Goal: Information Seeking & Learning: Understand process/instructions

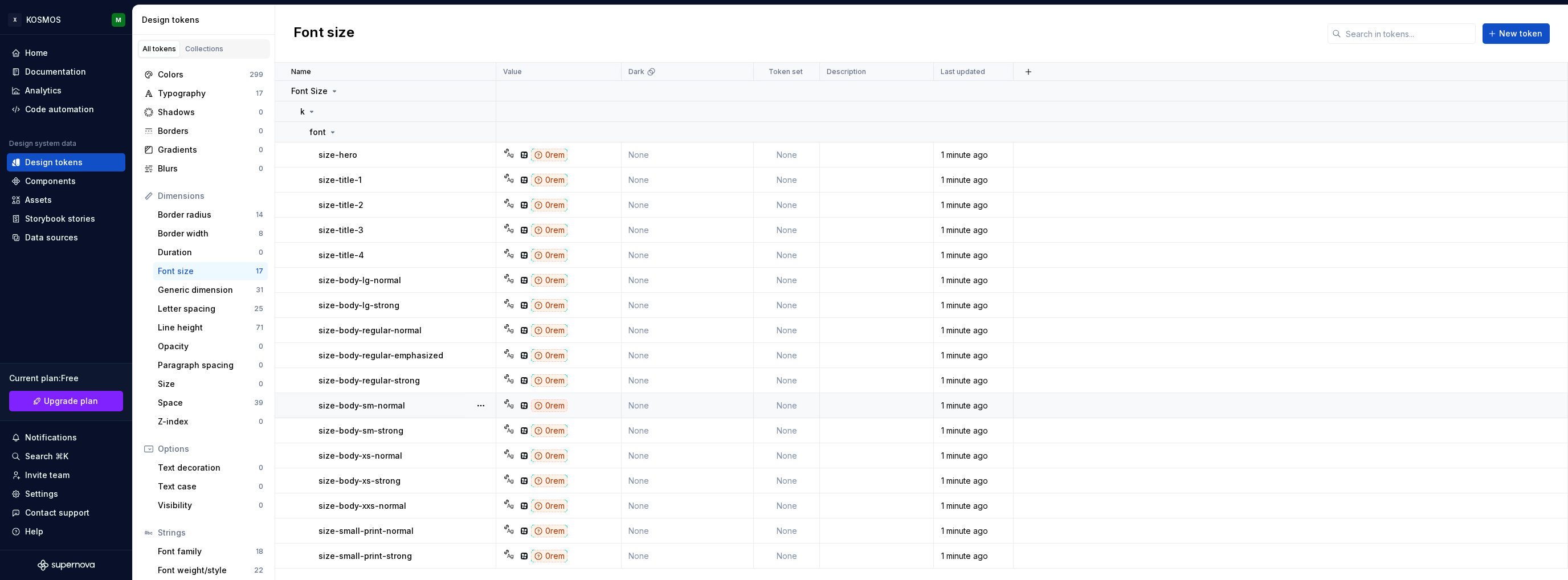
click at [554, 397] on td "Ag 0rem" at bounding box center [559, 405] width 125 height 25
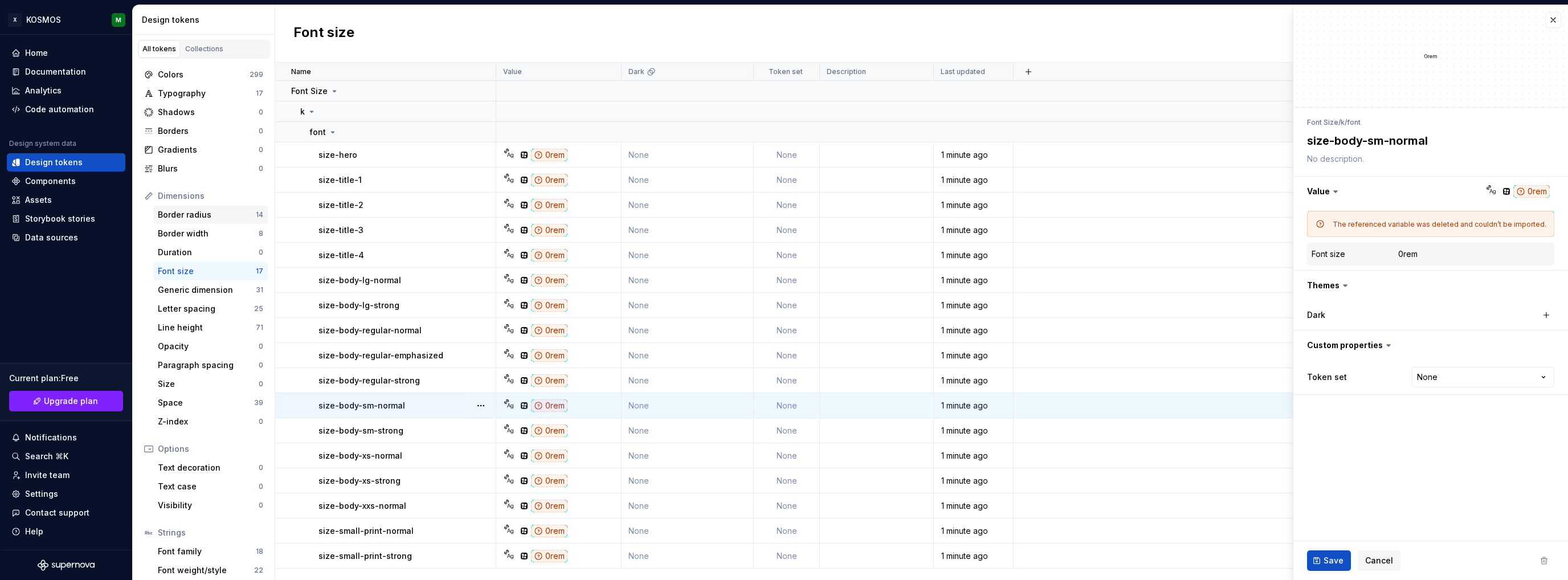
type textarea "*"
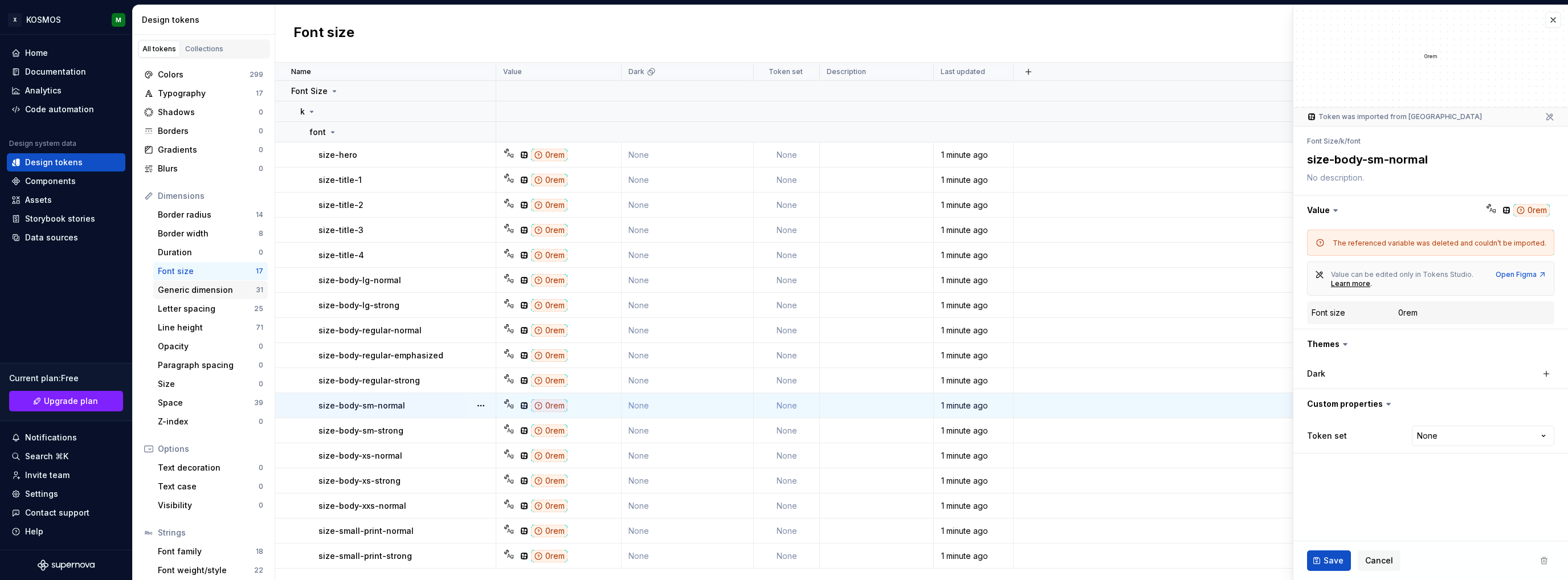
click at [209, 285] on div "Generic dimension" at bounding box center [206, 290] width 98 height 12
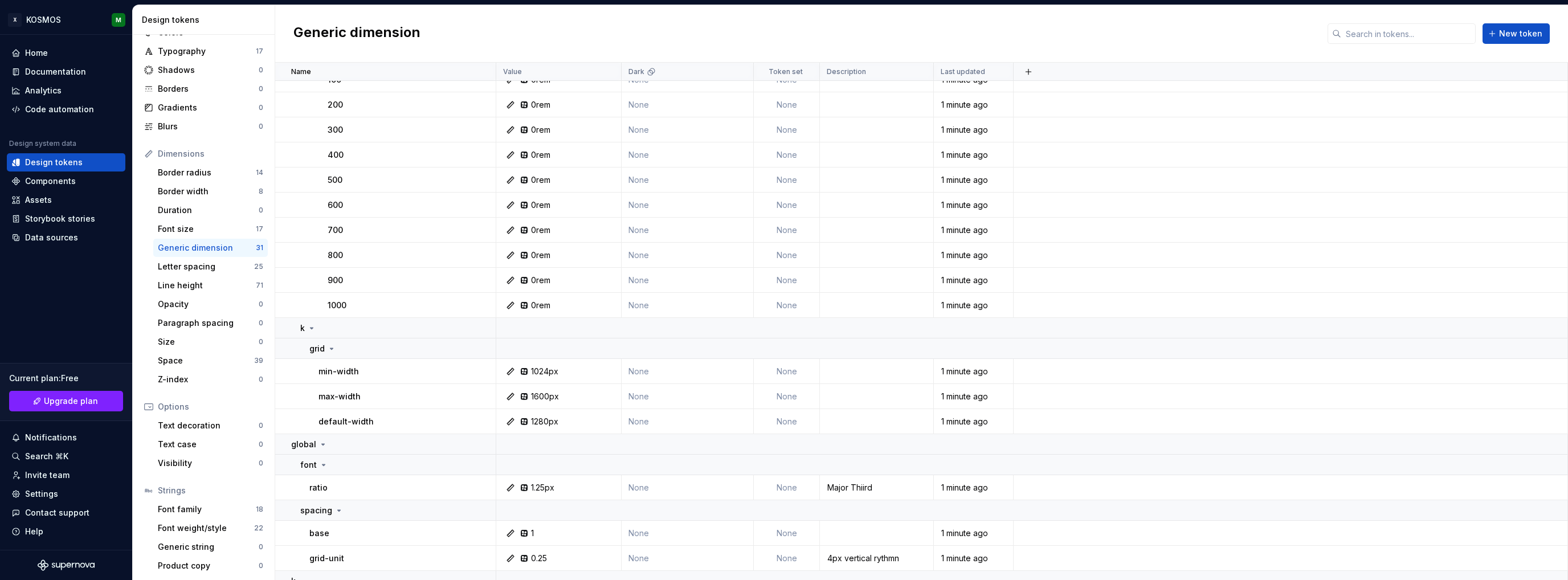
scroll to position [43, 0]
click at [200, 360] on div "Space" at bounding box center [206, 359] width 96 height 12
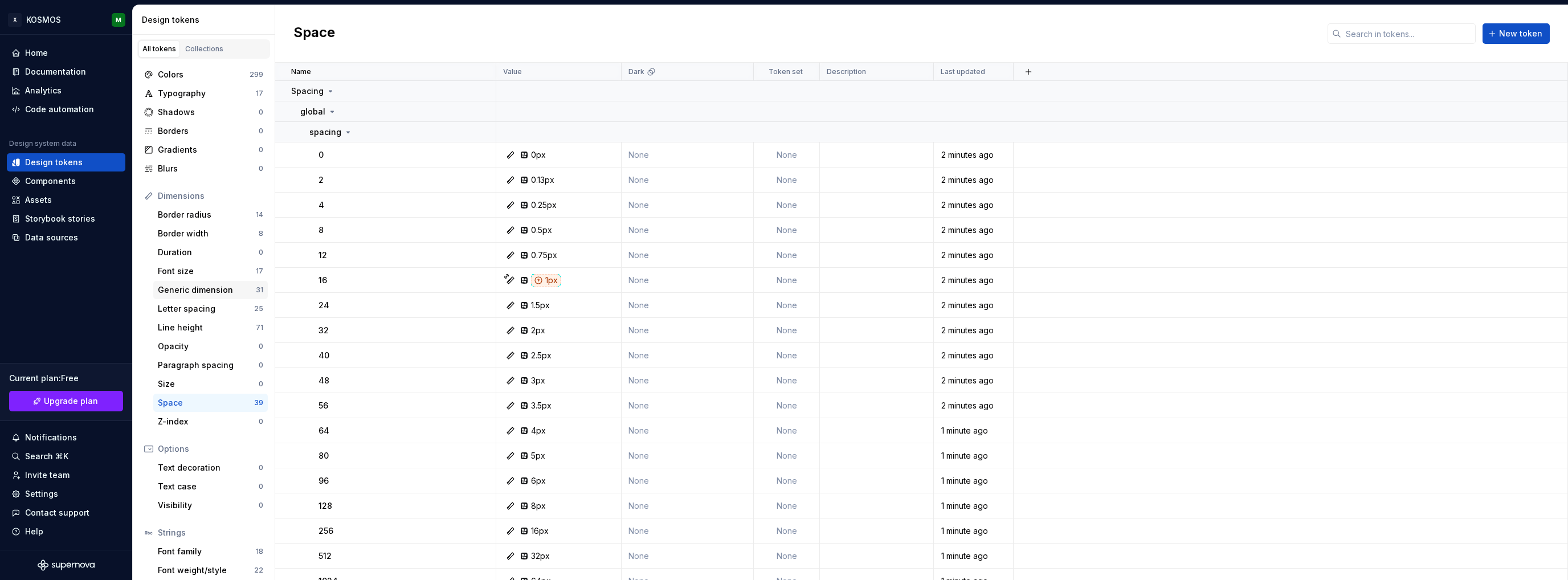
click at [198, 292] on div "Generic dimension" at bounding box center [206, 290] width 98 height 12
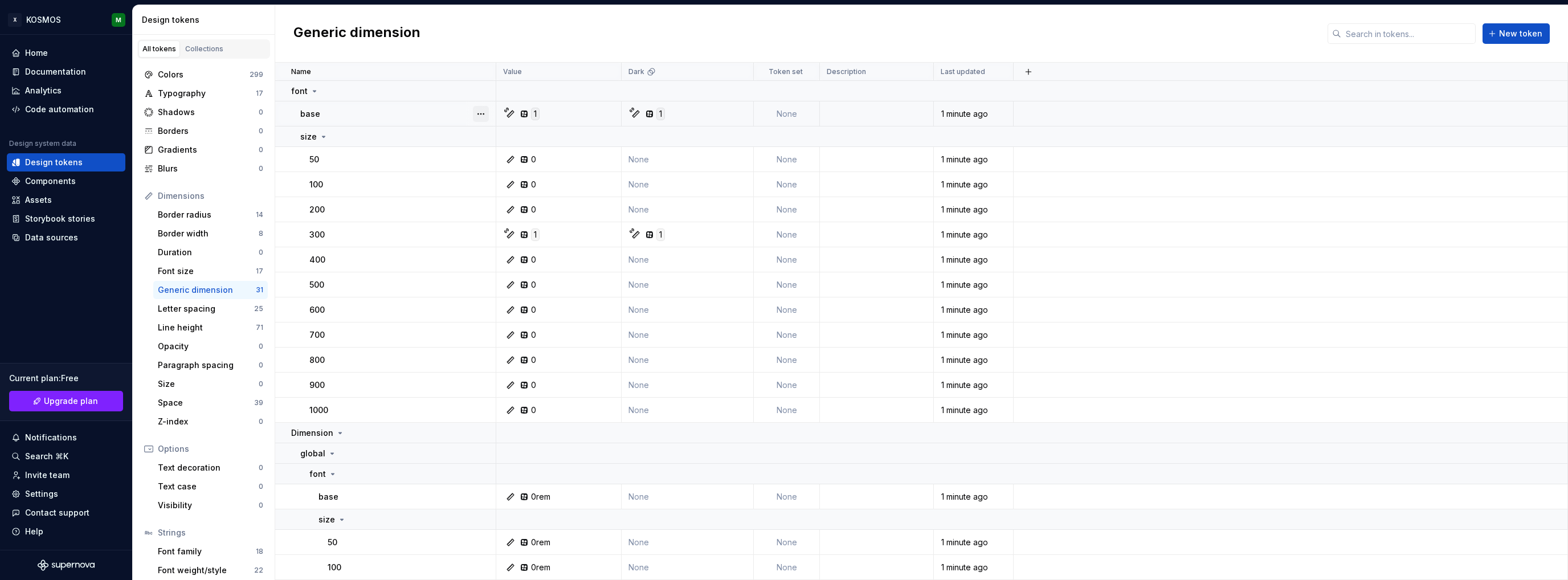
click at [477, 113] on button "button" at bounding box center [481, 114] width 16 height 16
click at [496, 135] on div "Open detail" at bounding box center [531, 135] width 74 height 12
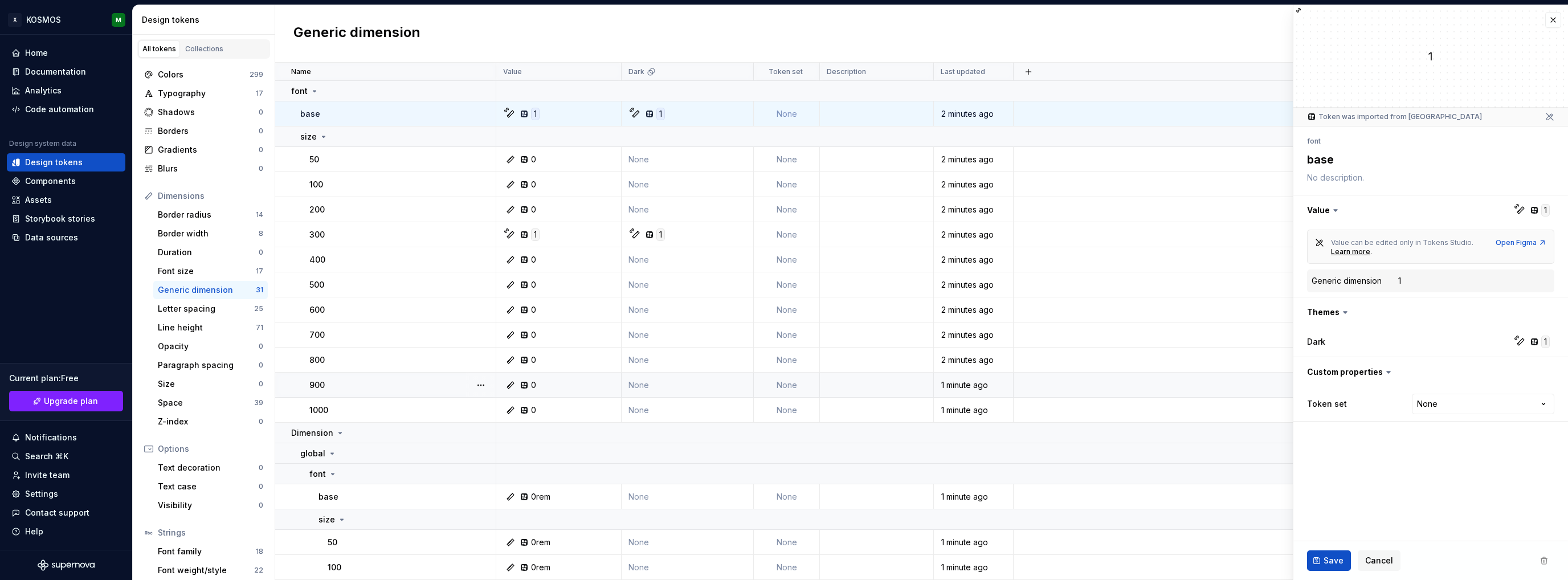
type textarea "*"
drag, startPoint x: 192, startPoint y: 385, endPoint x: 545, endPoint y: 352, distance: 354.5
click at [192, 385] on div "Size" at bounding box center [208, 384] width 101 height 12
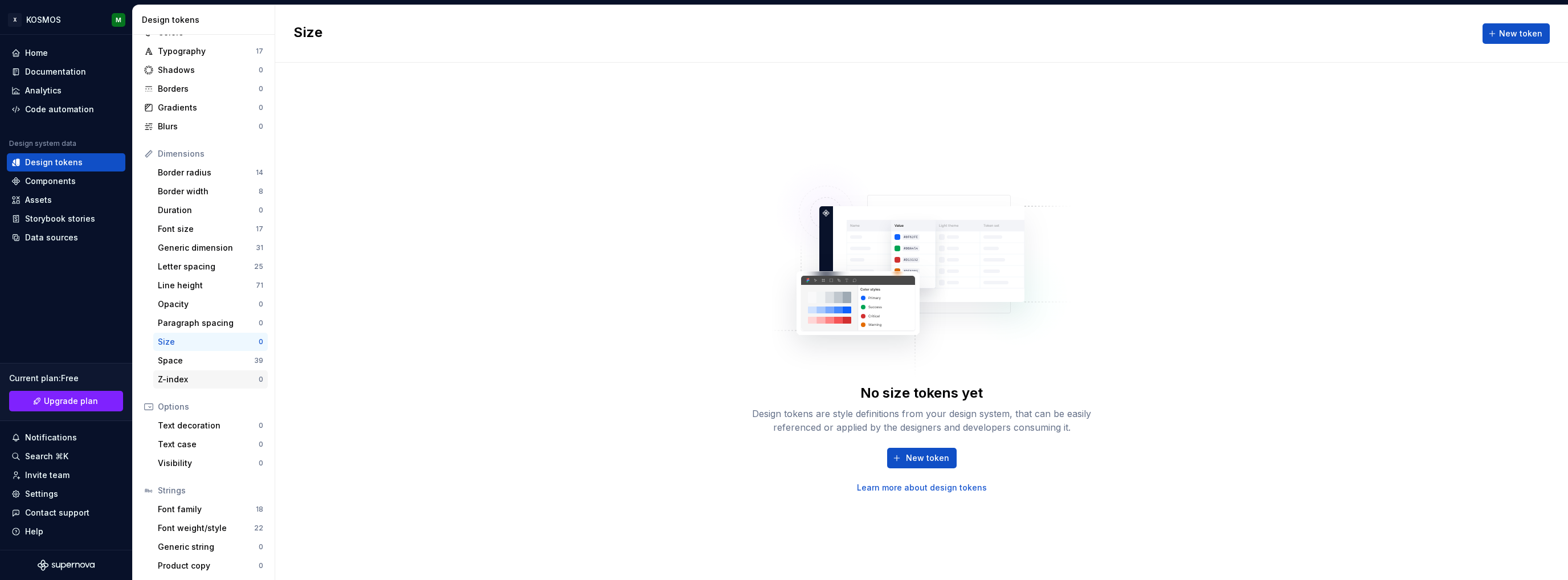
scroll to position [43, 0]
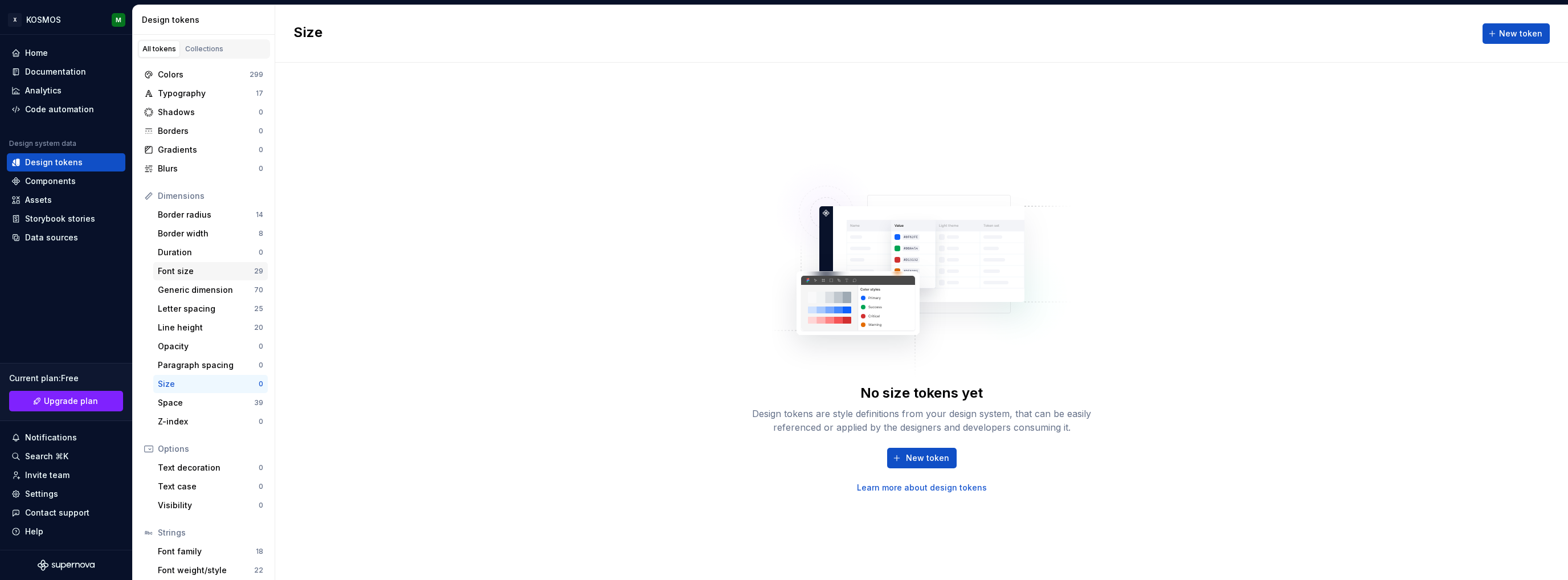
click at [212, 279] on div "Font size 29" at bounding box center [211, 271] width 114 height 18
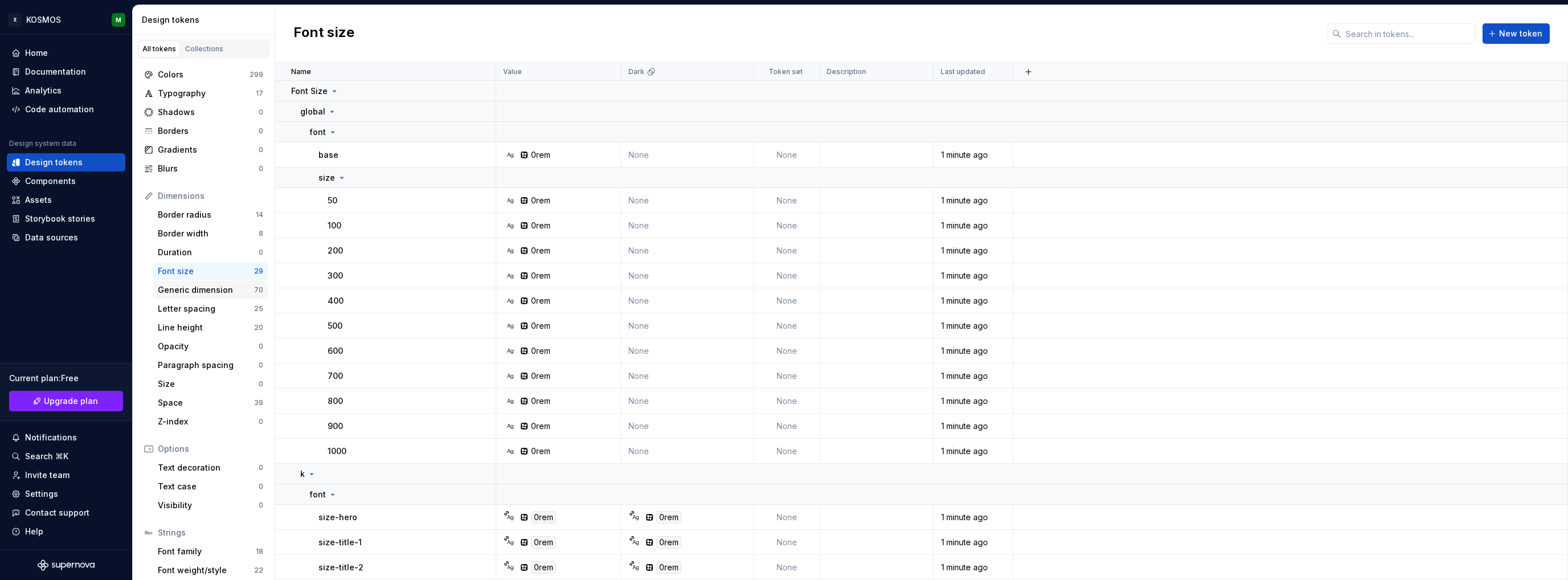
click at [220, 295] on div "Generic dimension" at bounding box center [206, 290] width 96 height 12
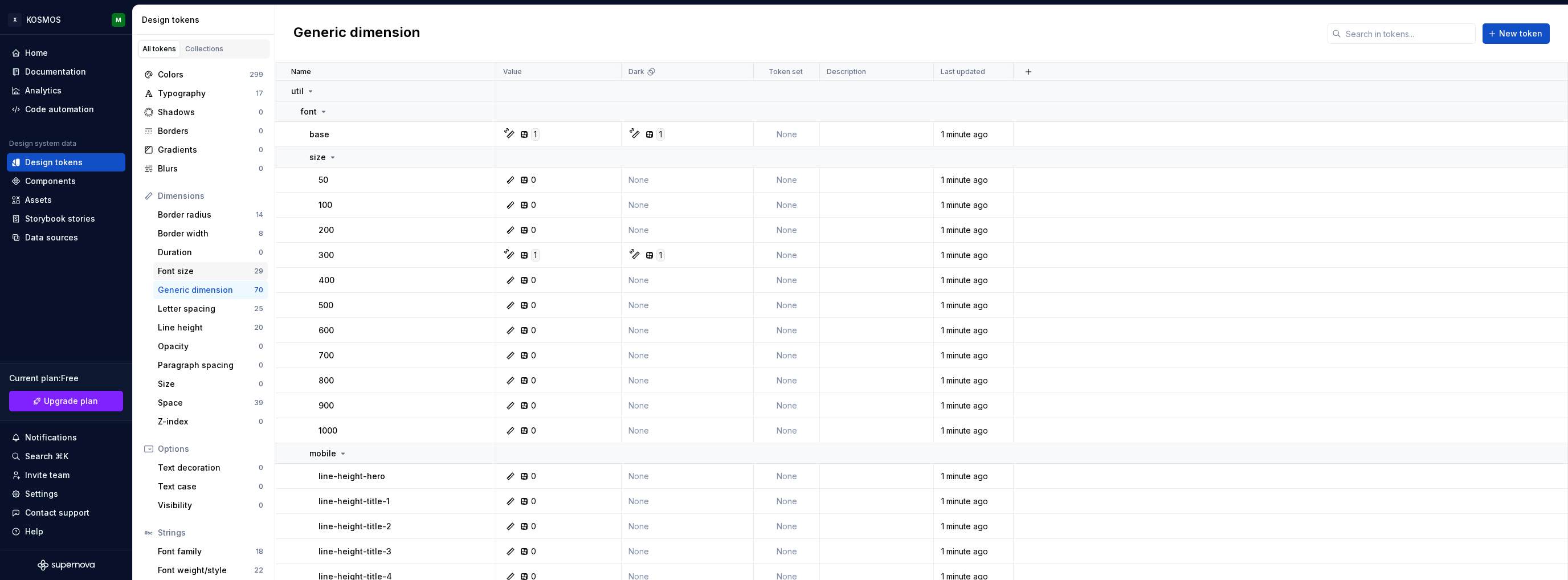
click at [205, 274] on div "Font size" at bounding box center [206, 271] width 96 height 12
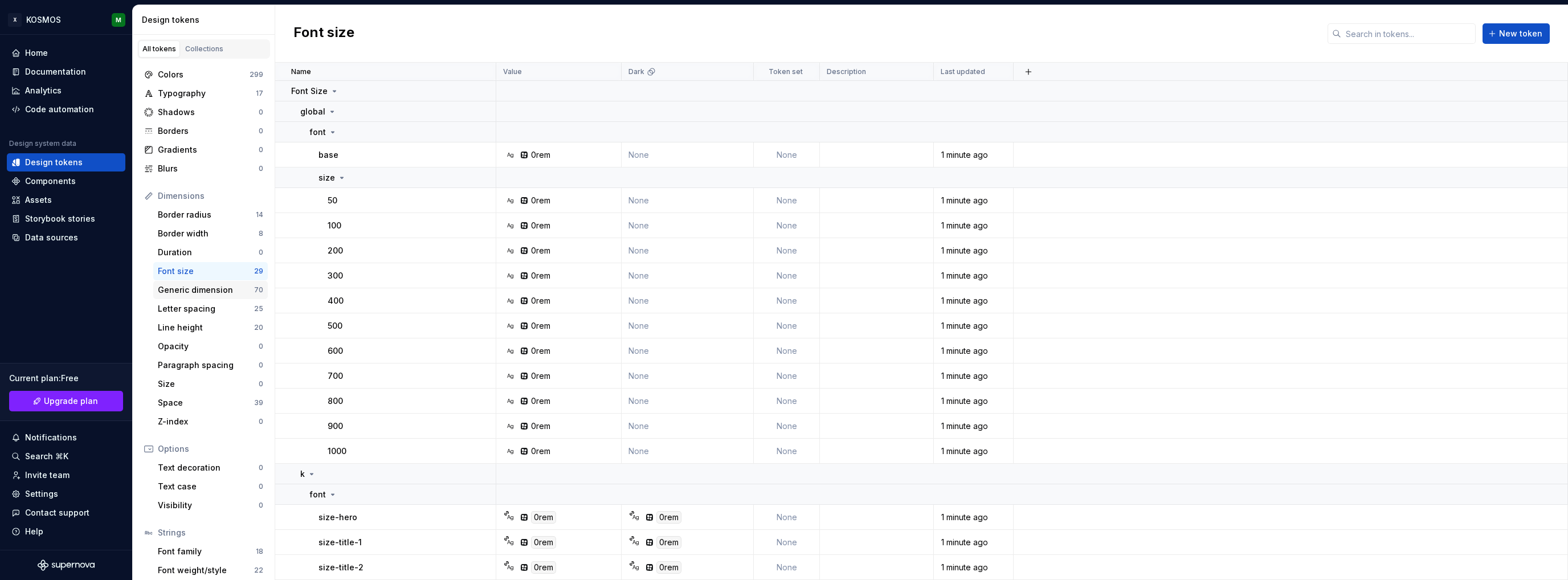
click at [220, 289] on div "Generic dimension" at bounding box center [206, 290] width 96 height 12
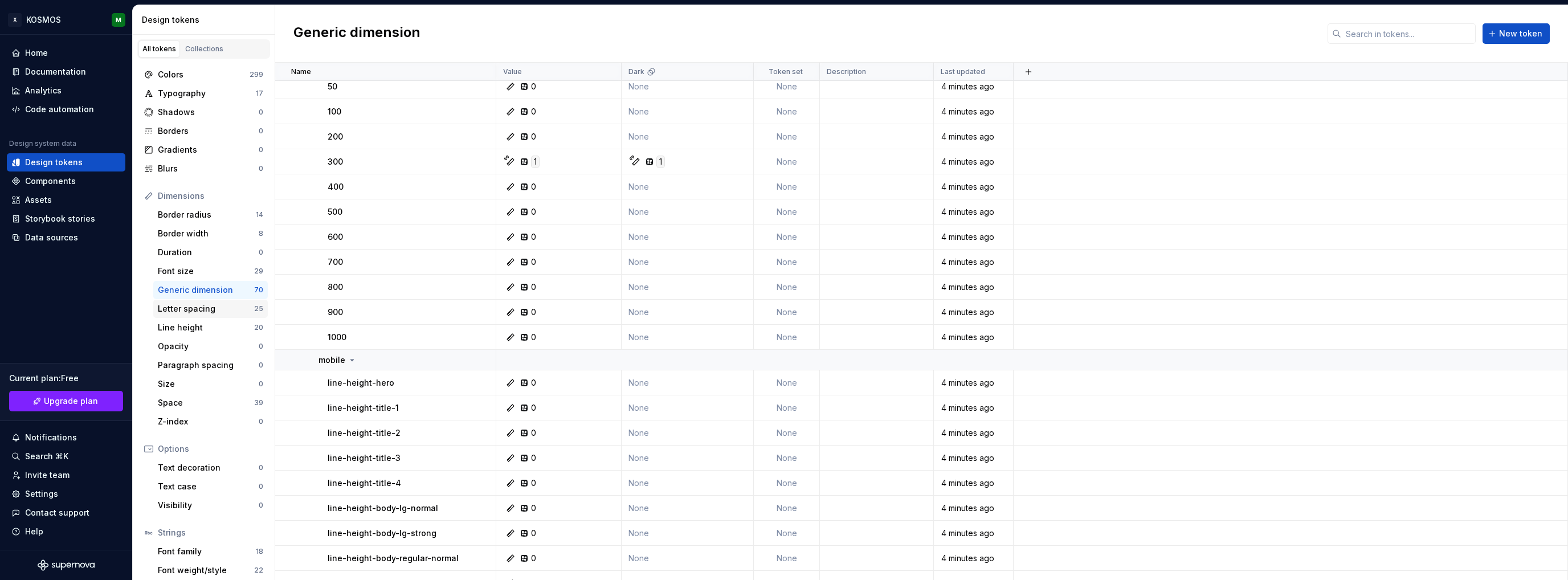
scroll to position [57, 0]
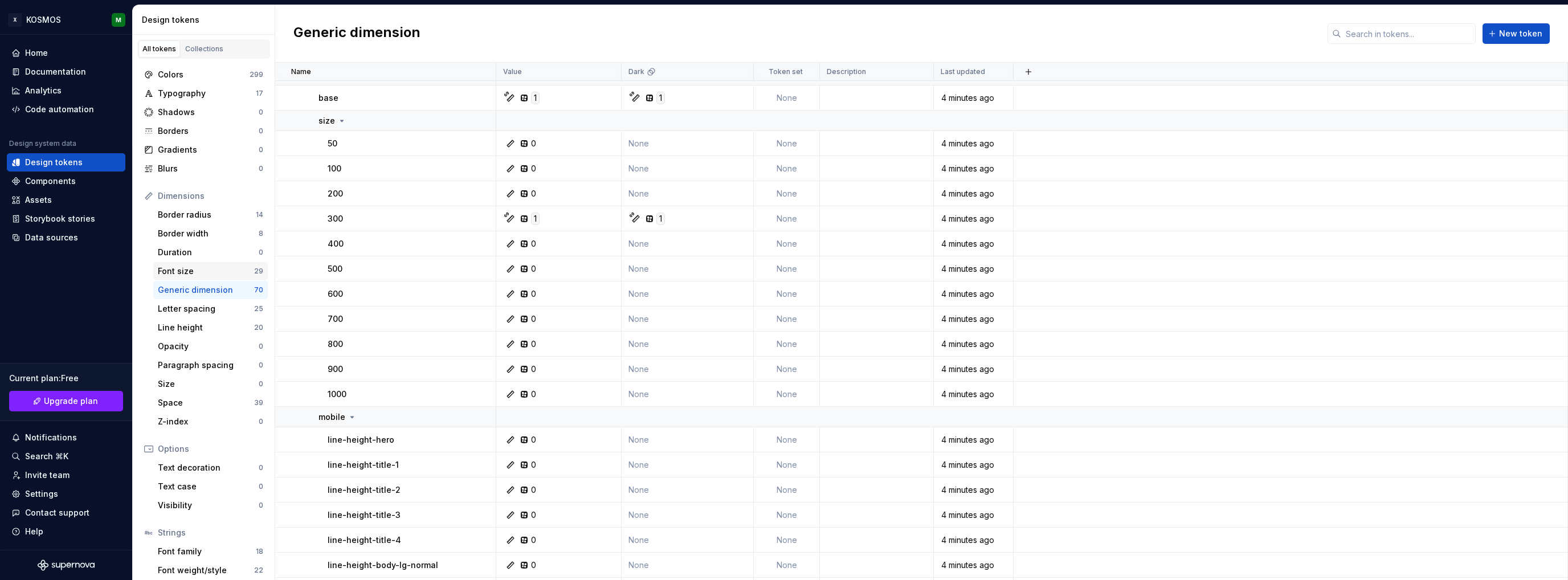
click at [198, 274] on div "Font size" at bounding box center [206, 271] width 96 height 12
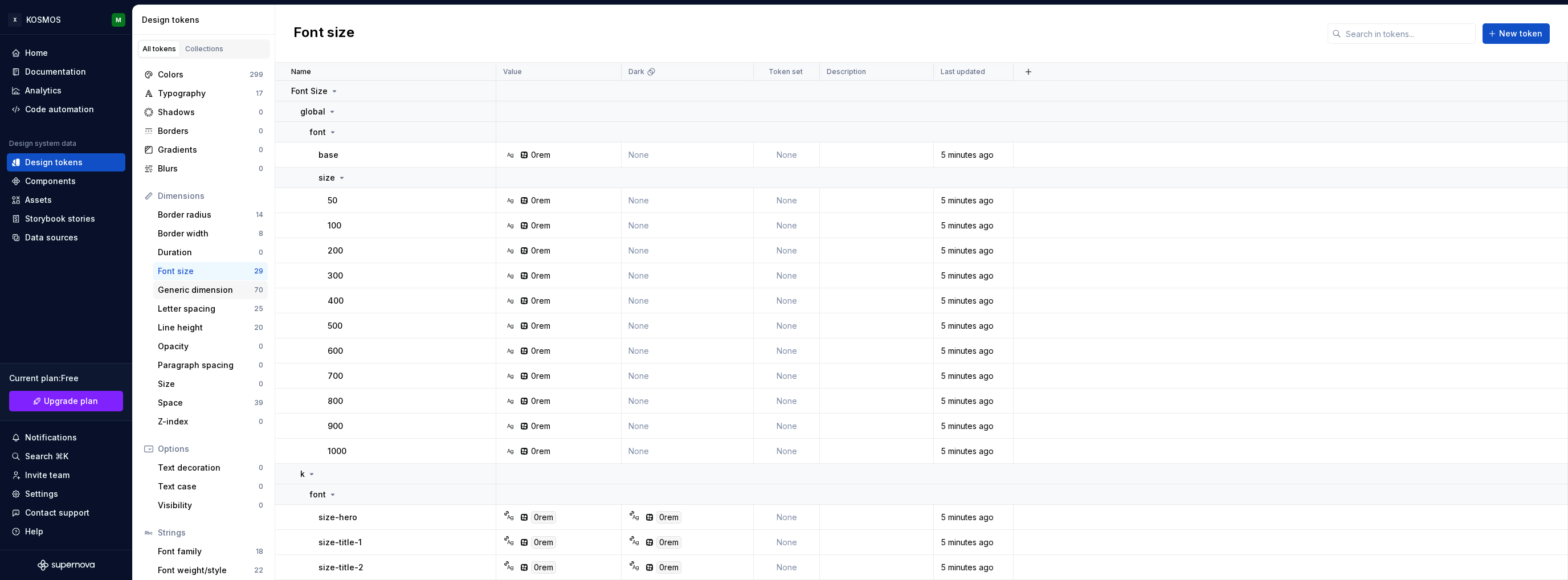
click at [198, 287] on div "Generic dimension" at bounding box center [206, 290] width 96 height 12
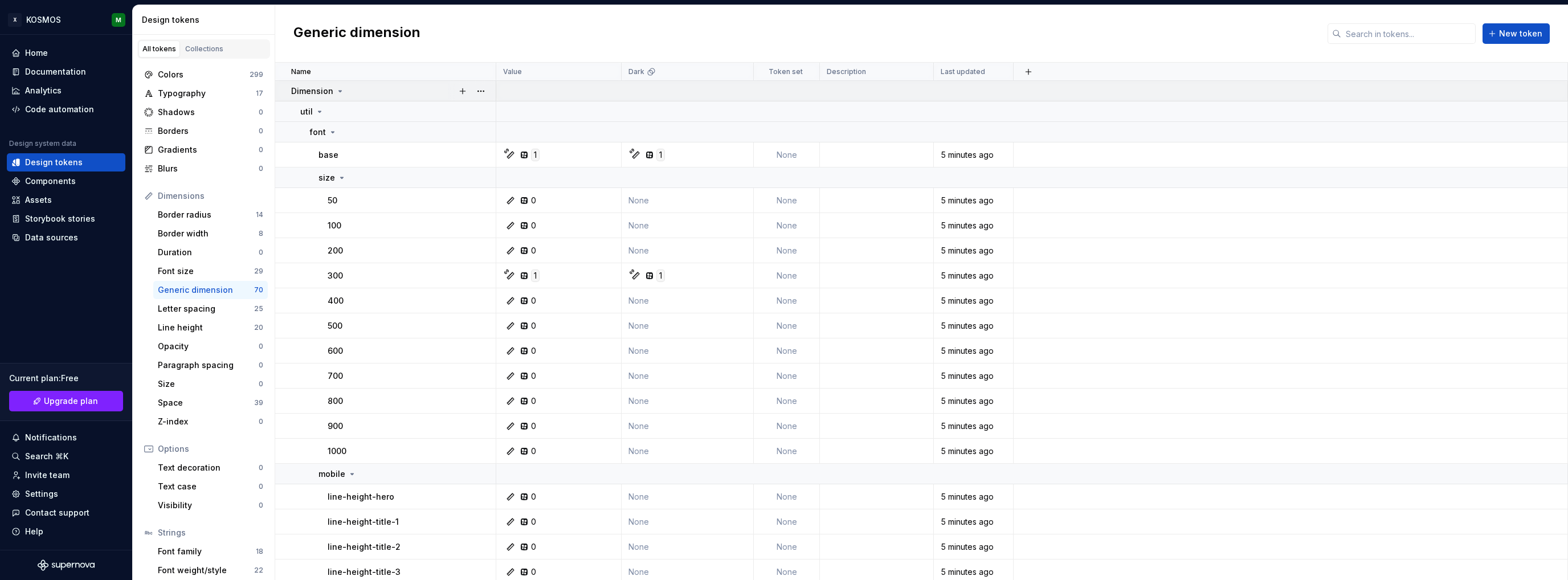
click at [338, 89] on icon at bounding box center [340, 91] width 9 height 9
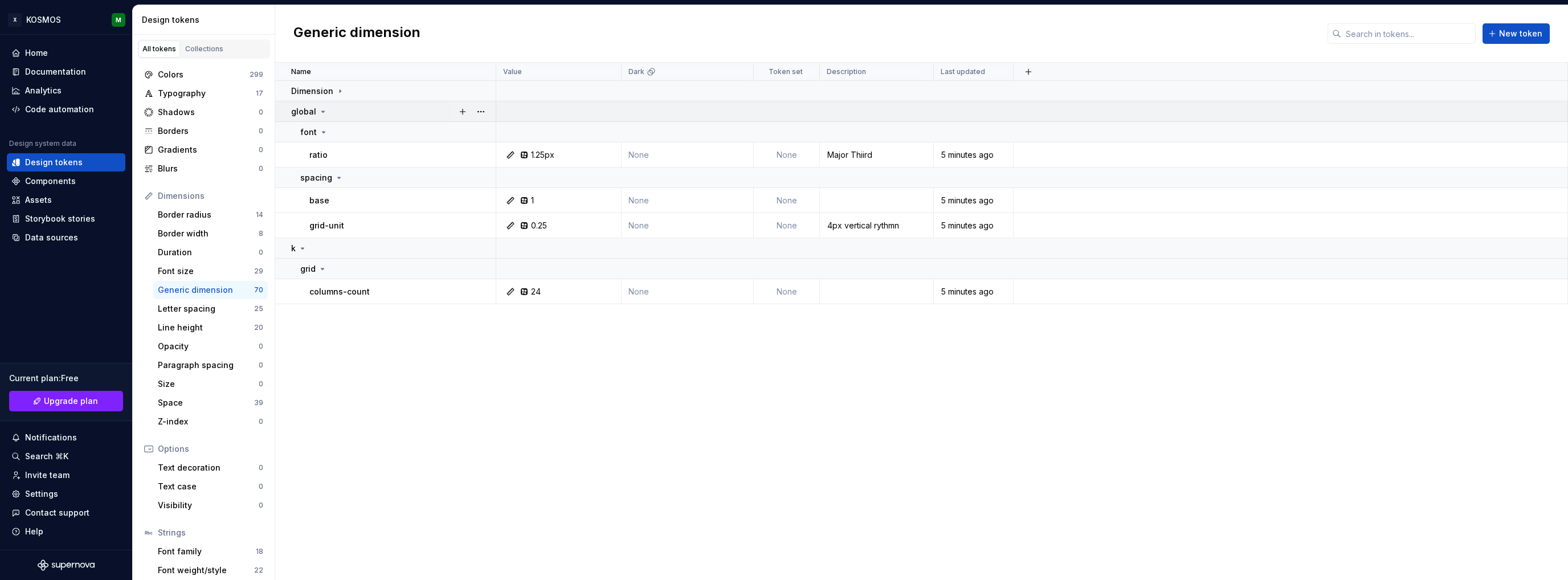
click at [324, 111] on icon at bounding box center [323, 111] width 9 height 9
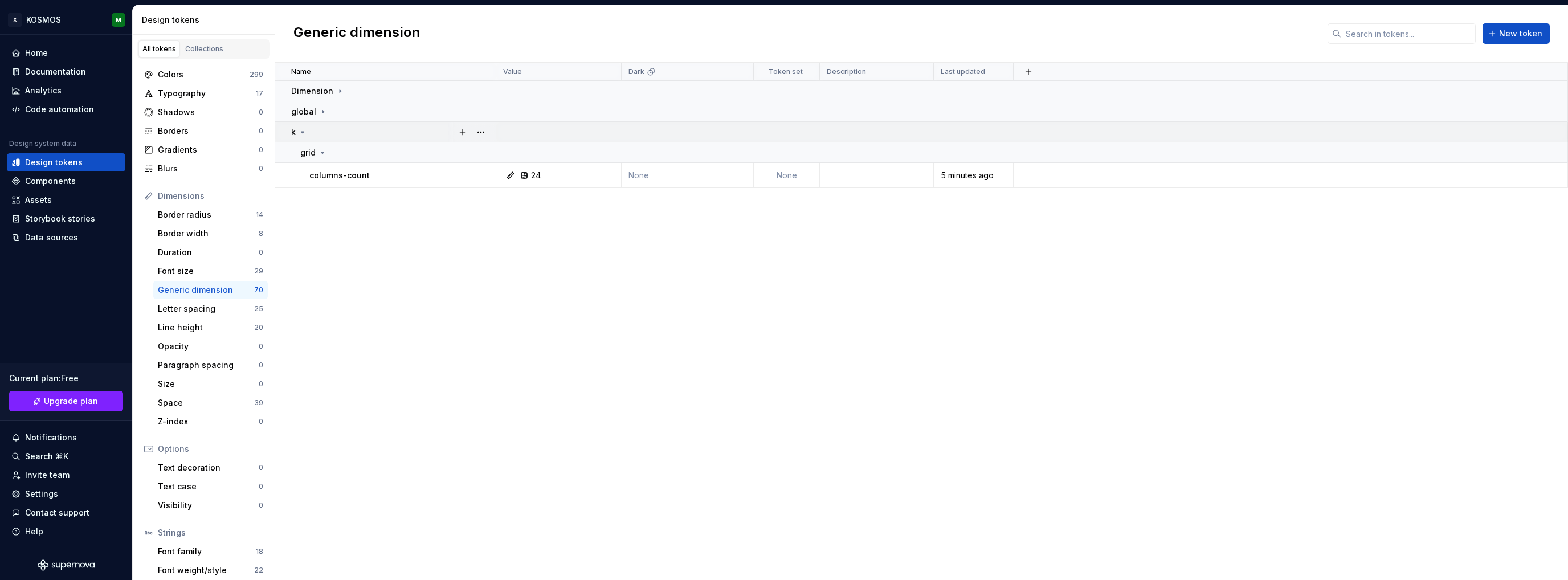
click at [301, 133] on icon at bounding box center [303, 132] width 9 height 9
click at [340, 91] on icon at bounding box center [340, 91] width 1 height 3
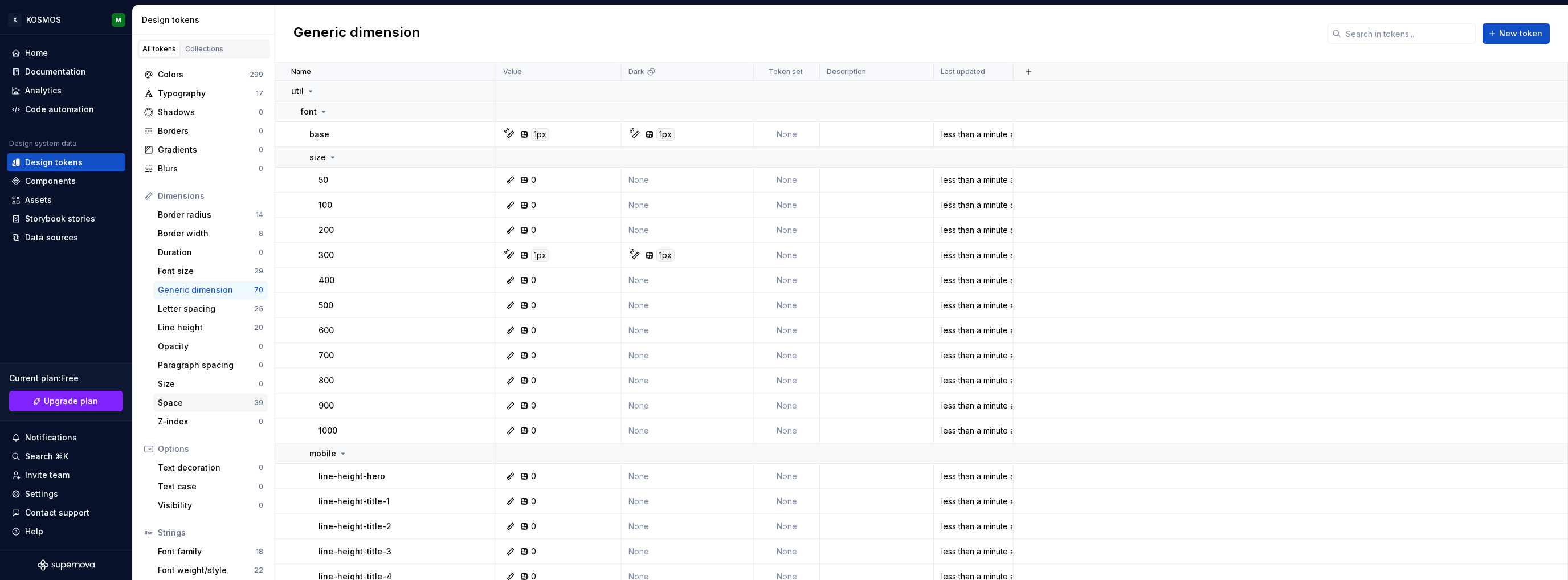
click at [176, 403] on div "Space" at bounding box center [206, 402] width 96 height 12
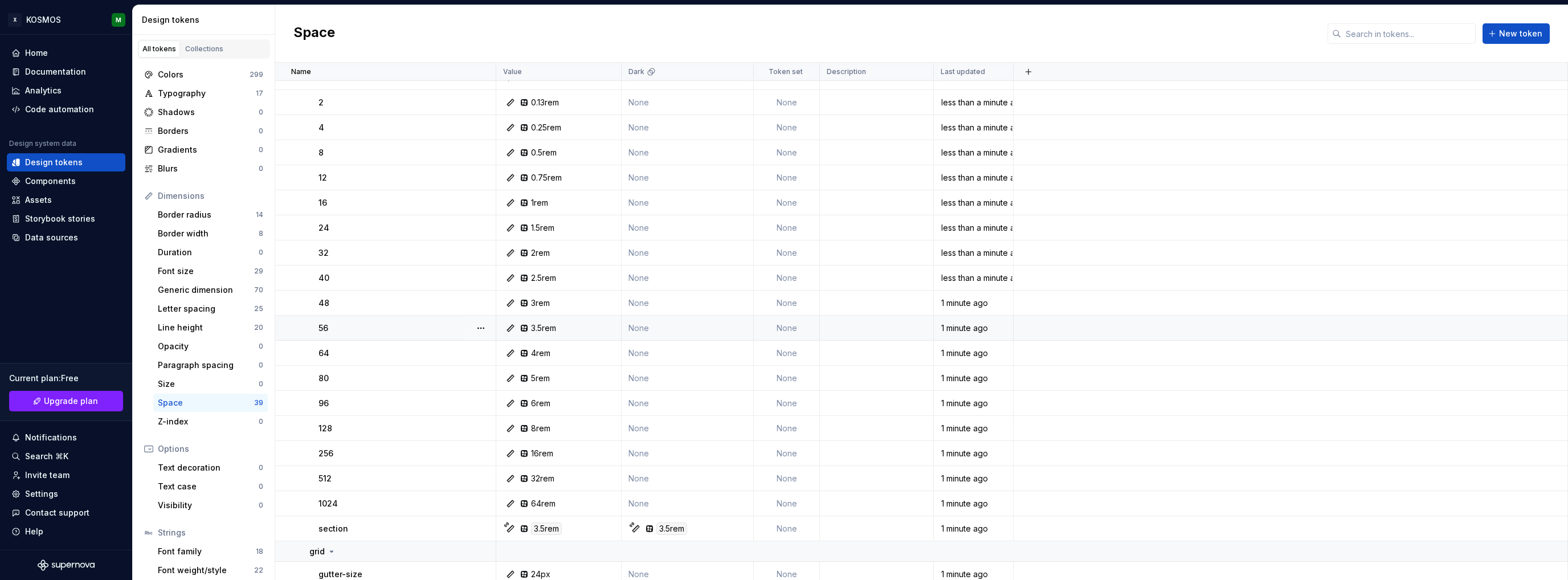
scroll to position [601, 0]
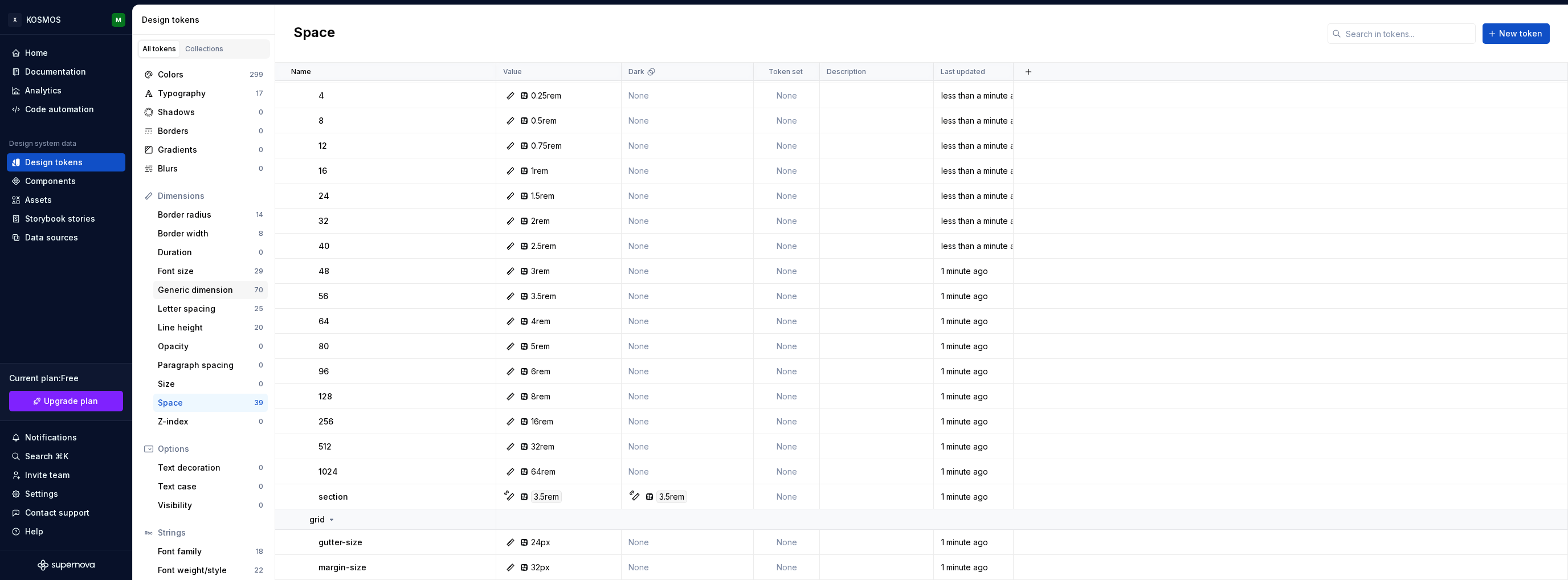
click at [191, 288] on div "Generic dimension" at bounding box center [206, 290] width 96 height 12
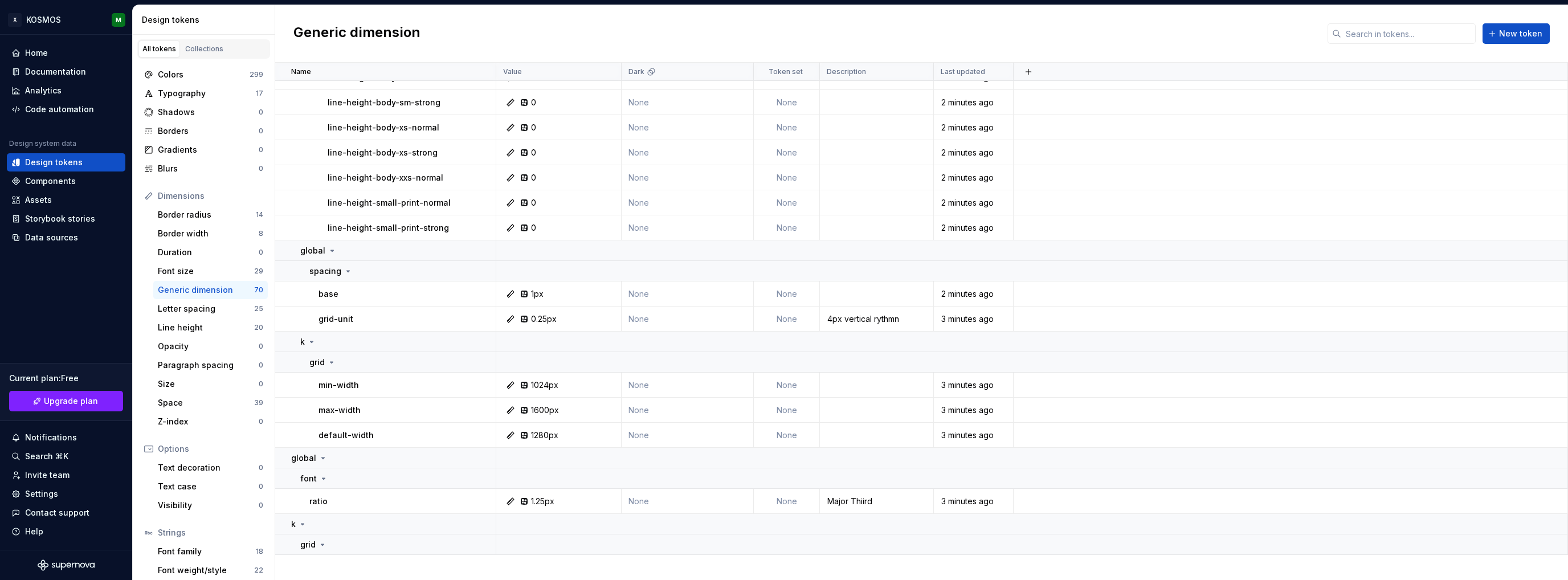
scroll to position [1278, 0]
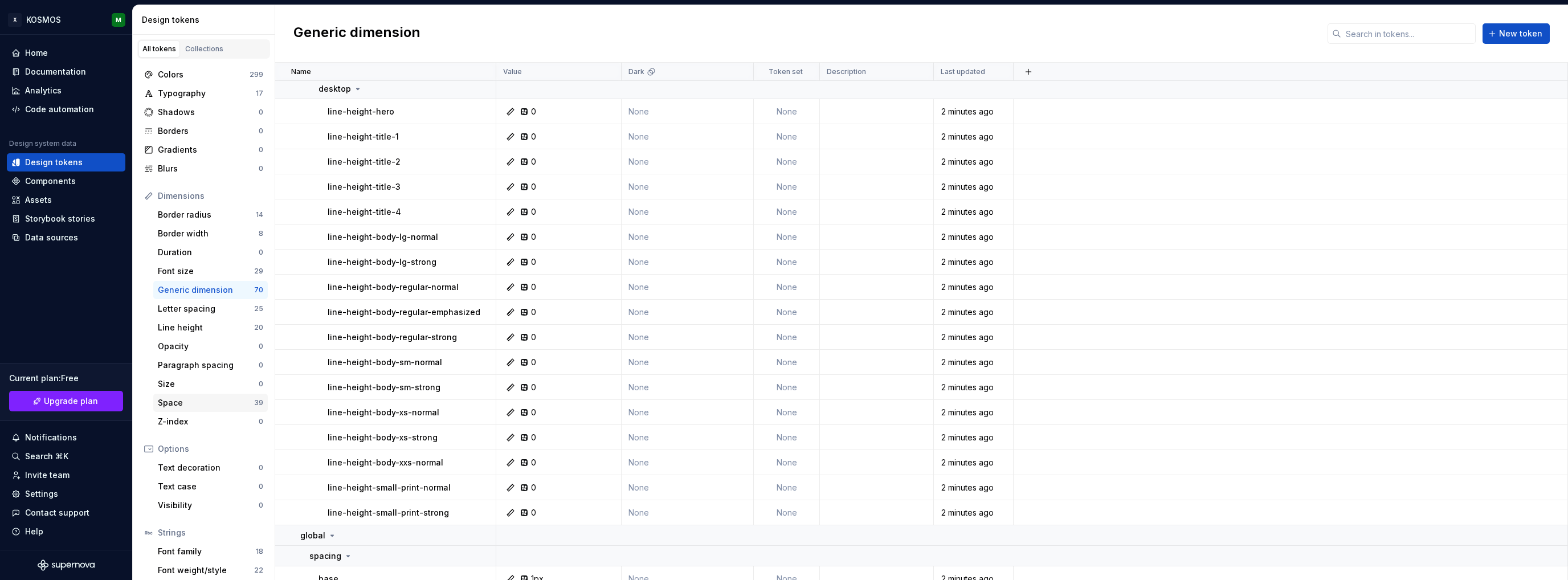
click at [178, 401] on div "Space" at bounding box center [206, 402] width 96 height 12
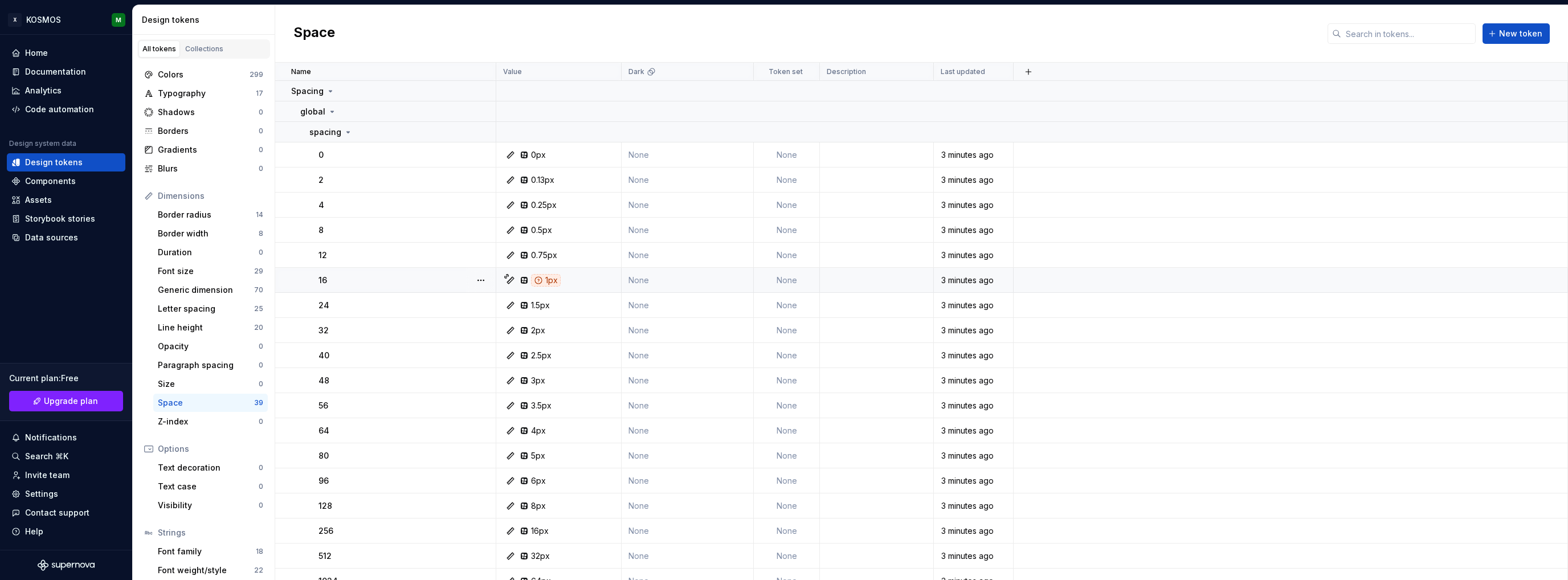
click at [555, 281] on div "1px" at bounding box center [545, 280] width 30 height 13
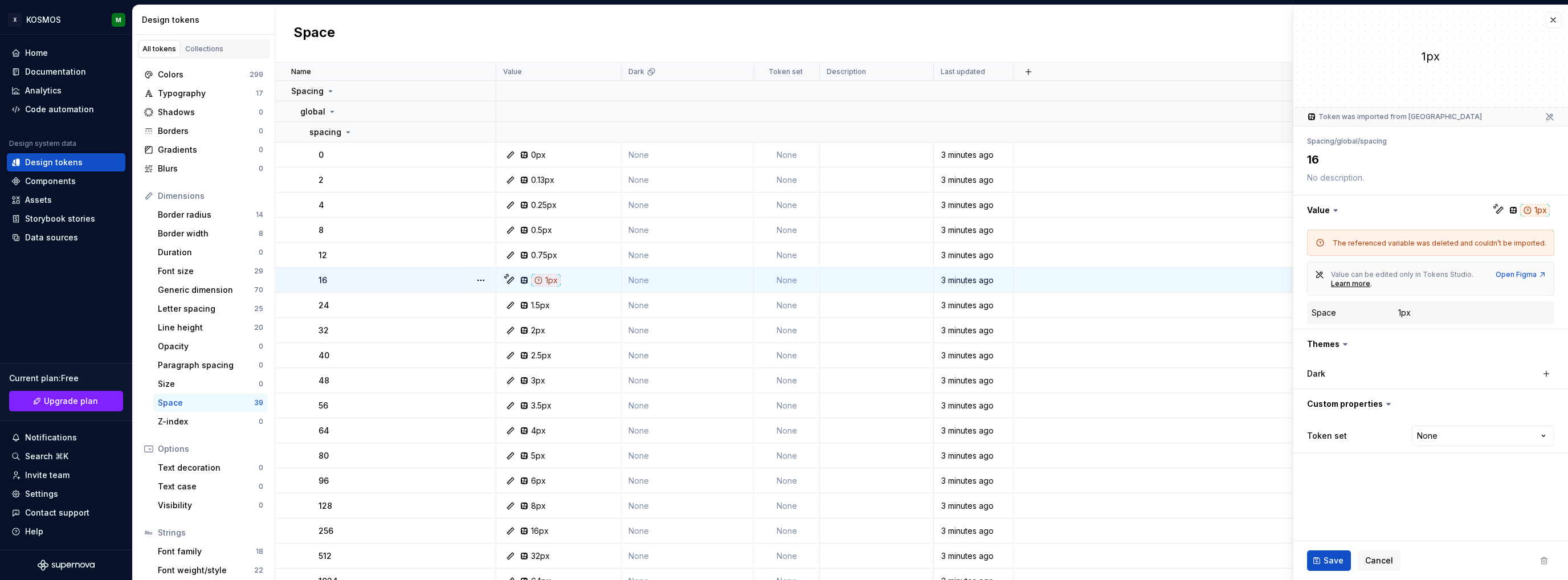
type textarea "*"
click at [189, 218] on div "Border radius" at bounding box center [206, 215] width 98 height 12
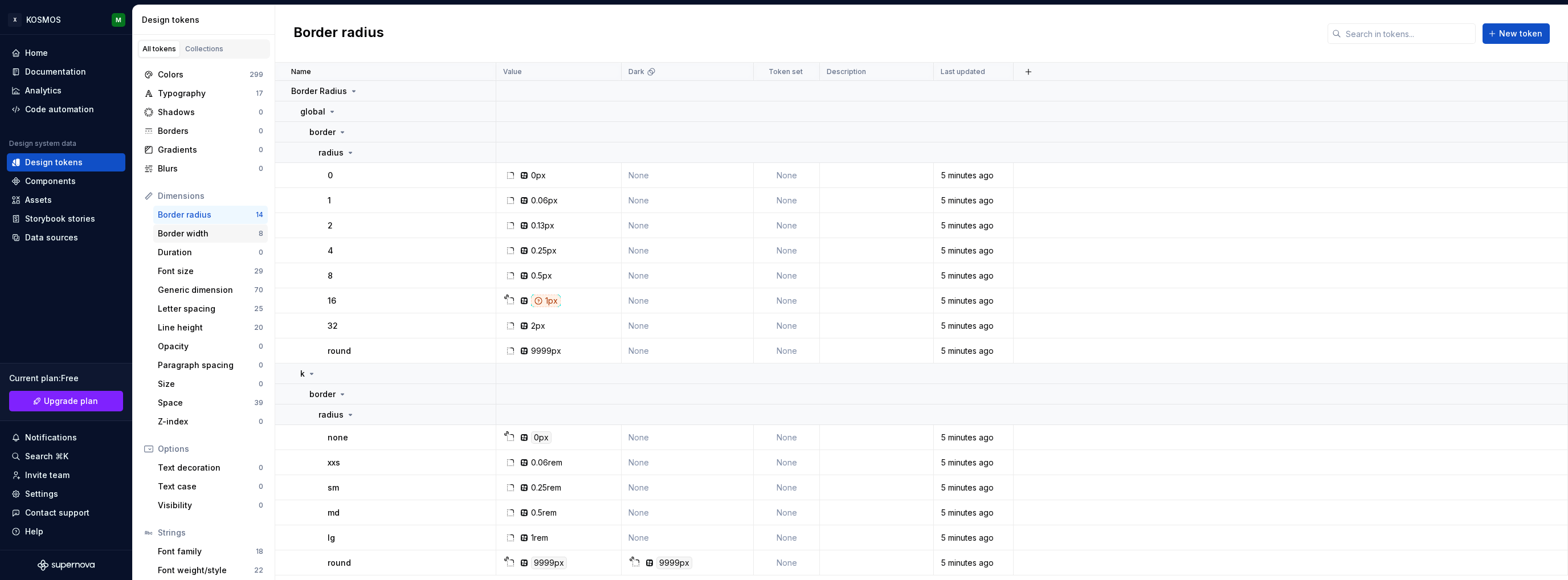
click at [205, 231] on div "Border width" at bounding box center [208, 233] width 101 height 12
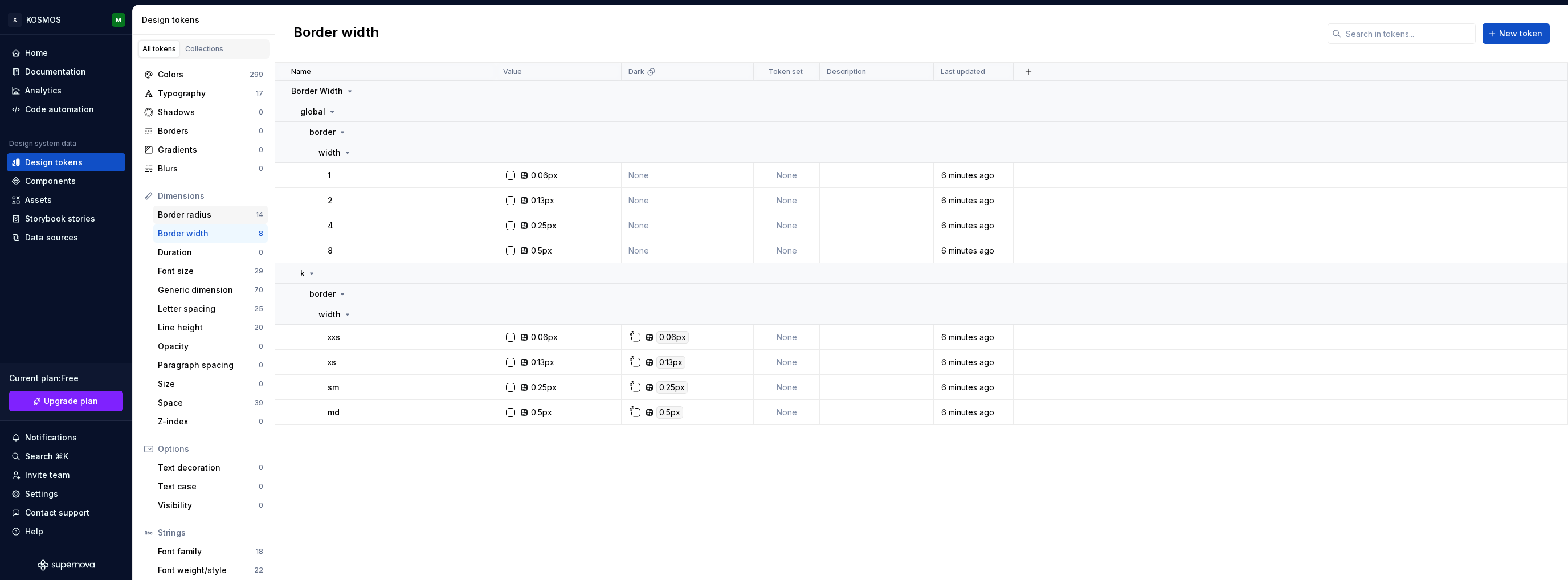
click at [203, 210] on div "Border radius" at bounding box center [206, 215] width 98 height 12
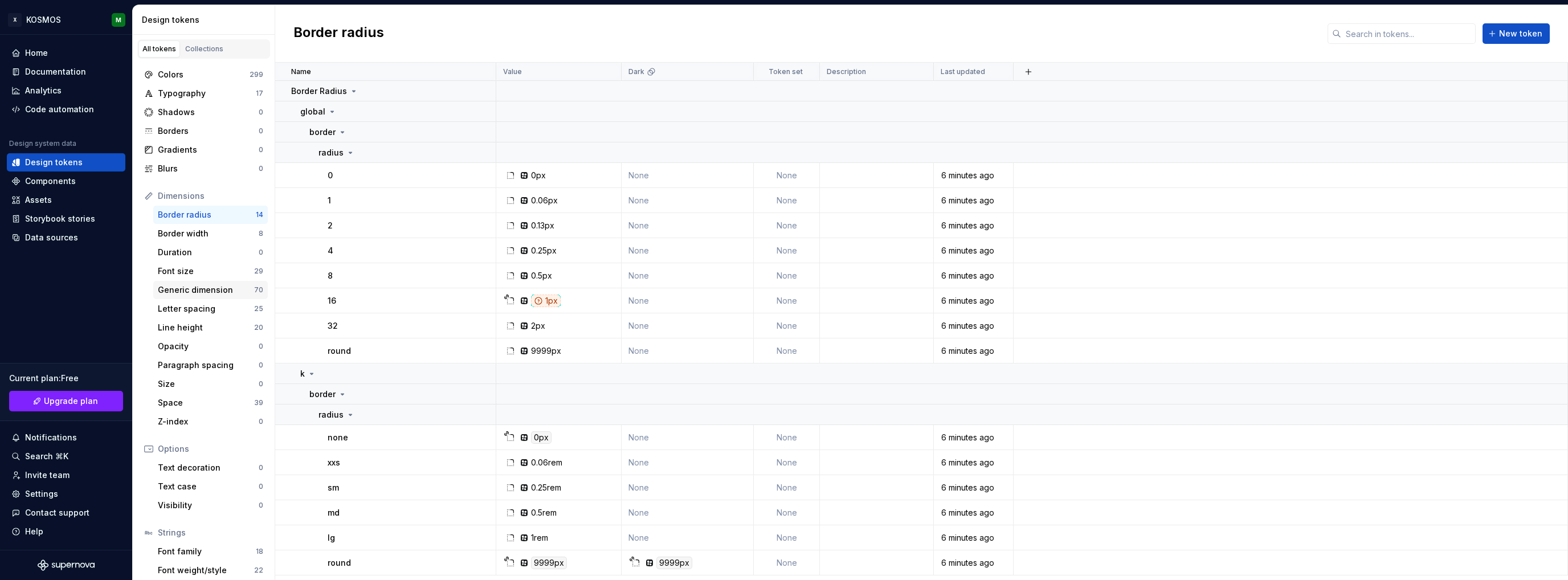
click at [200, 287] on div "Generic dimension" at bounding box center [206, 290] width 96 height 12
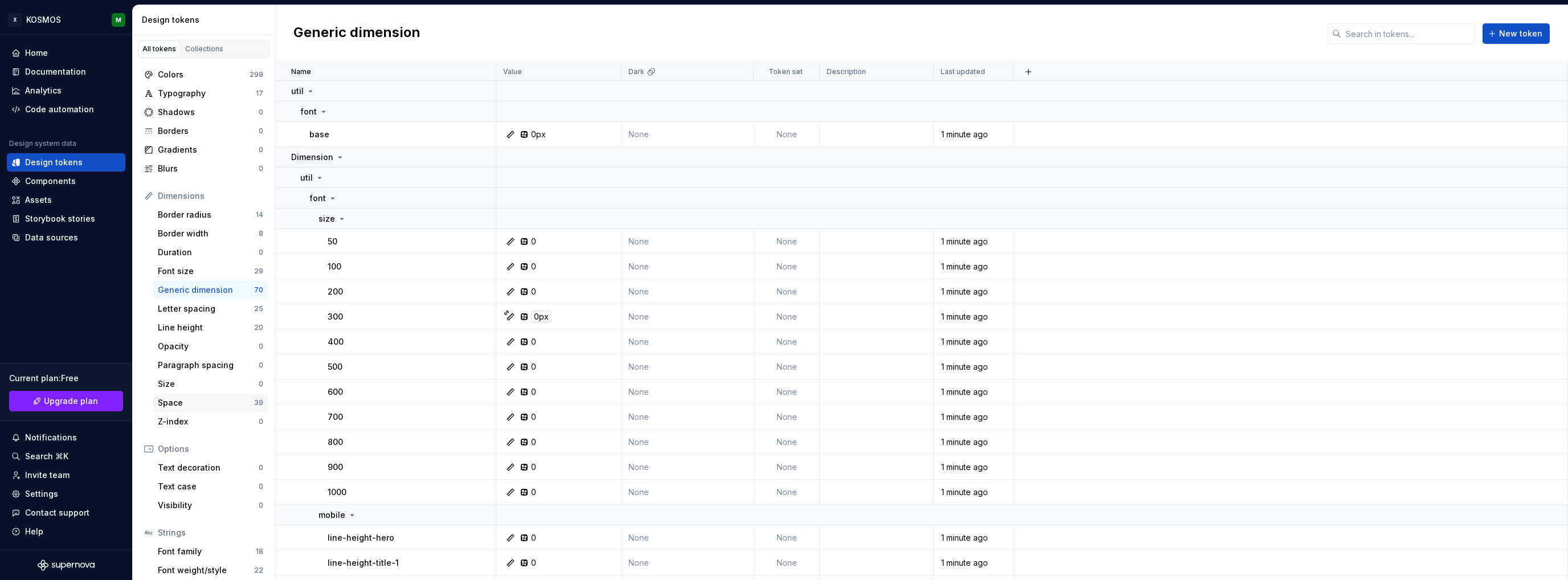
click at [169, 410] on div "Space 39" at bounding box center [211, 403] width 114 height 18
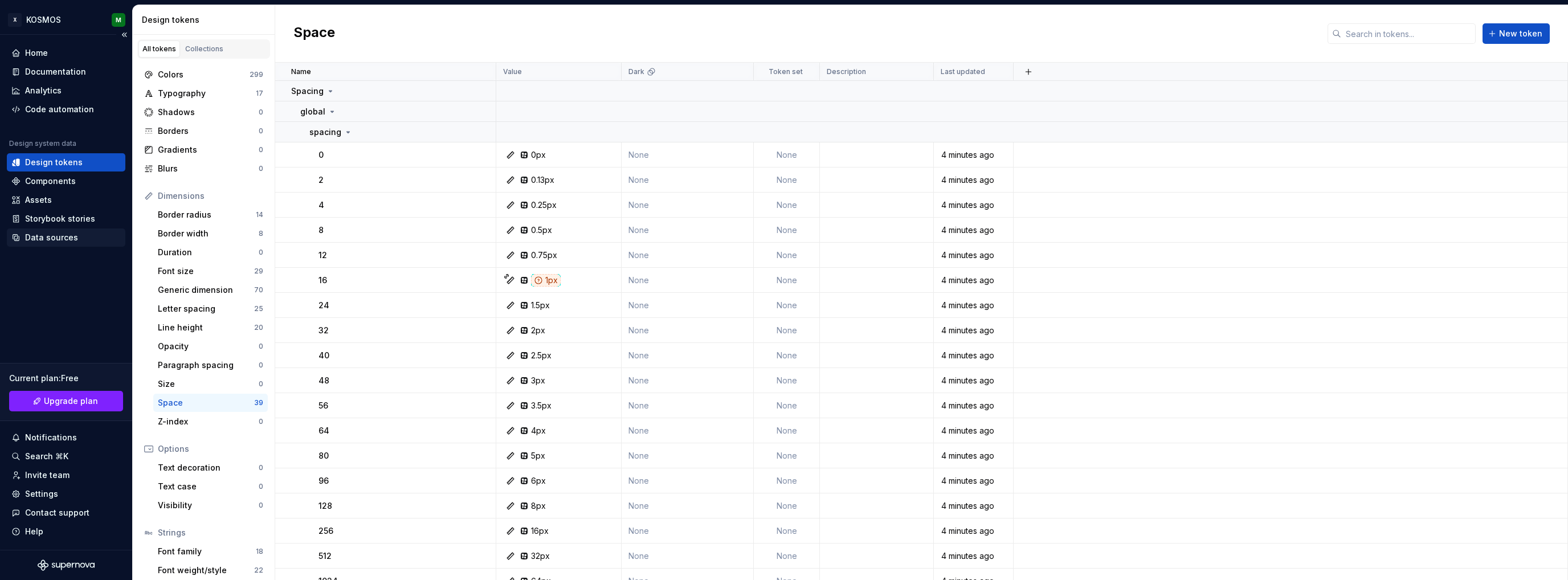
click at [57, 236] on div "Data sources" at bounding box center [51, 237] width 53 height 12
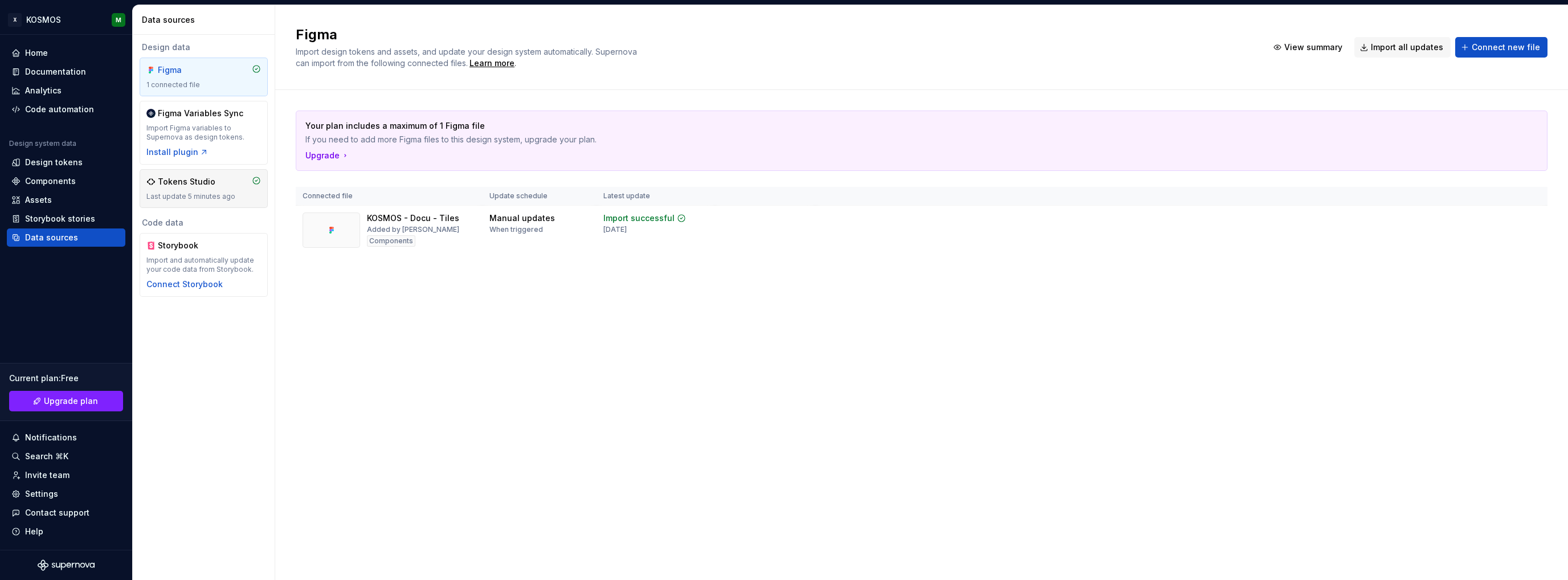
click at [213, 192] on div "Last update 5 minutes ago" at bounding box center [204, 196] width 114 height 9
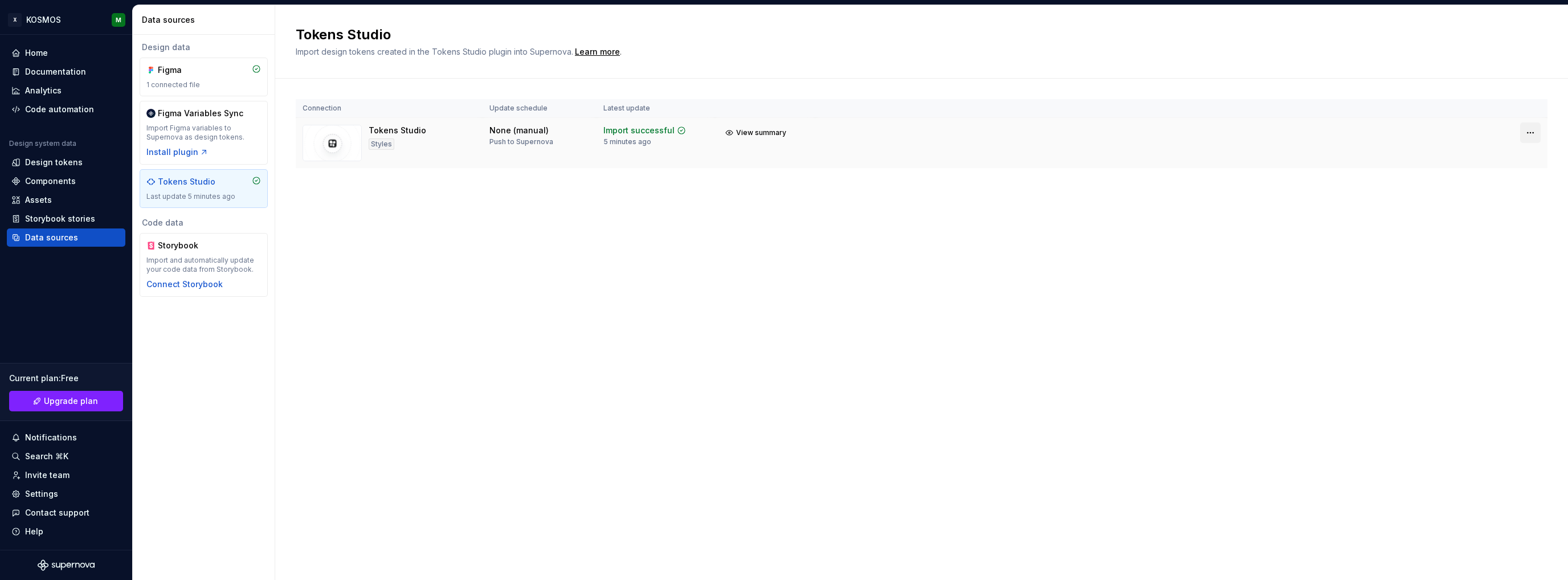
click at [1532, 130] on html "X KOSMOS M Home Documentation Analytics Code automation Design system data Desi…" at bounding box center [784, 290] width 1568 height 580
drag, startPoint x: 642, startPoint y: 215, endPoint x: 521, endPoint y: 195, distance: 122.6
click at [641, 215] on html "X KOSMOS M Home Documentation Analytics Code automation Design system data Desi…" at bounding box center [784, 290] width 1568 height 580
click at [52, 489] on div "Settings" at bounding box center [41, 494] width 33 height 12
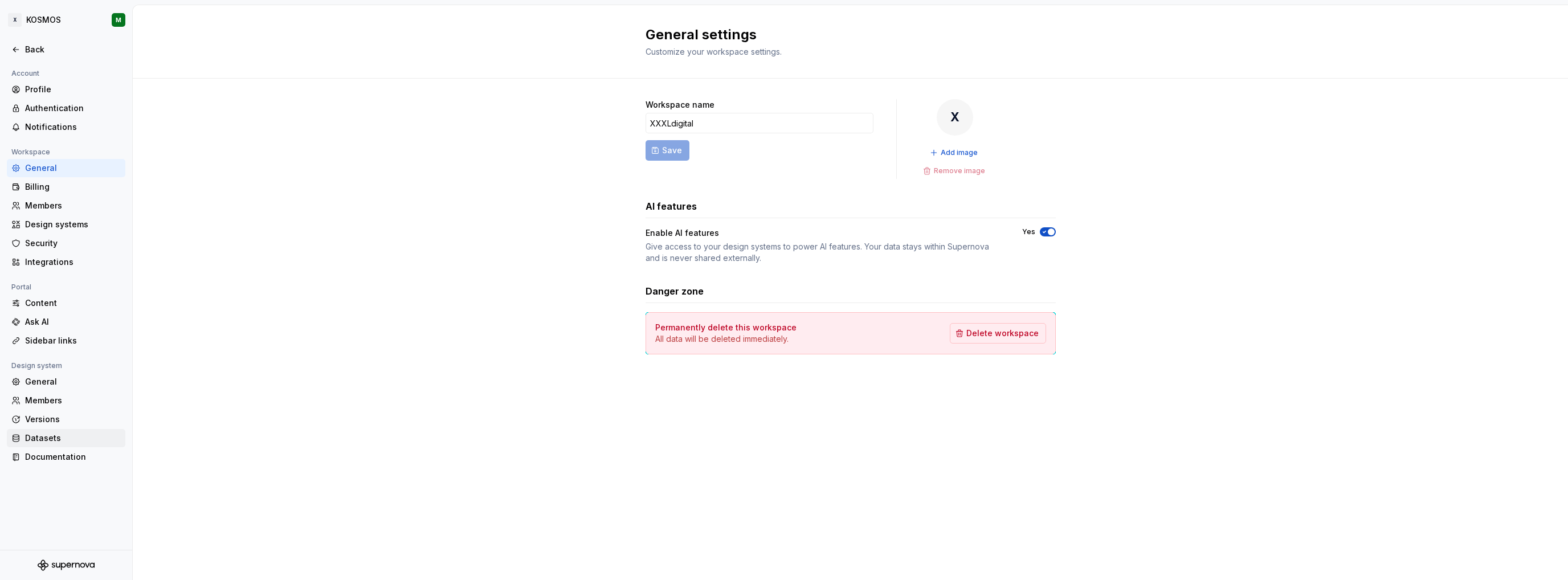
click at [41, 443] on div "Datasets" at bounding box center [66, 438] width 119 height 18
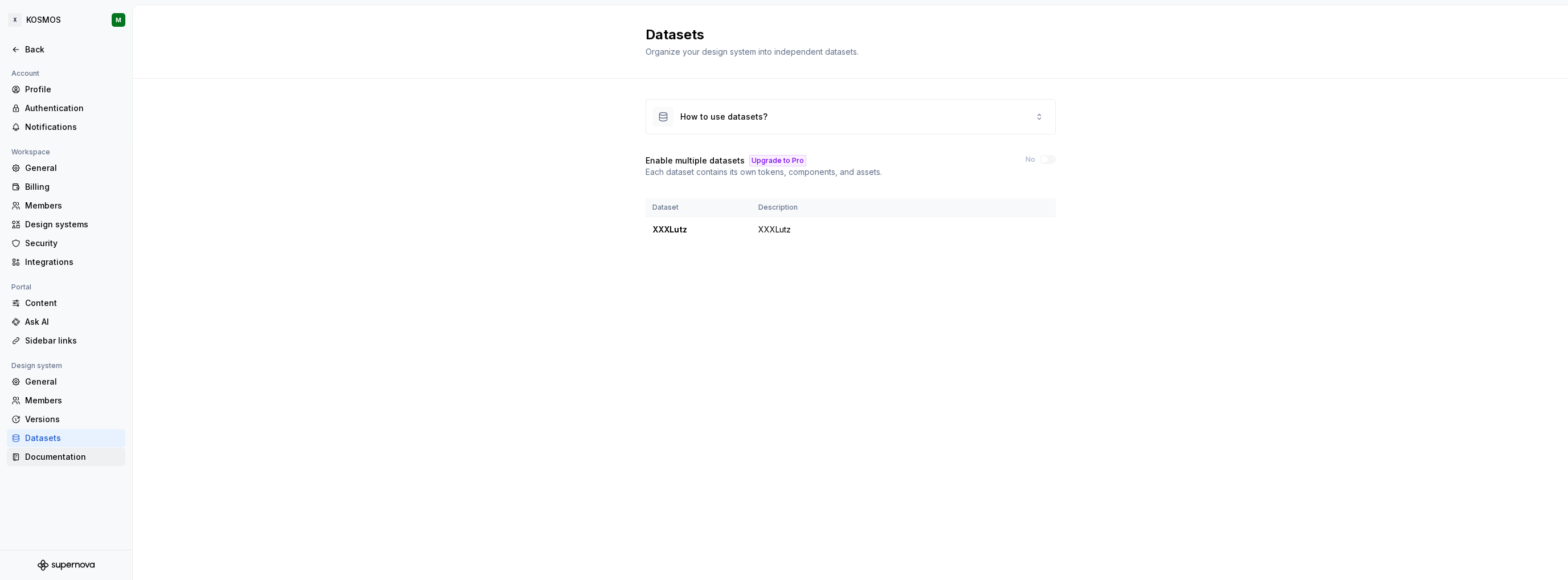
click at [42, 458] on div "Documentation" at bounding box center [72, 456] width 96 height 12
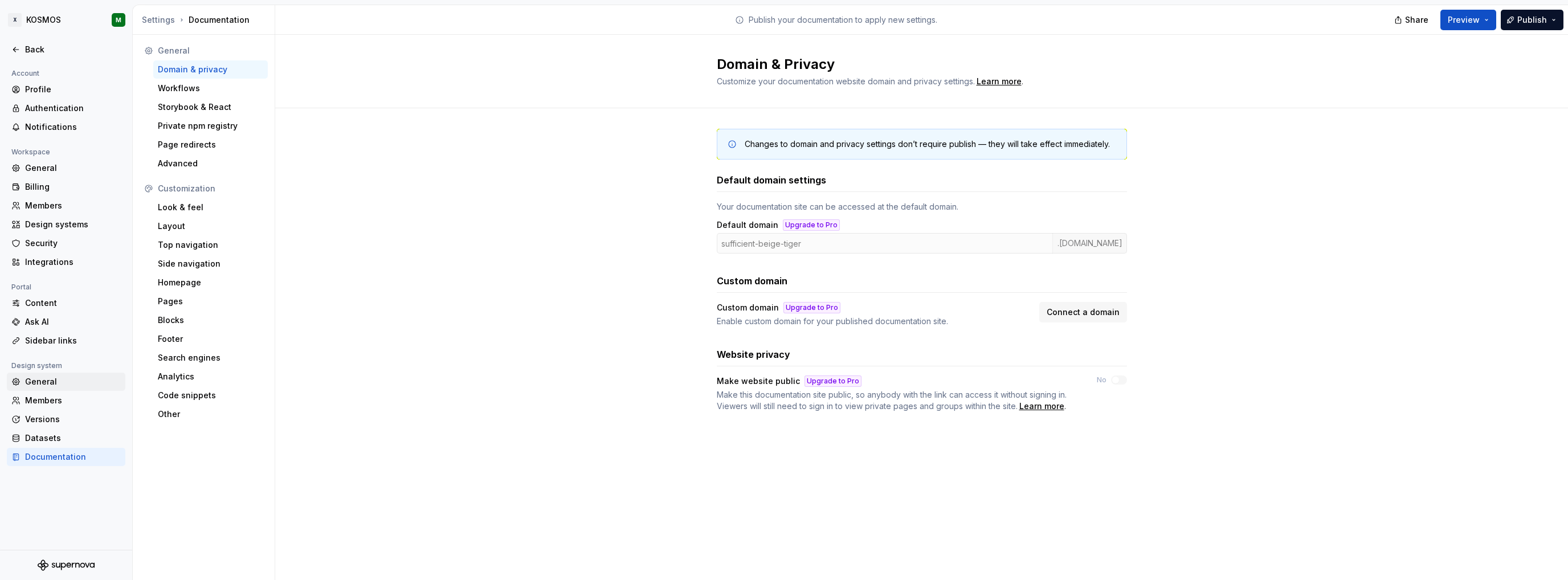
click at [58, 382] on div "General" at bounding box center [72, 382] width 96 height 12
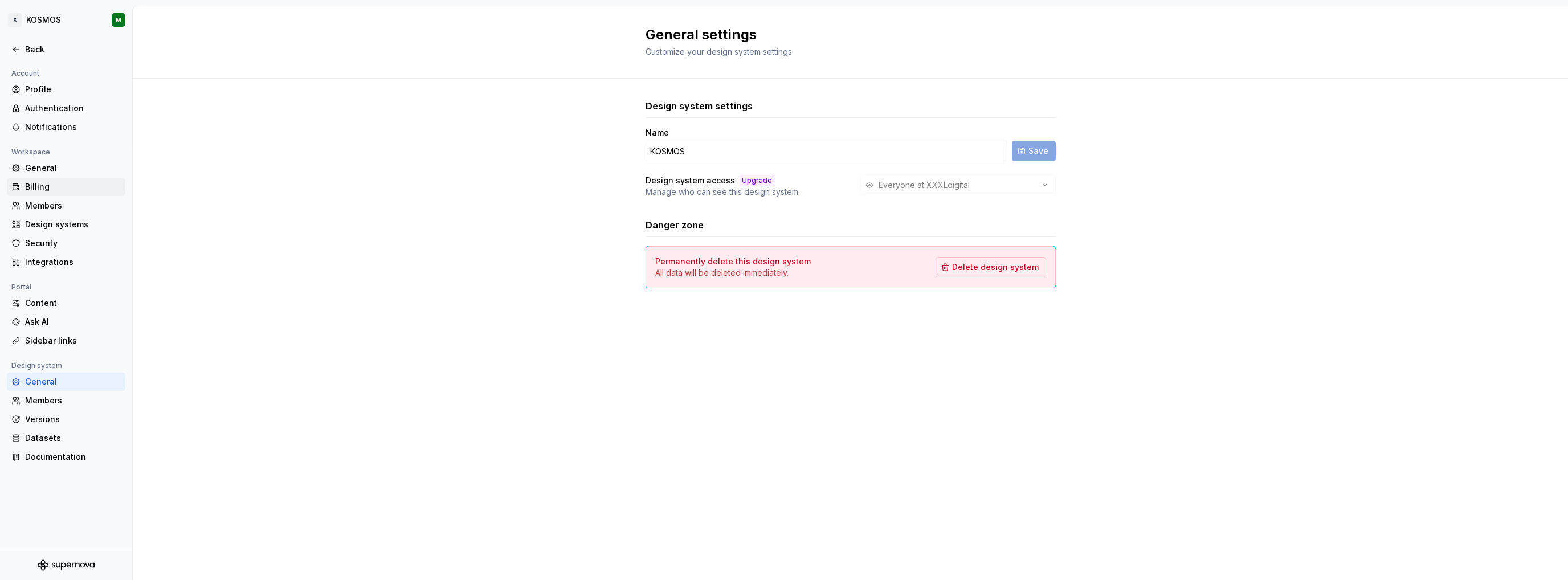
click at [41, 189] on div "Billing" at bounding box center [72, 187] width 96 height 12
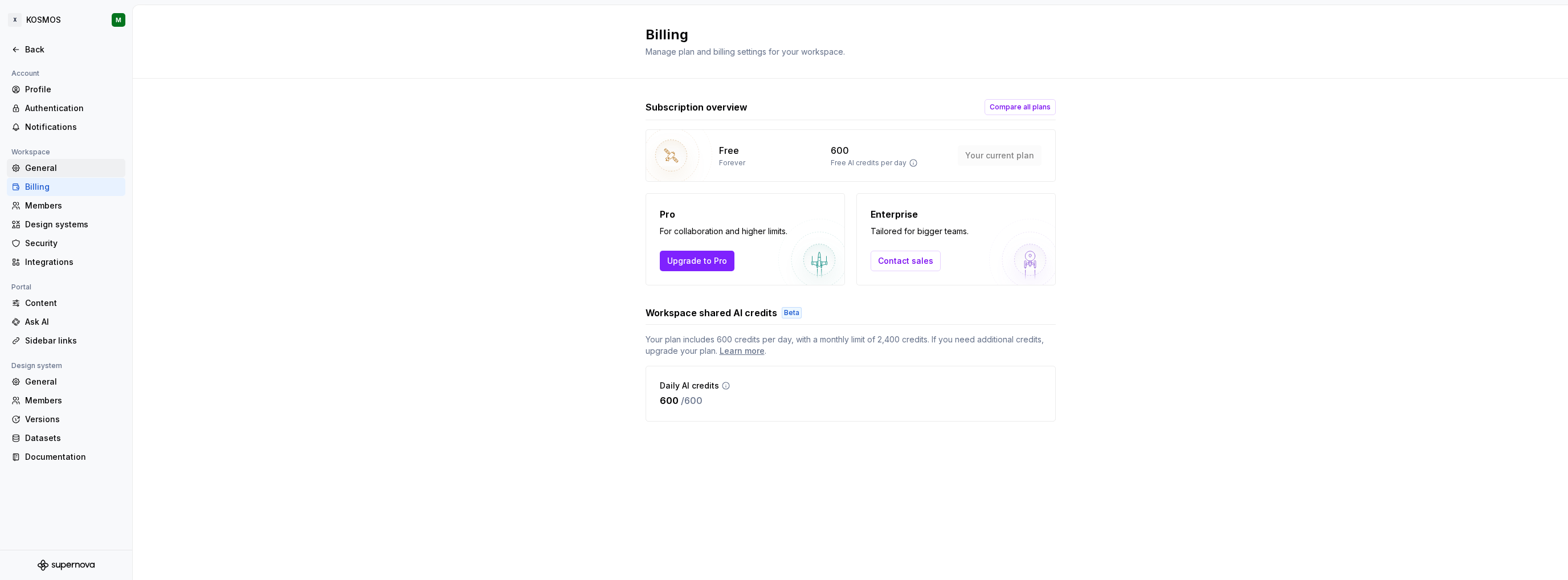
click at [58, 169] on div "General" at bounding box center [72, 168] width 96 height 12
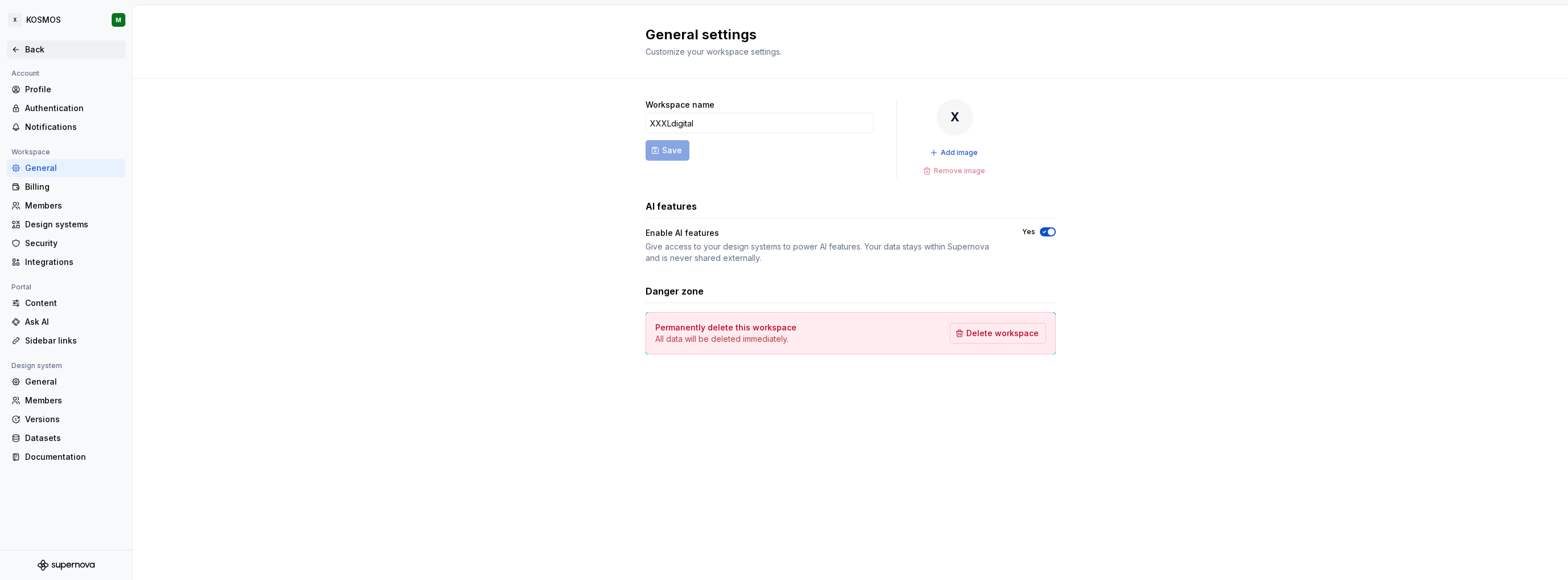
click at [16, 53] on icon at bounding box center [16, 49] width 9 height 9
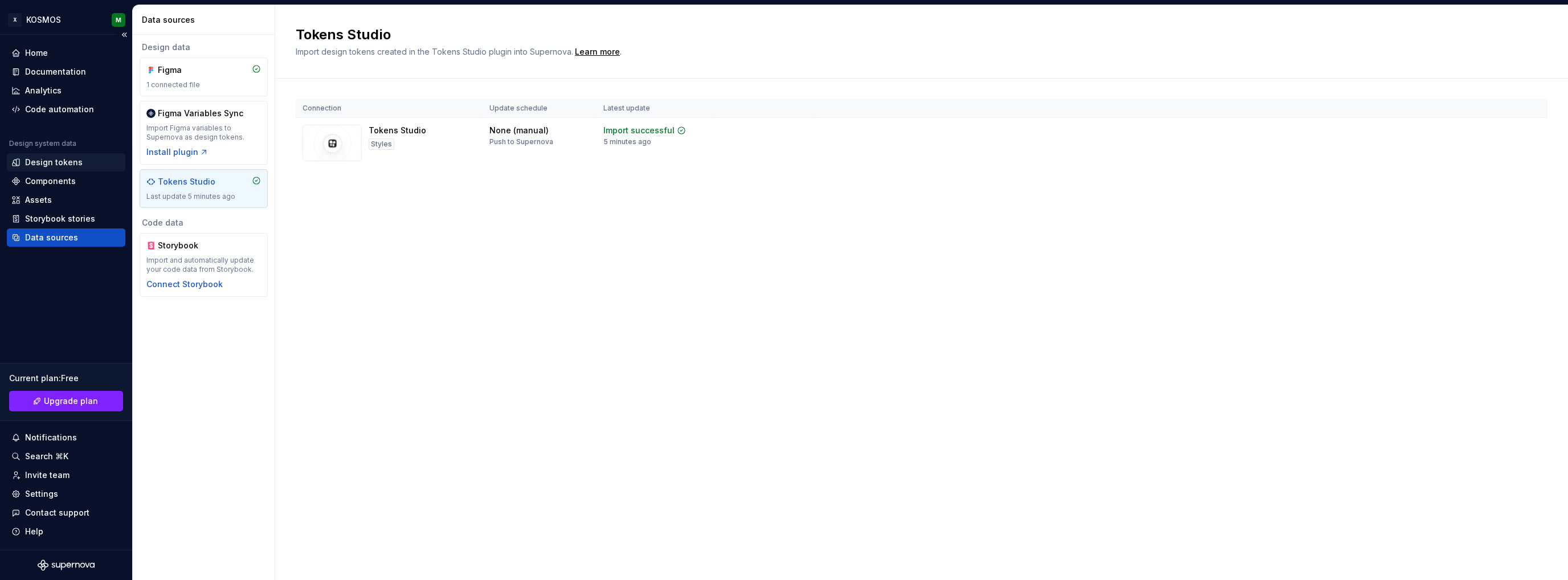
click at [65, 164] on div "Design tokens" at bounding box center [54, 162] width 58 height 12
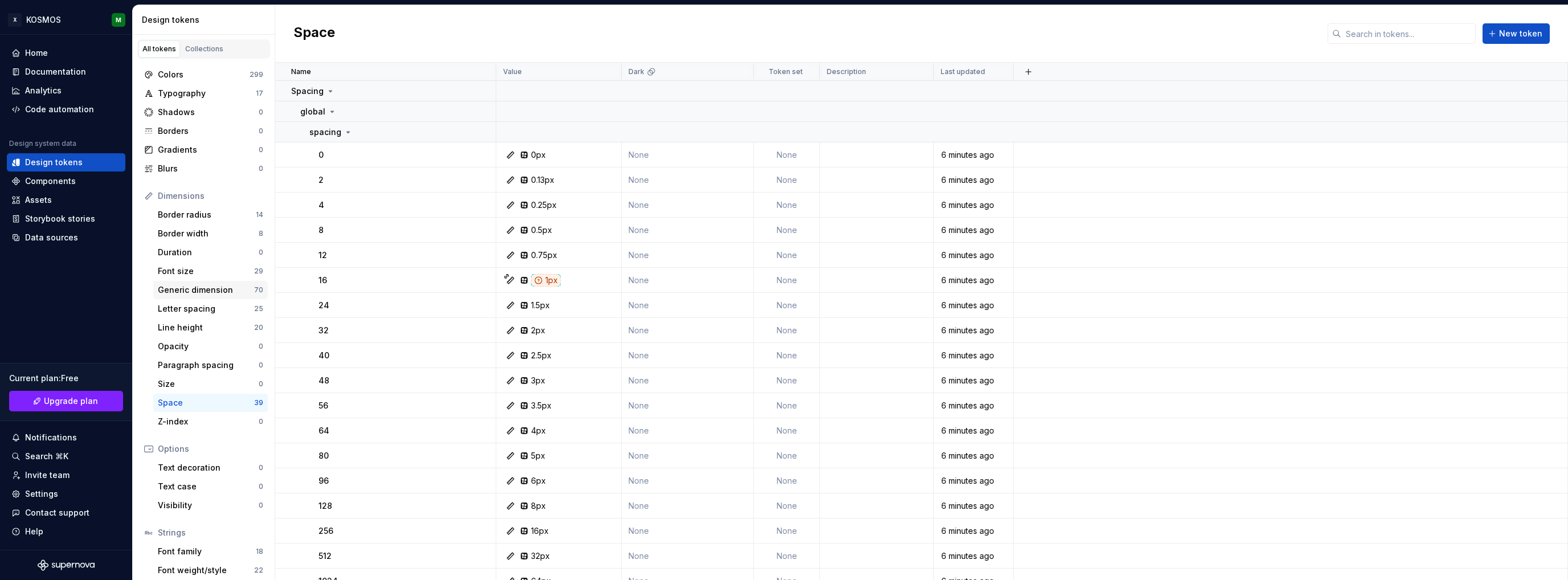
click at [189, 290] on div "Generic dimension" at bounding box center [206, 290] width 96 height 12
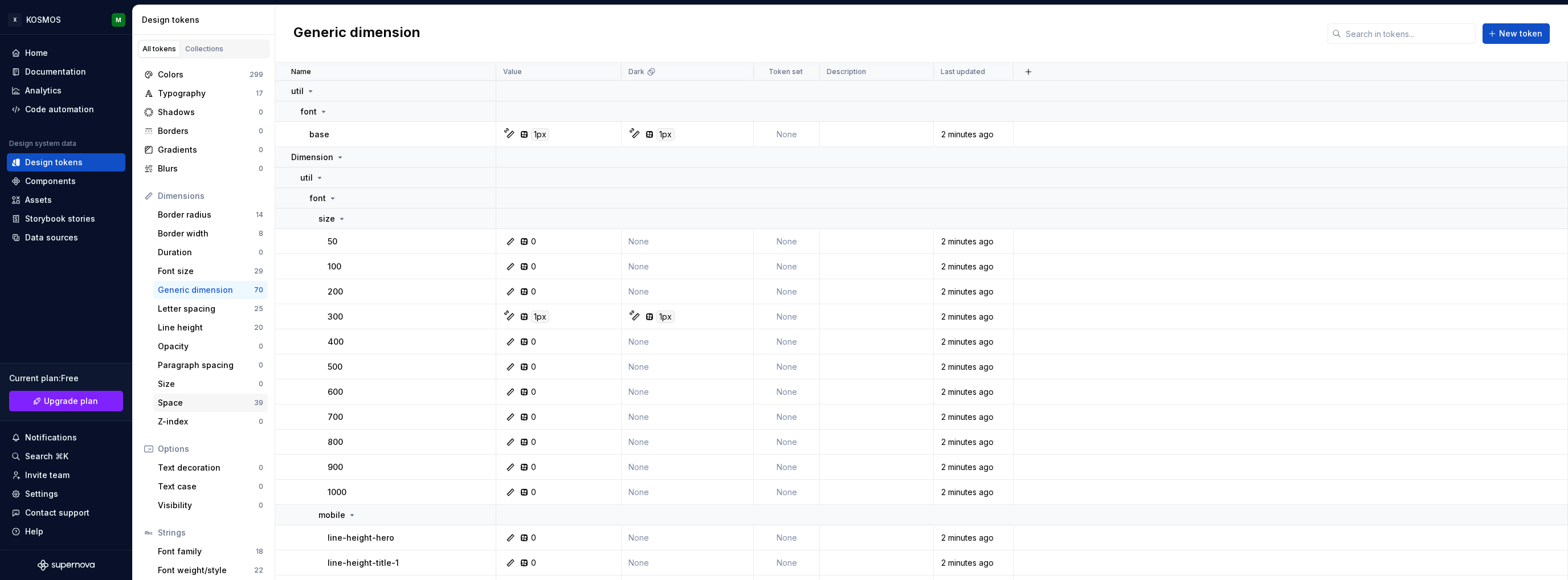
click at [166, 406] on div "Space" at bounding box center [206, 402] width 96 height 12
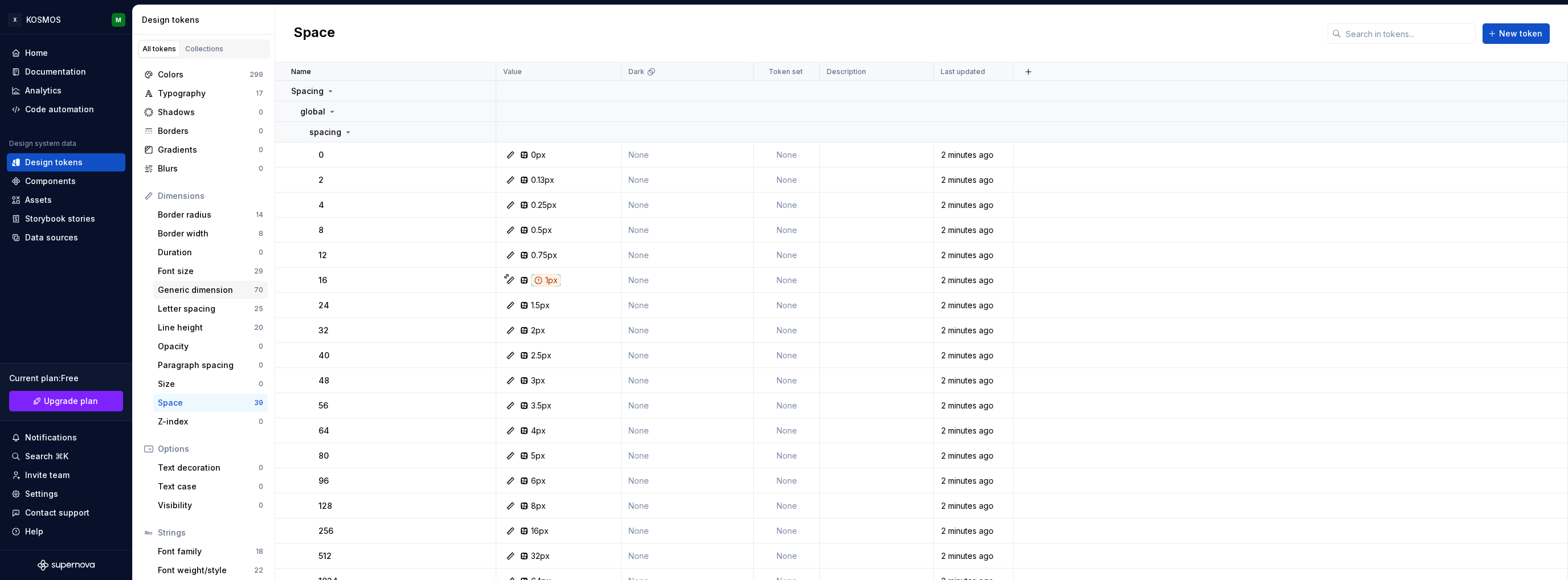
click at [197, 290] on div "Generic dimension" at bounding box center [206, 290] width 96 height 12
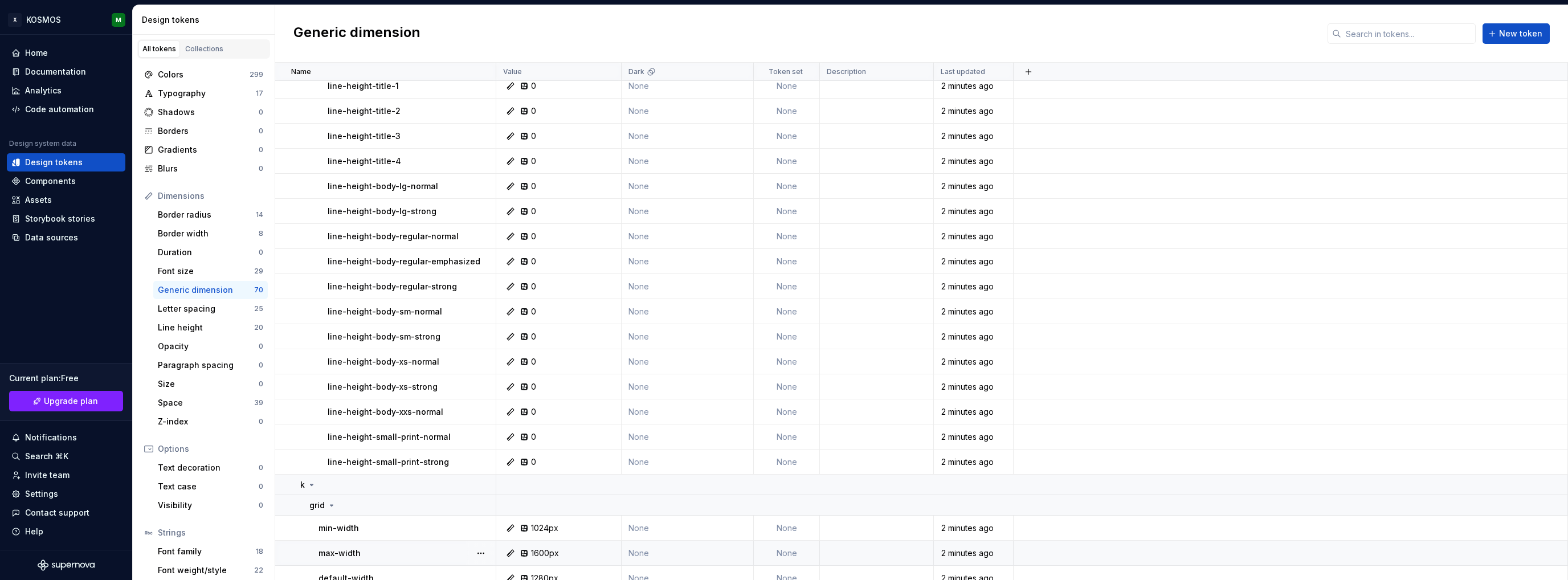
scroll to position [1584, 0]
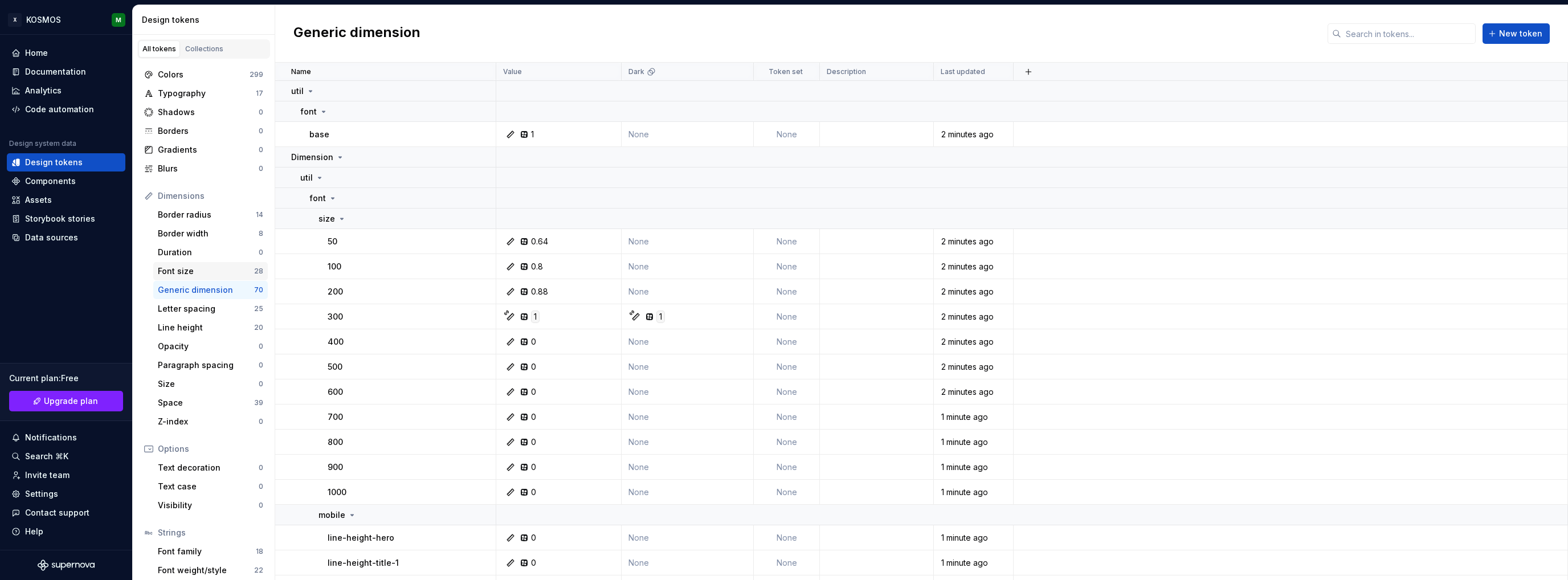
click at [200, 272] on div "Font size" at bounding box center [206, 271] width 96 height 12
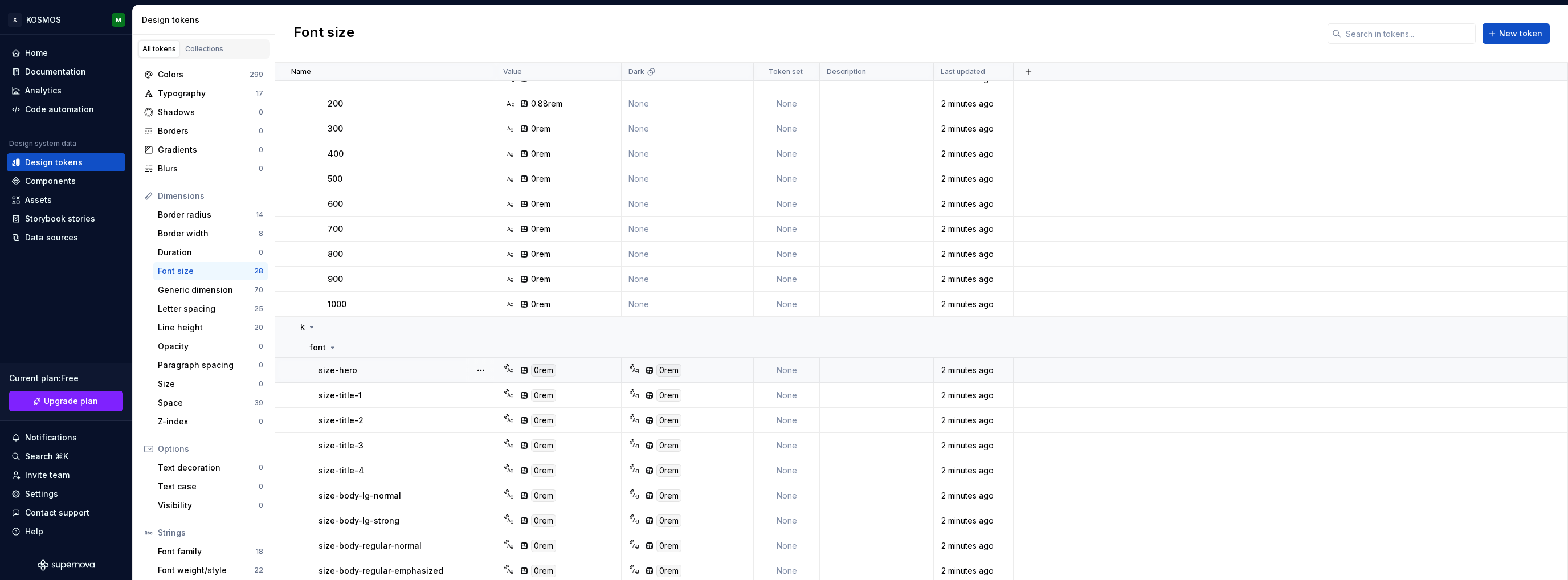
scroll to position [98, 0]
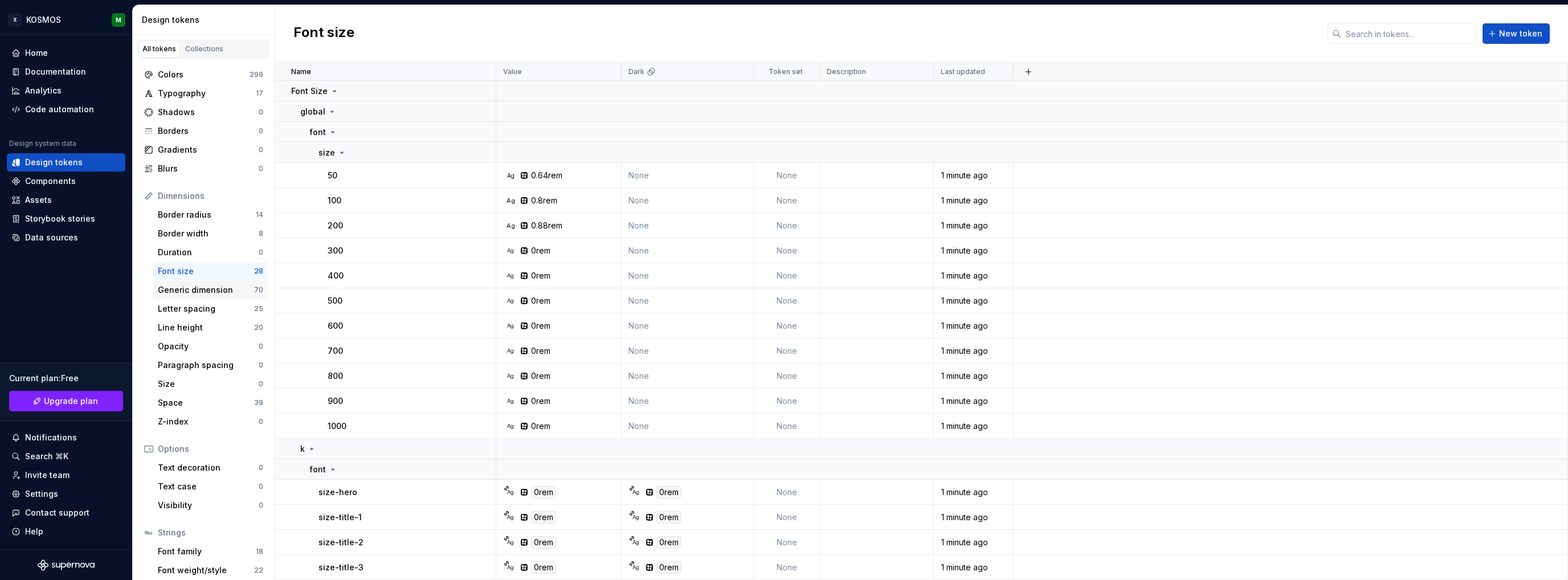
click at [188, 295] on div "Generic dimension 70" at bounding box center [211, 290] width 114 height 18
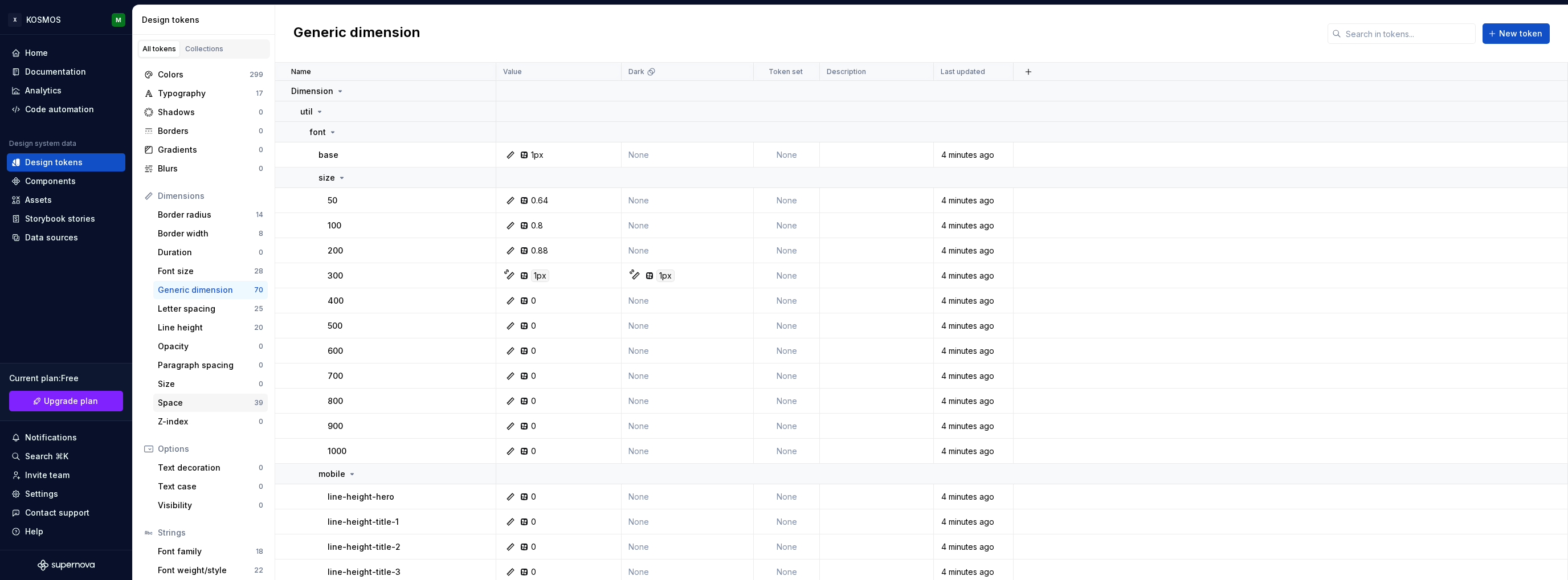
click at [177, 403] on div "Space" at bounding box center [206, 402] width 96 height 12
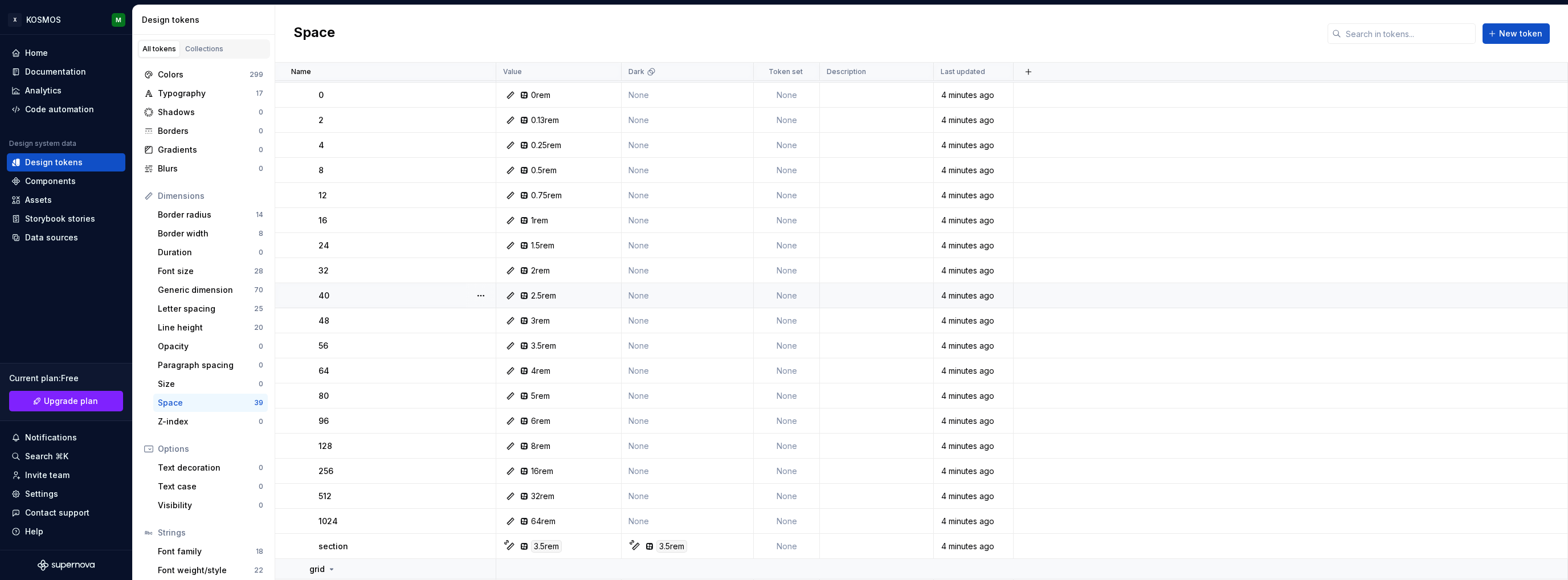
scroll to position [601, 0]
click at [209, 289] on div "Generic dimension" at bounding box center [206, 290] width 96 height 12
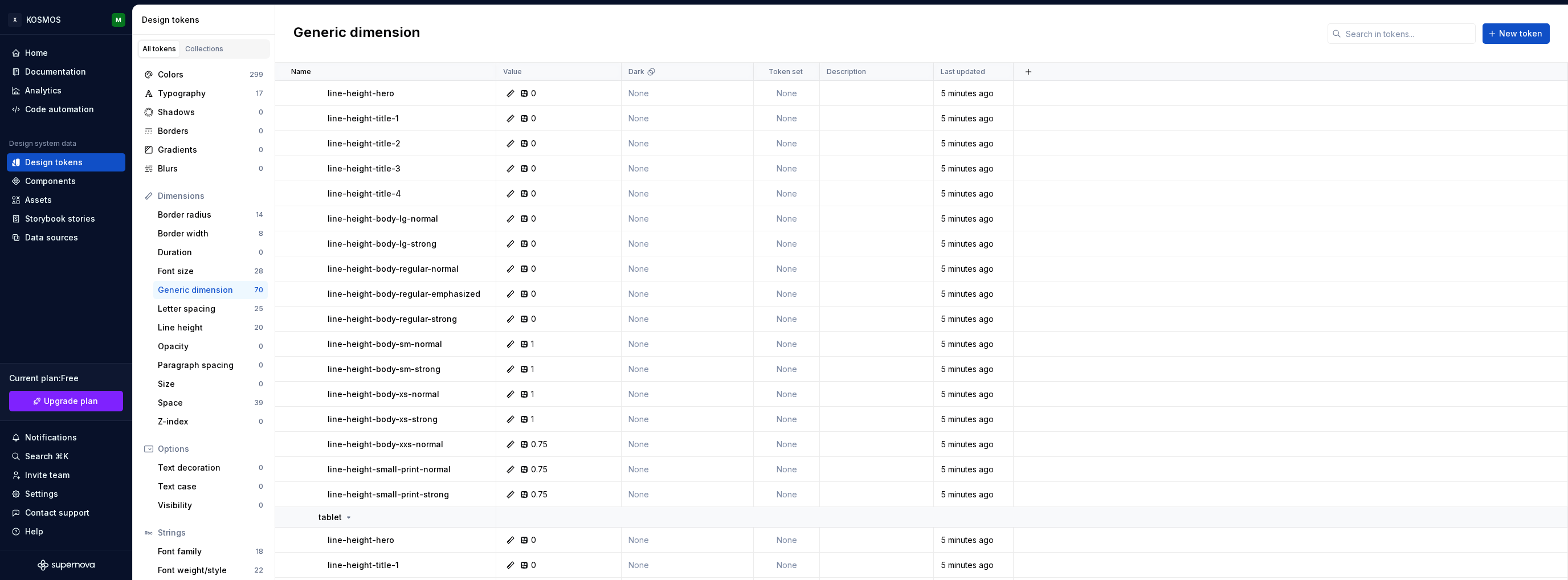
scroll to position [119, 0]
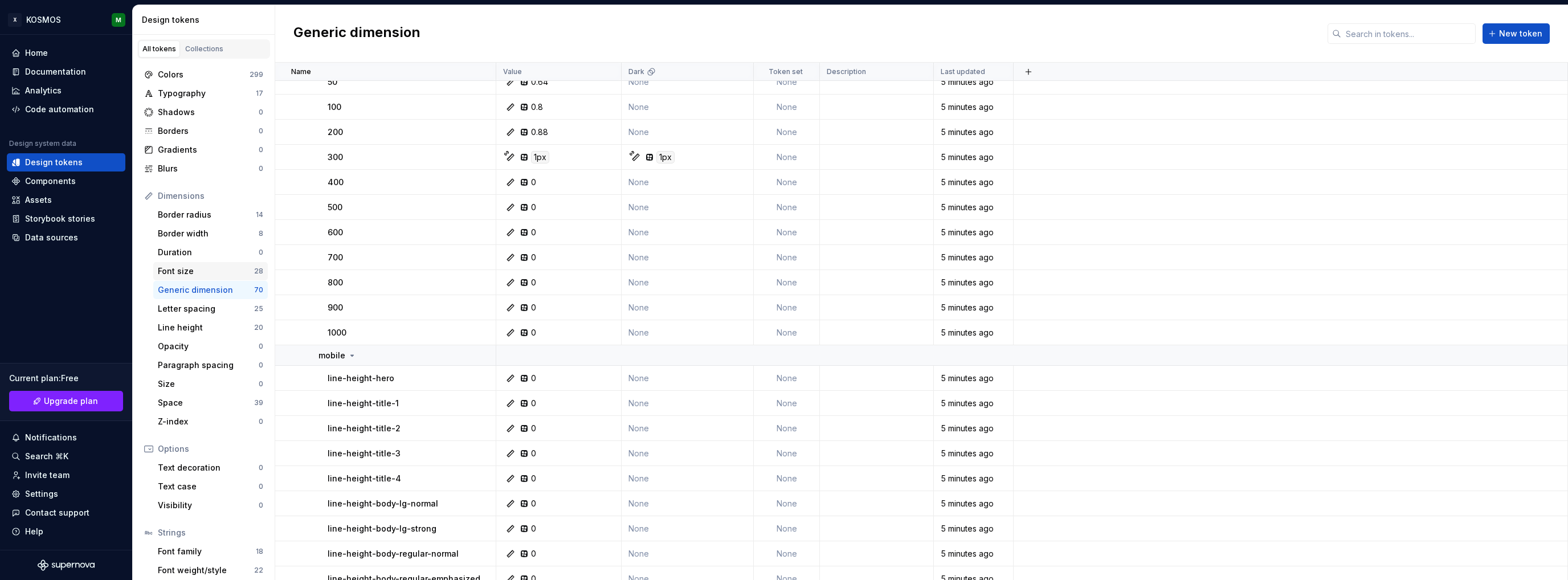
click at [217, 265] on div "Font size" at bounding box center [206, 271] width 96 height 12
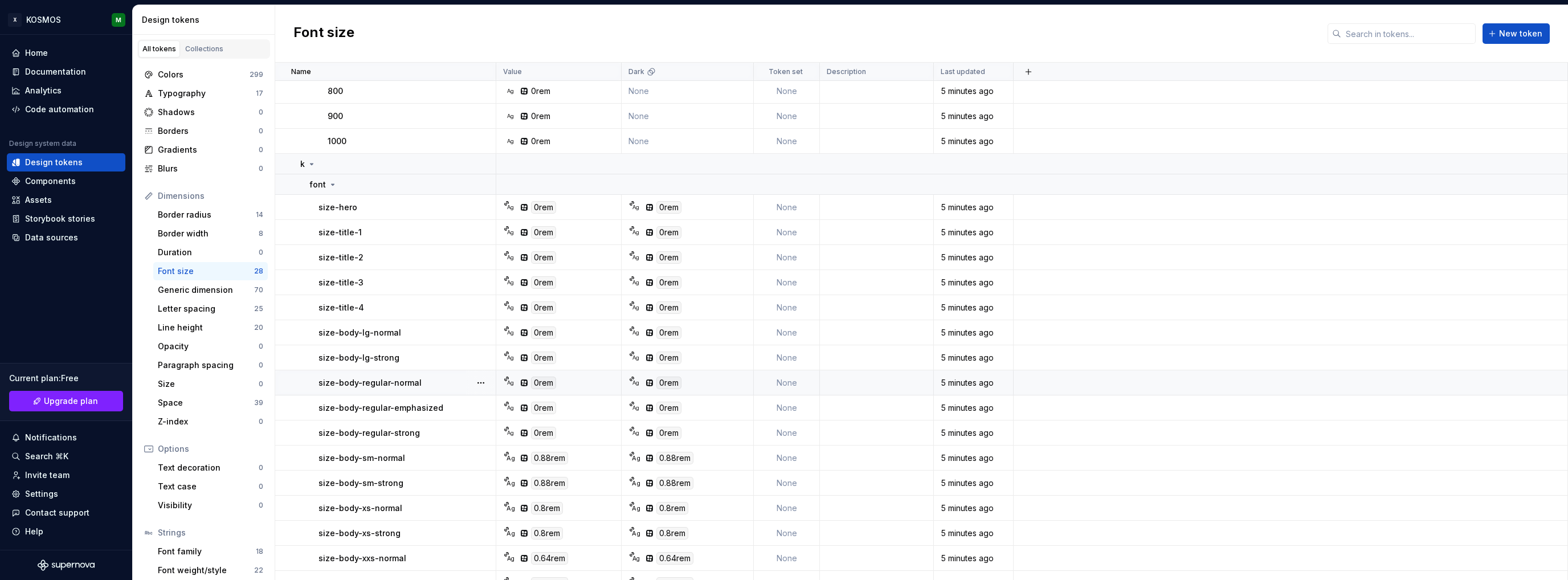
scroll to position [269, 0]
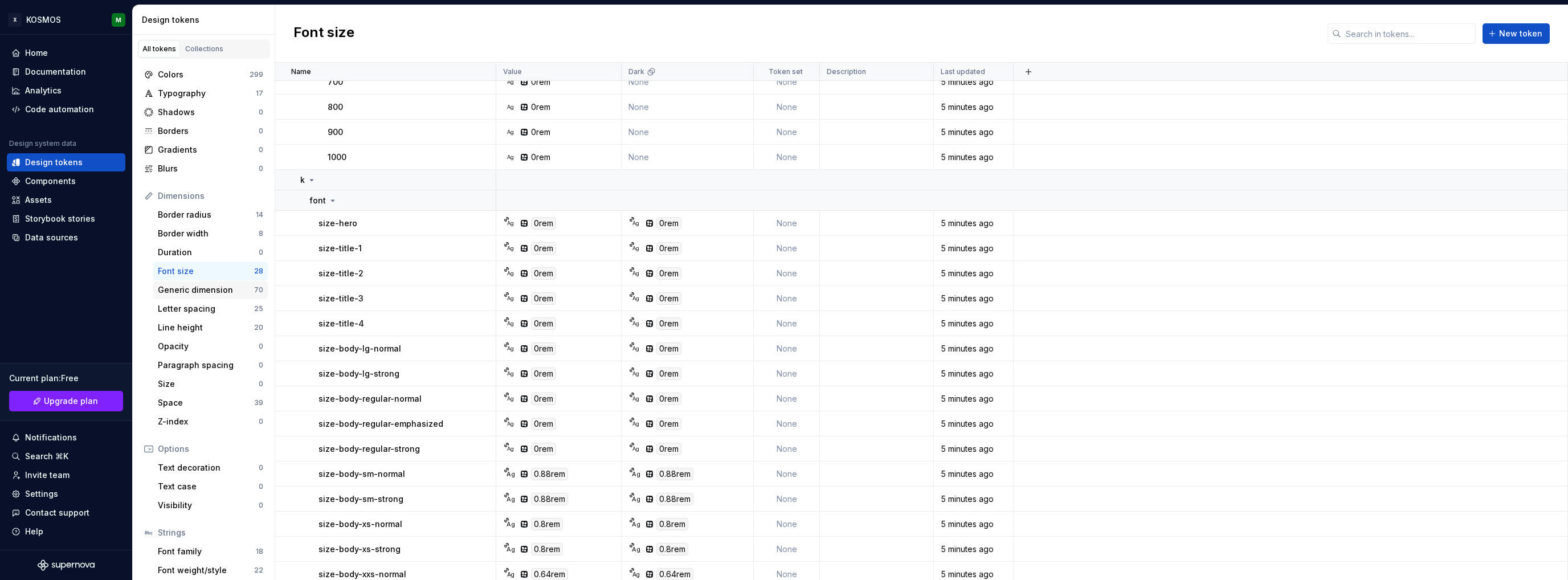
click at [217, 290] on div "Generic dimension" at bounding box center [206, 290] width 96 height 12
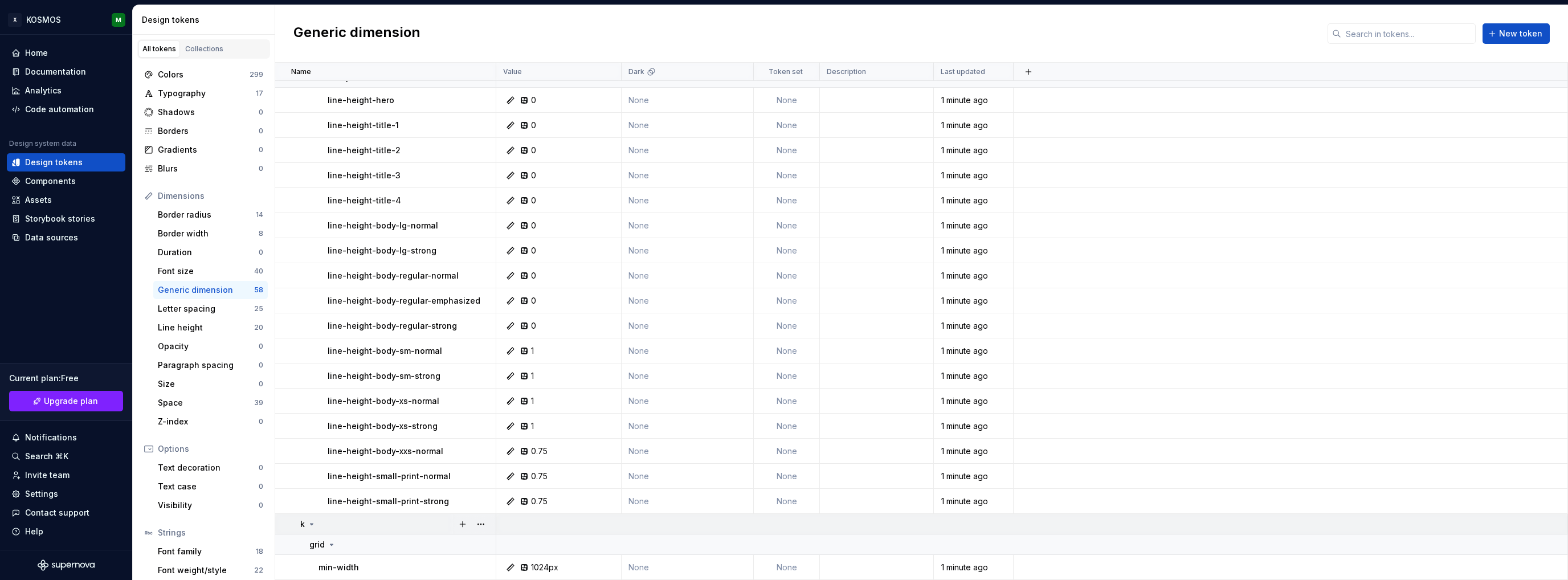
scroll to position [1221, 0]
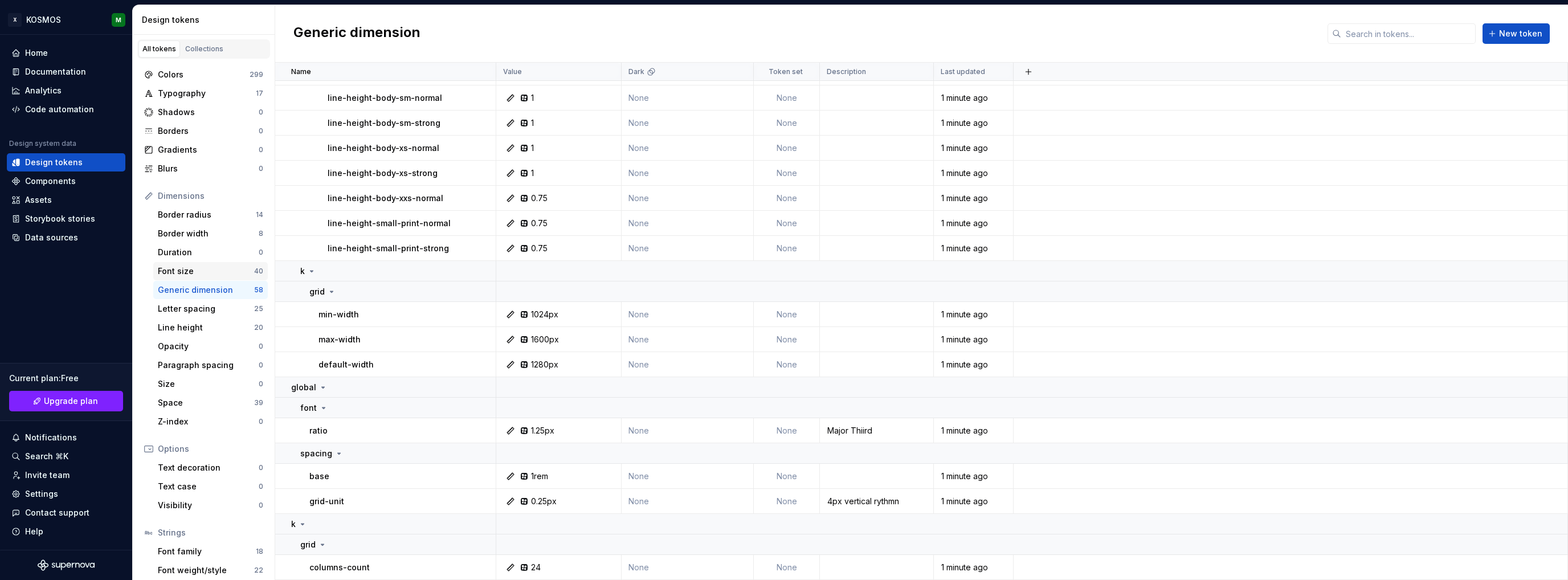
click at [208, 274] on div "Font size" at bounding box center [206, 271] width 96 height 12
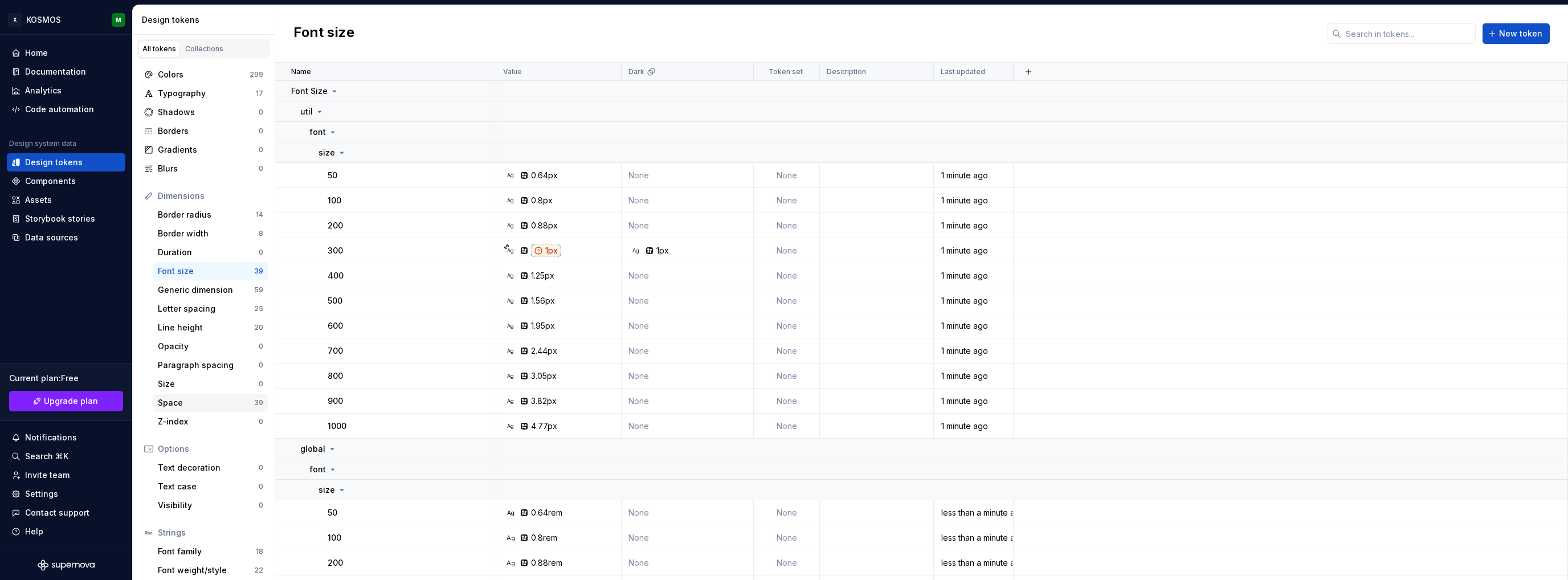
click at [188, 406] on div "Space" at bounding box center [206, 402] width 96 height 12
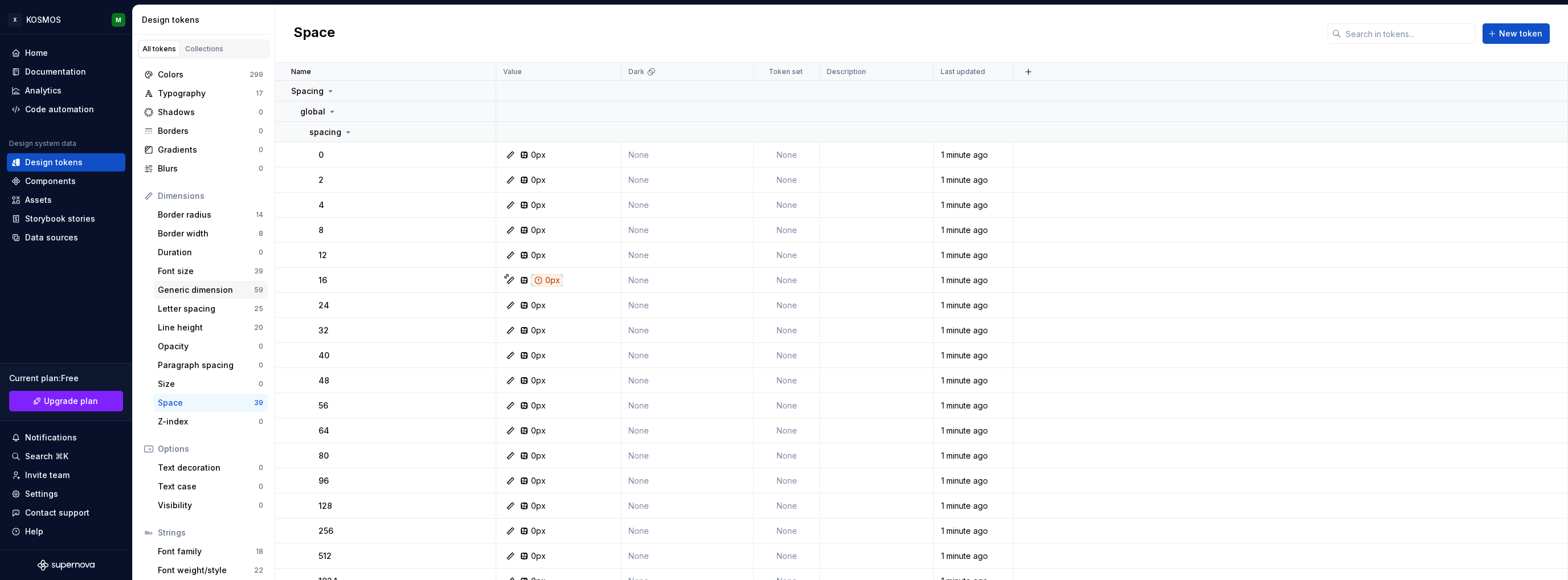
click at [200, 288] on div "Generic dimension" at bounding box center [206, 290] width 96 height 12
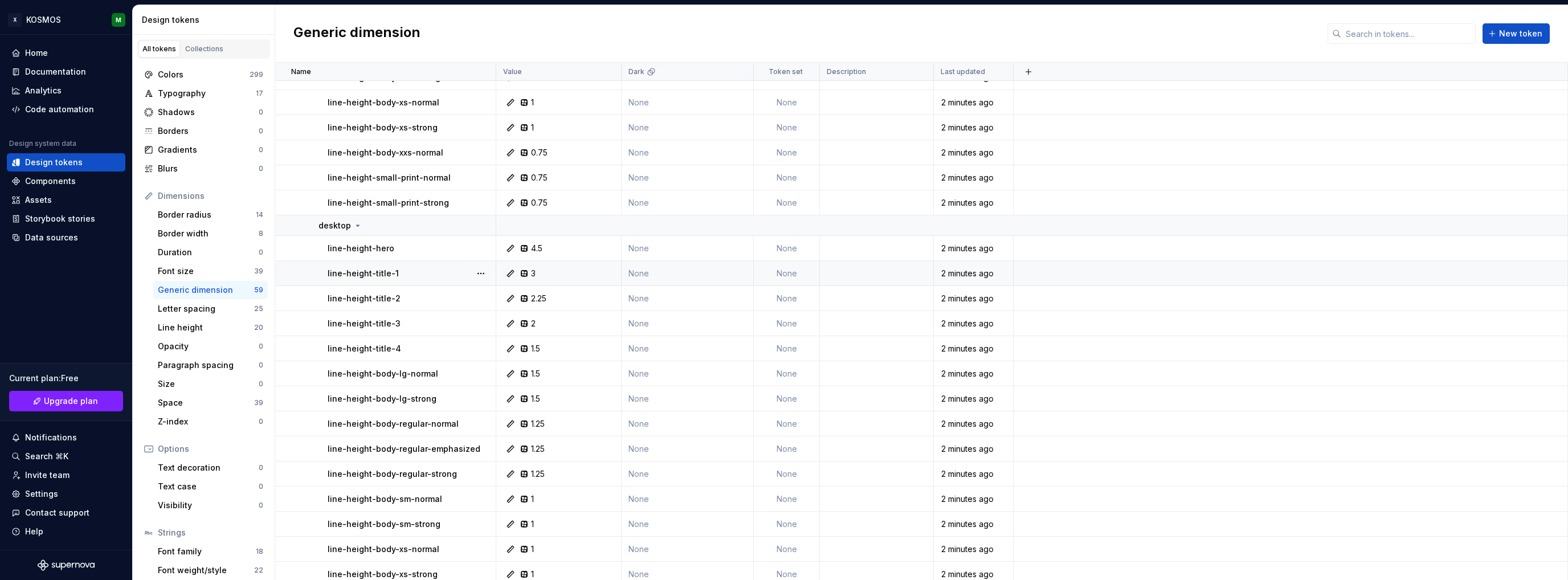
scroll to position [811, 0]
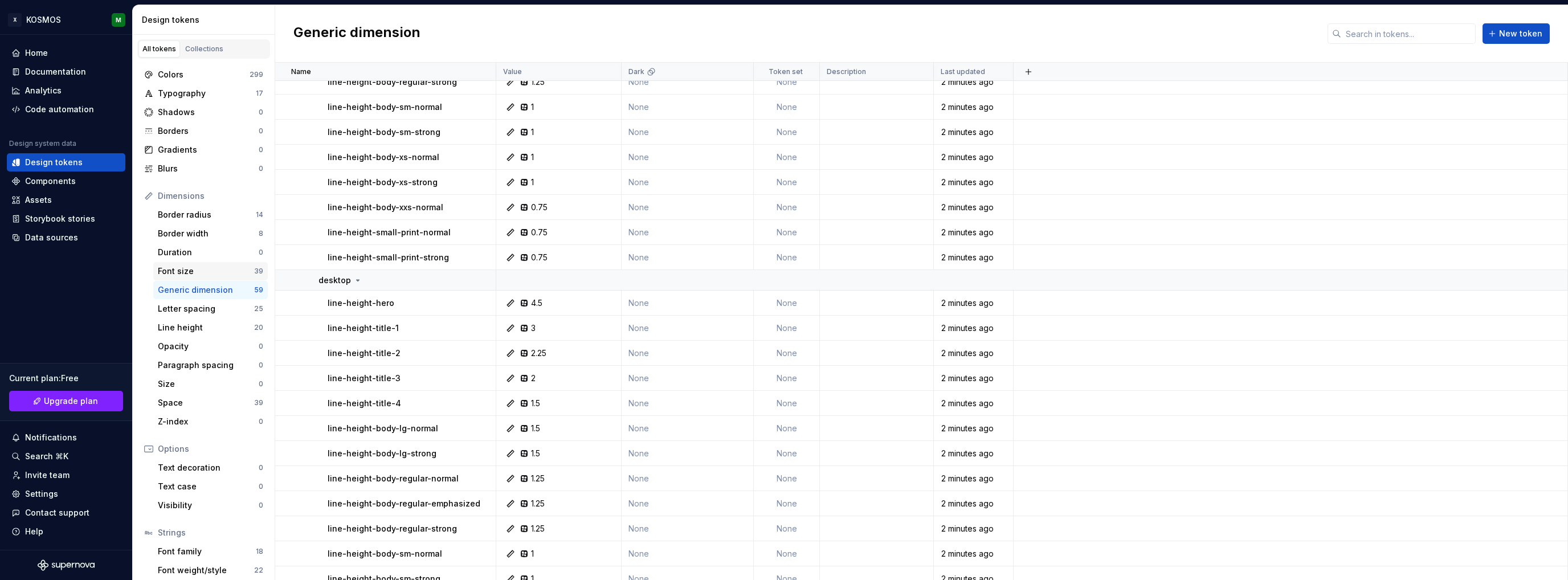
click at [193, 273] on div "Font size" at bounding box center [206, 271] width 96 height 12
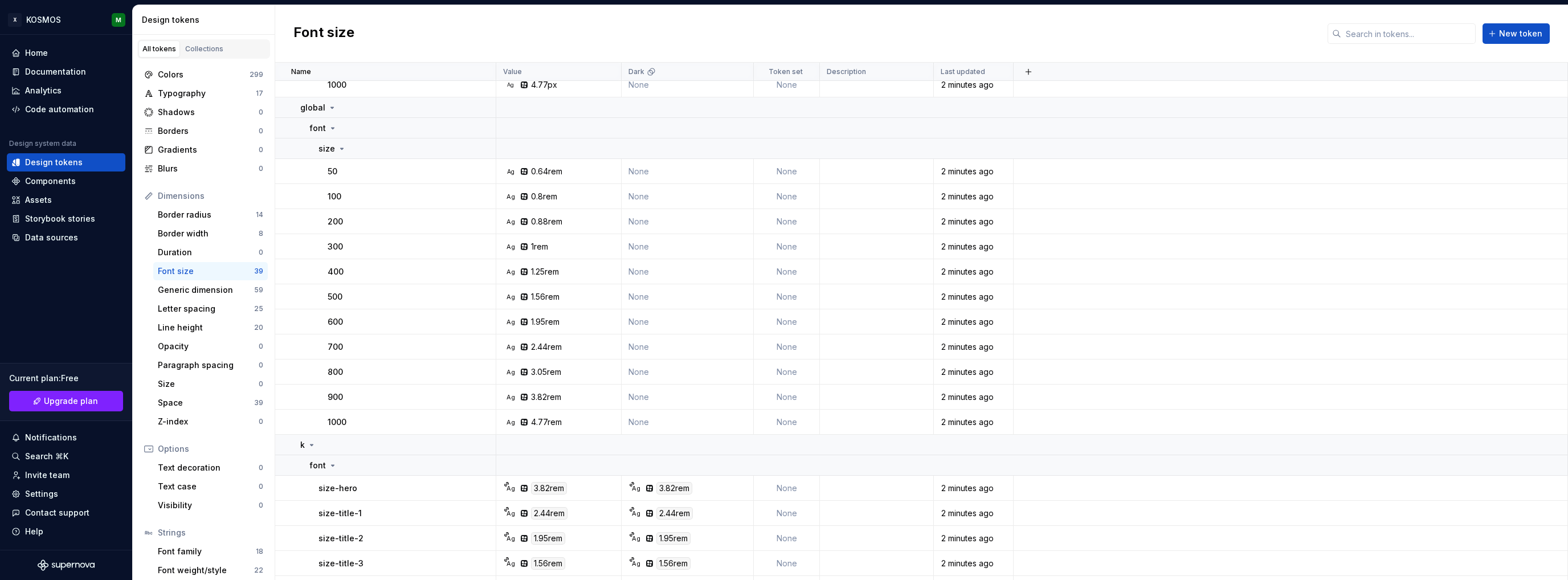
scroll to position [37, 0]
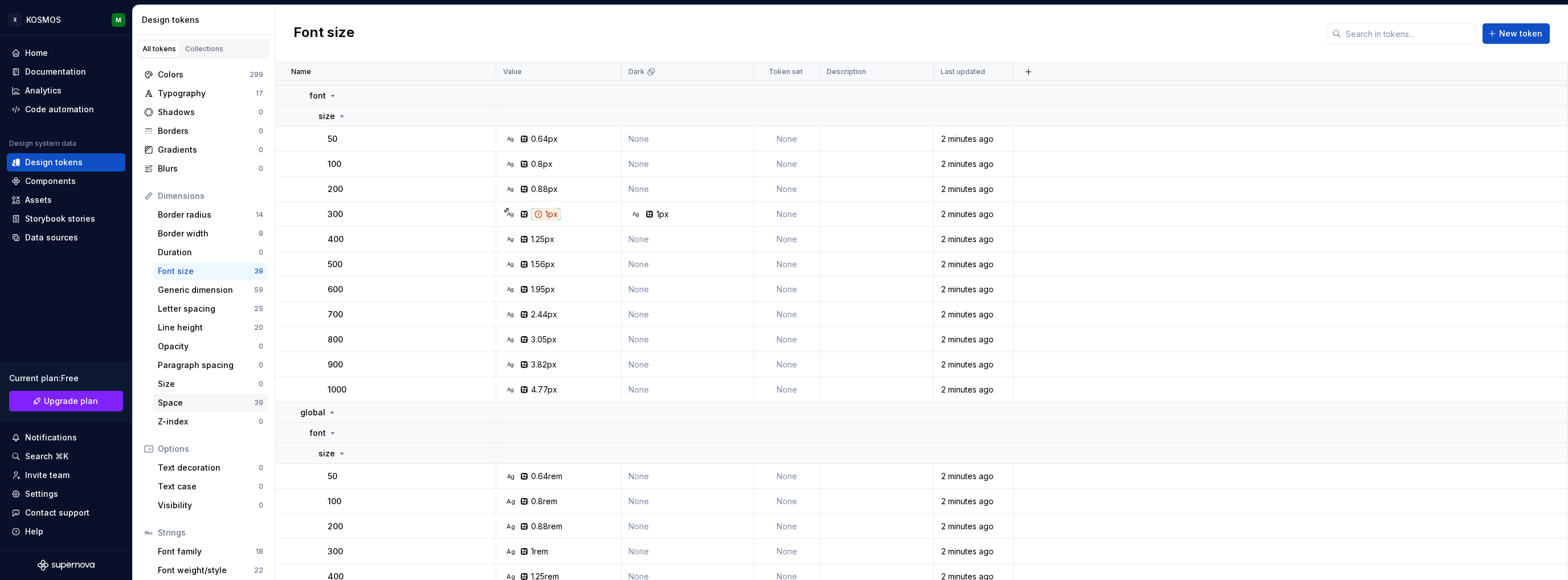
click at [172, 405] on div "Space" at bounding box center [206, 402] width 96 height 12
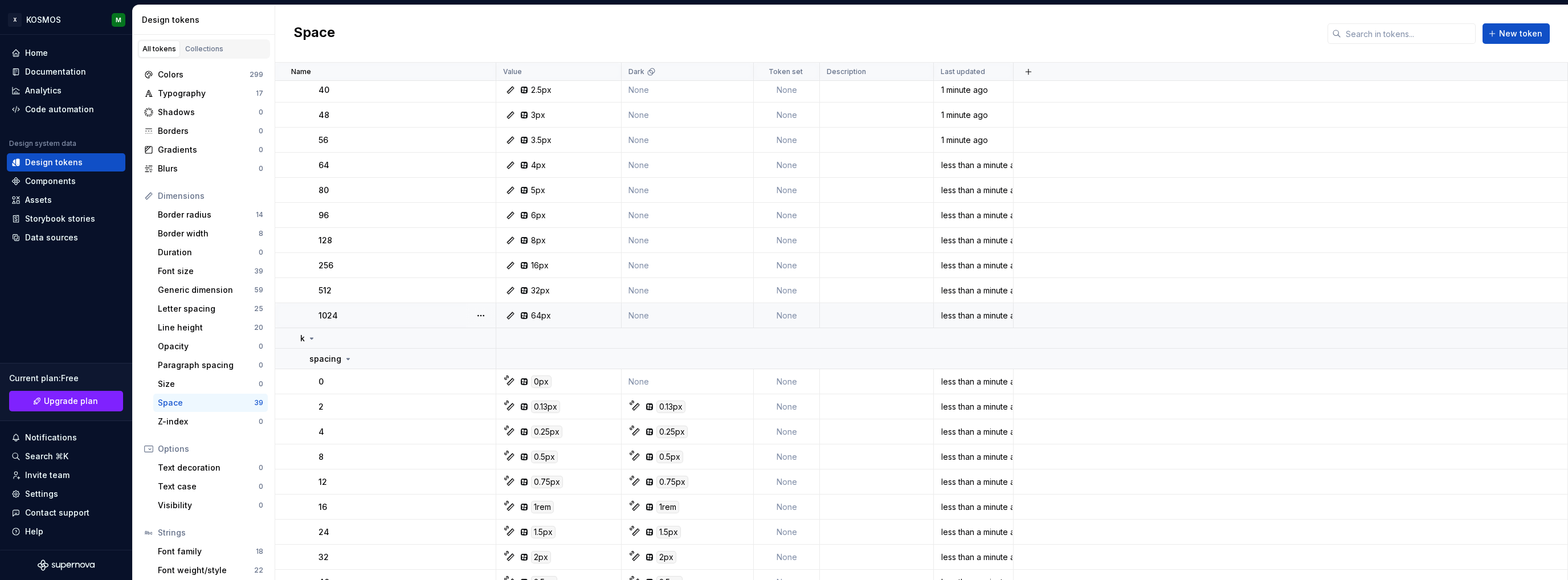
scroll to position [260, 0]
click at [202, 268] on div "Font size" at bounding box center [206, 271] width 96 height 12
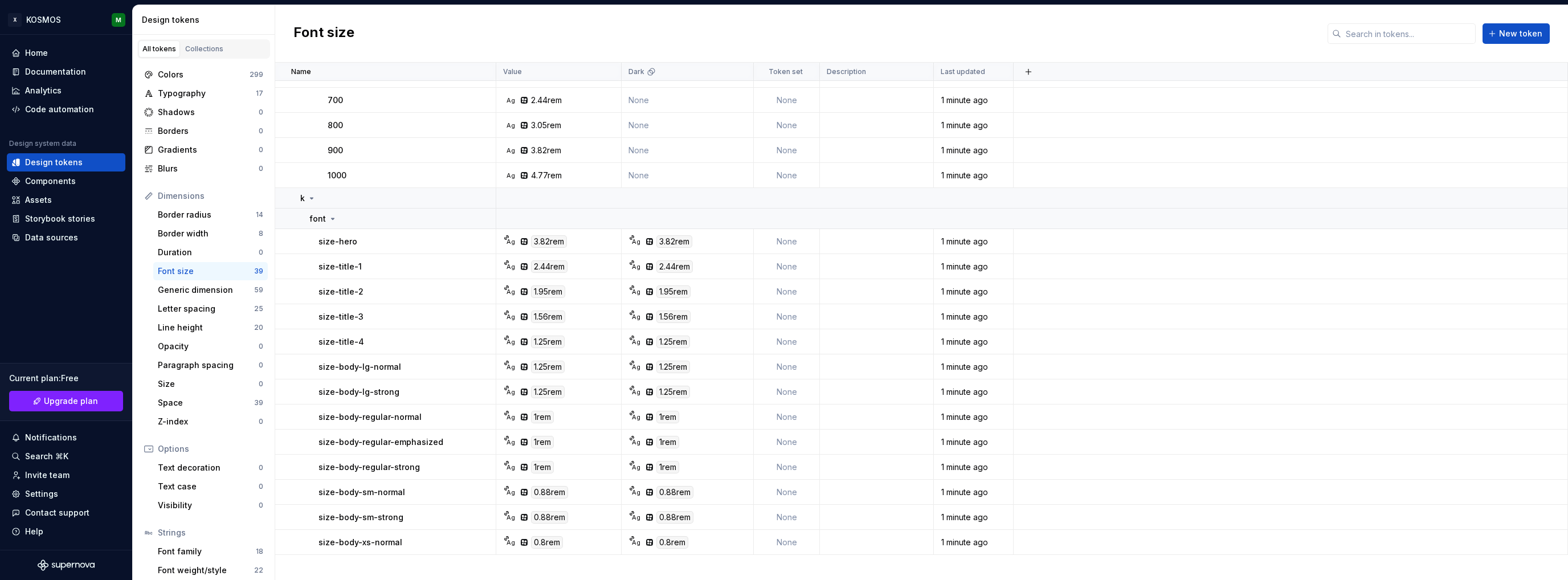
scroll to position [321, 0]
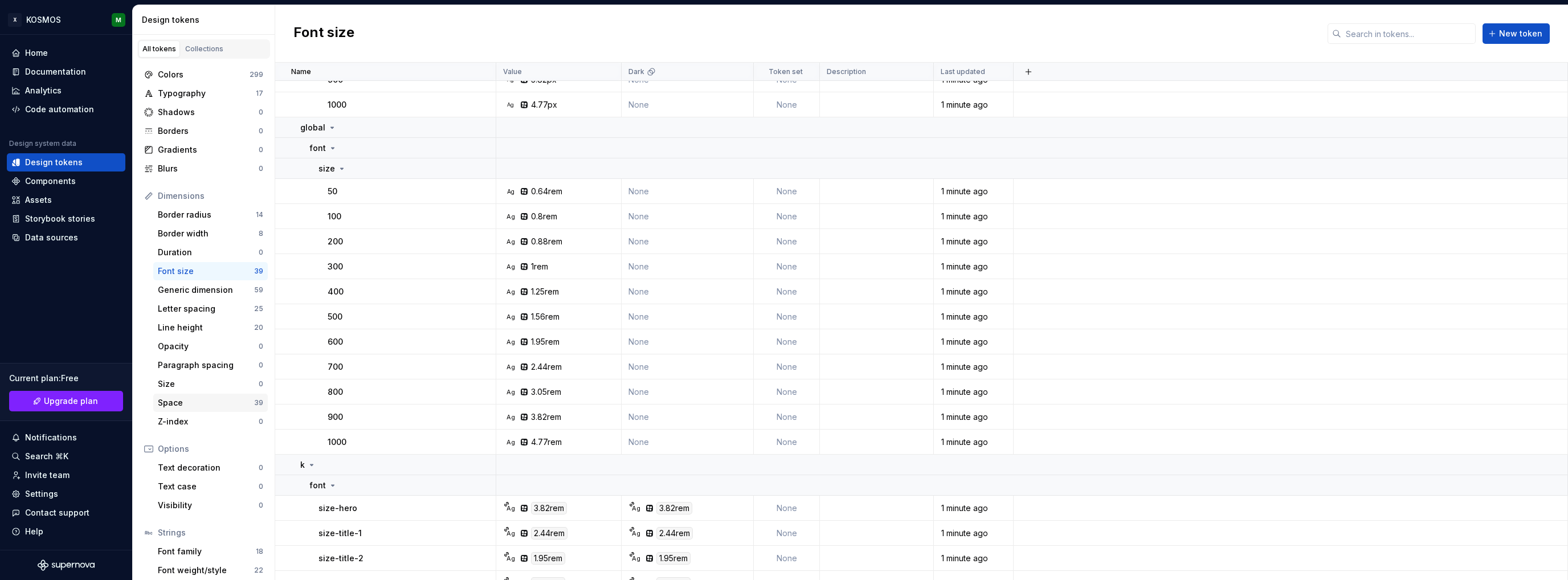
click at [178, 400] on div "Space" at bounding box center [206, 402] width 96 height 12
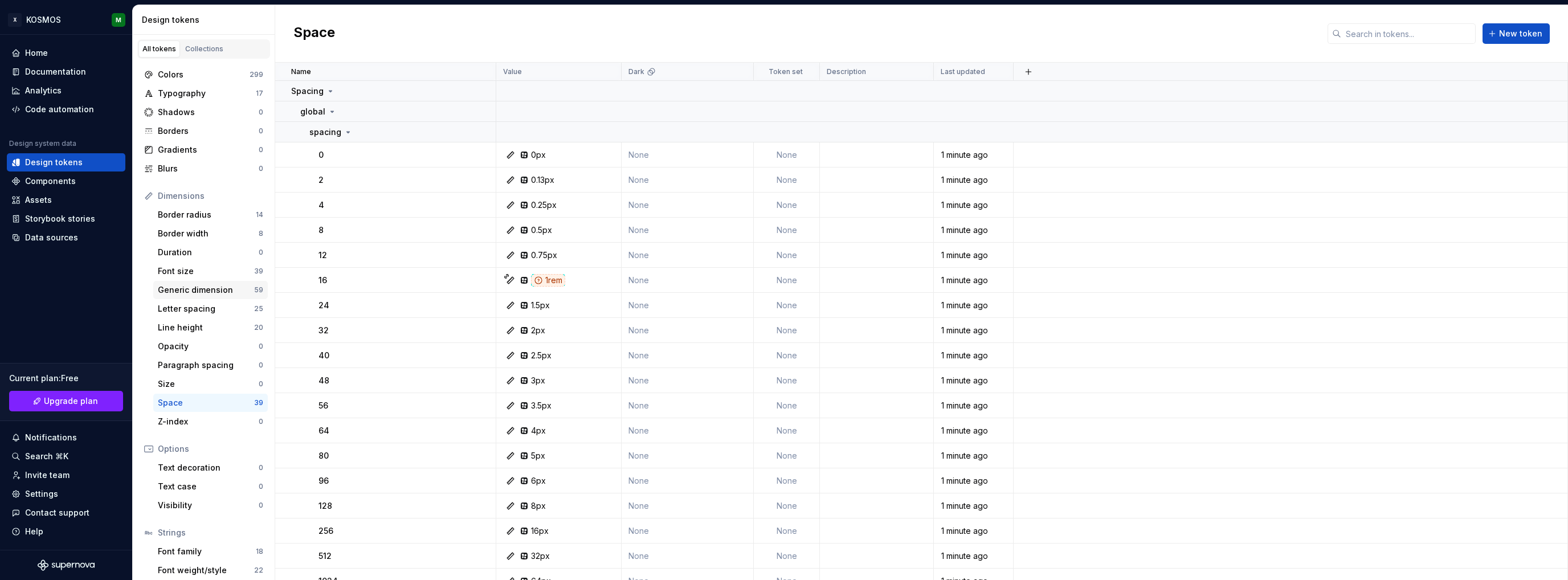
click at [206, 296] on div "Generic dimension 59" at bounding box center [211, 290] width 114 height 18
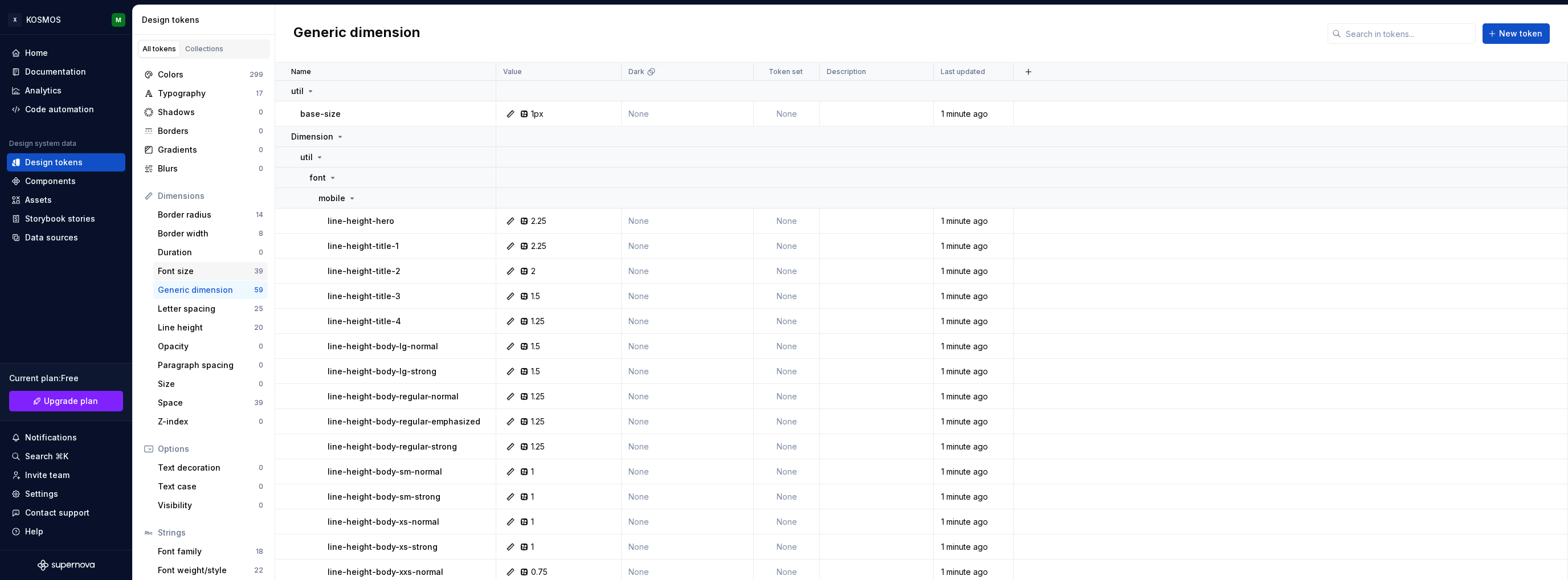
click at [180, 271] on div "Font size" at bounding box center [206, 271] width 96 height 12
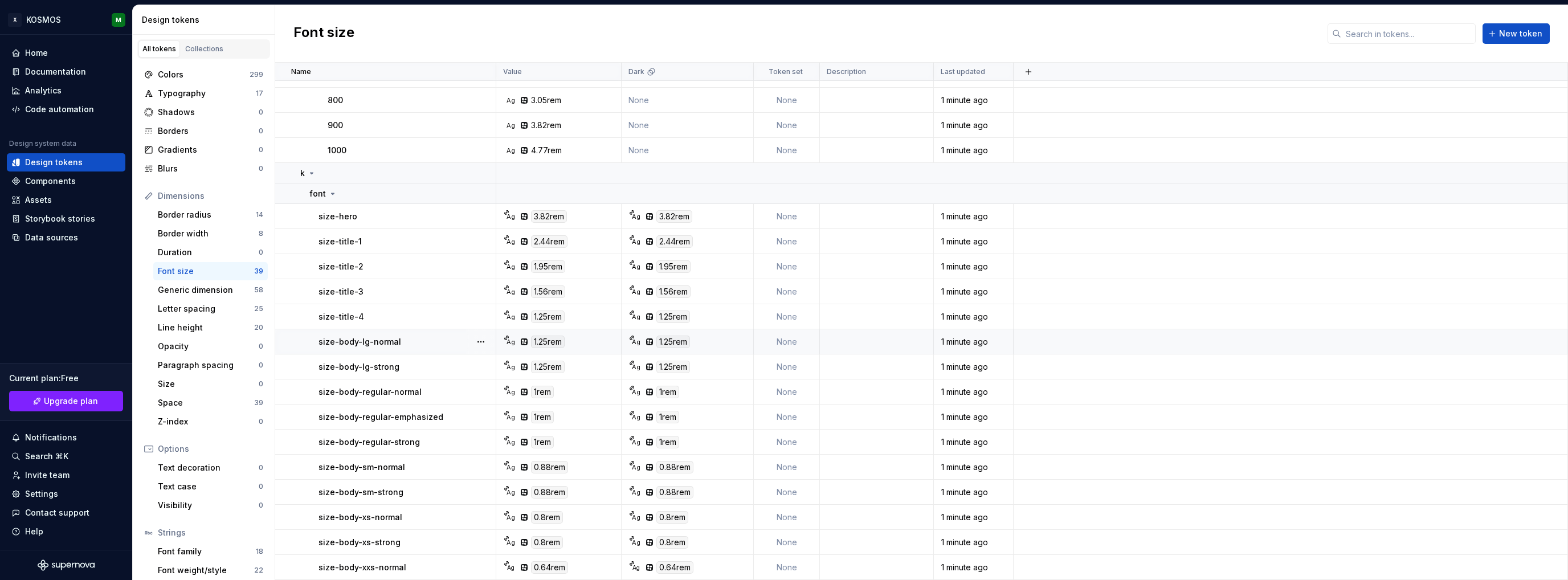
scroll to position [663, 0]
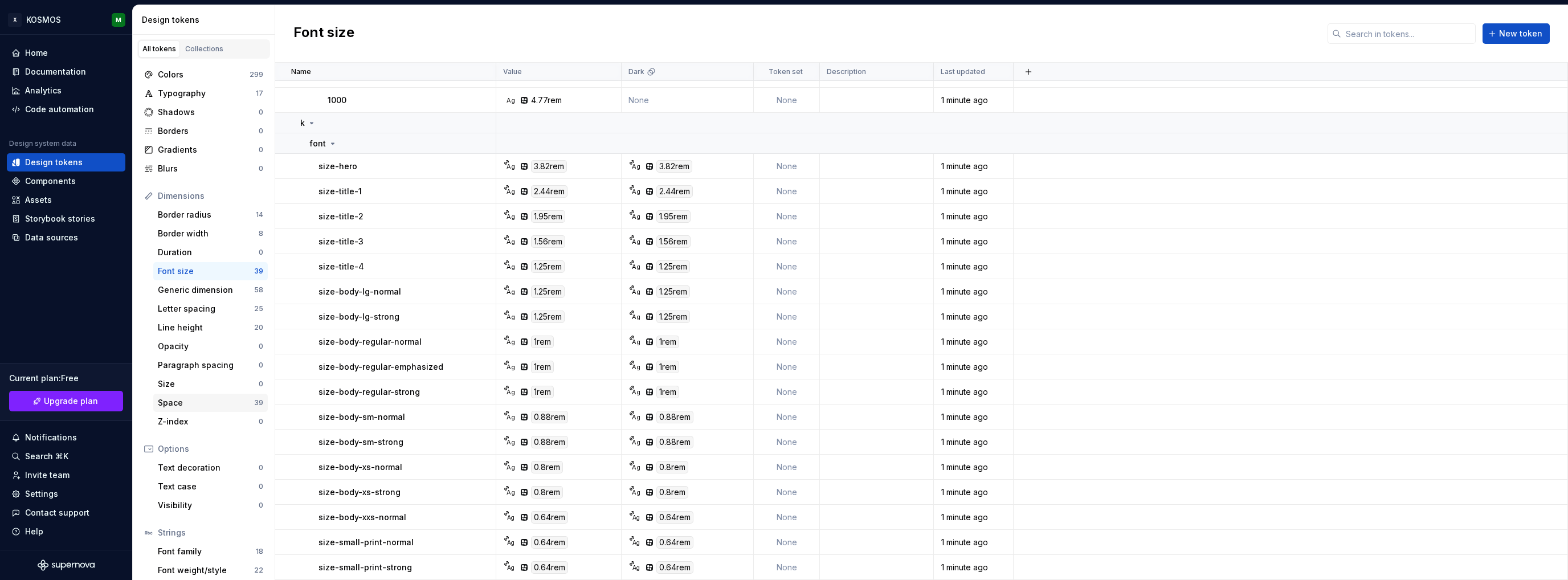
click at [180, 402] on div "Space" at bounding box center [206, 402] width 96 height 12
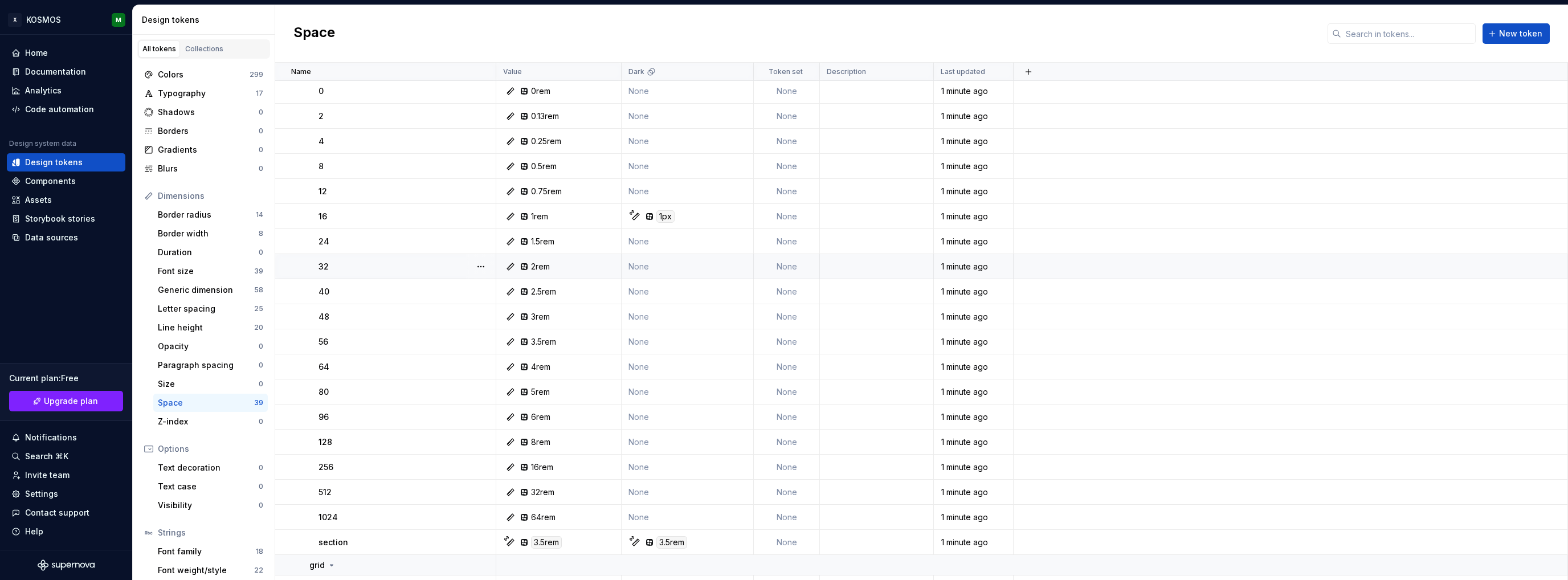
scroll to position [431, 0]
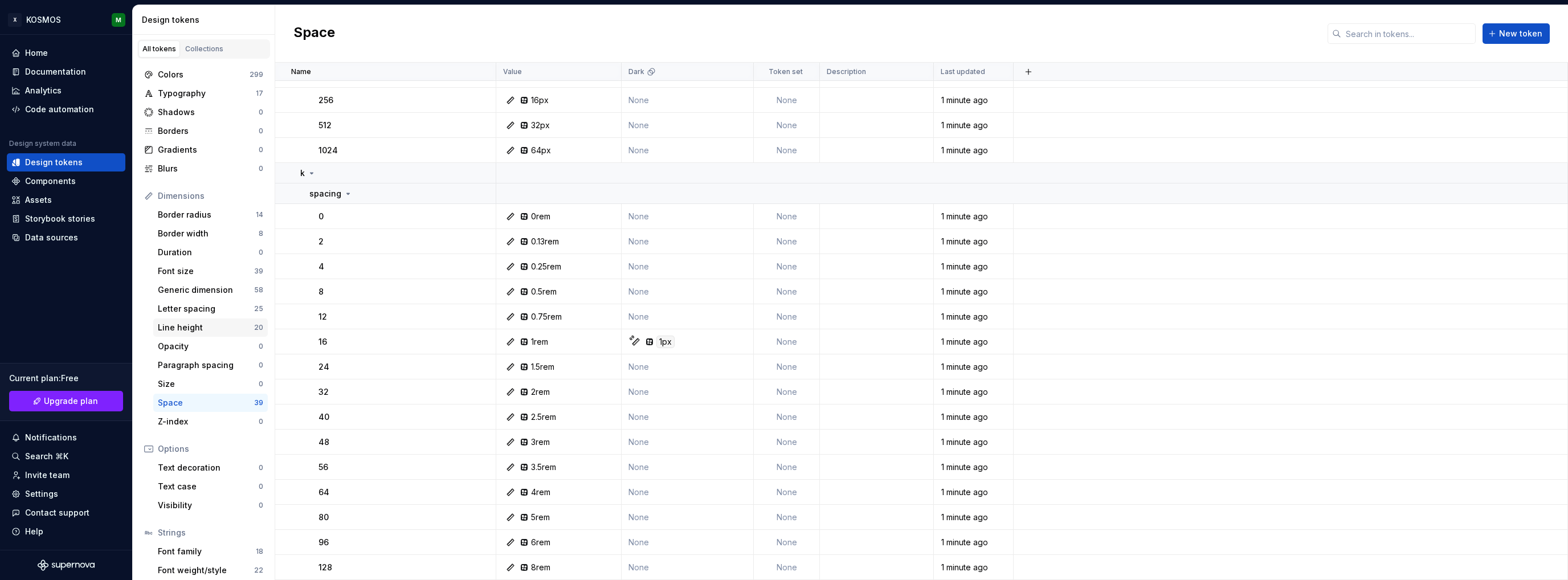
click at [219, 332] on div "Line height" at bounding box center [206, 327] width 96 height 12
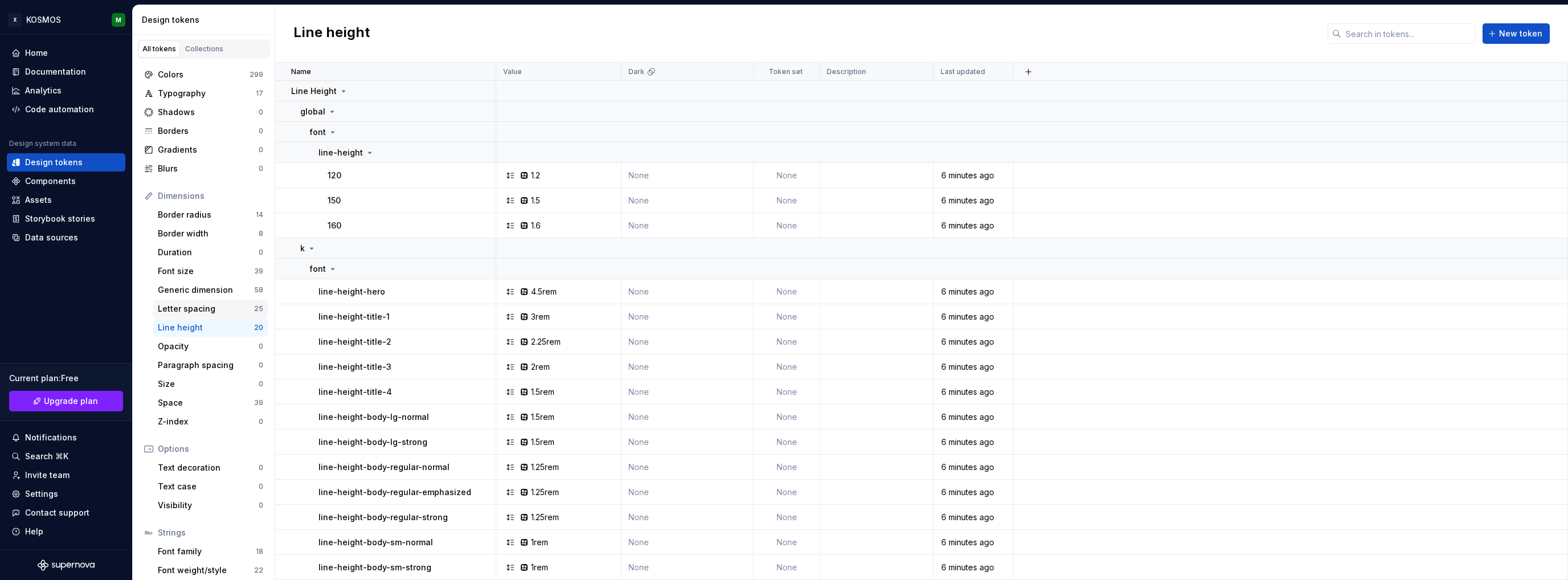
click at [191, 307] on div "Letter spacing" at bounding box center [206, 309] width 96 height 12
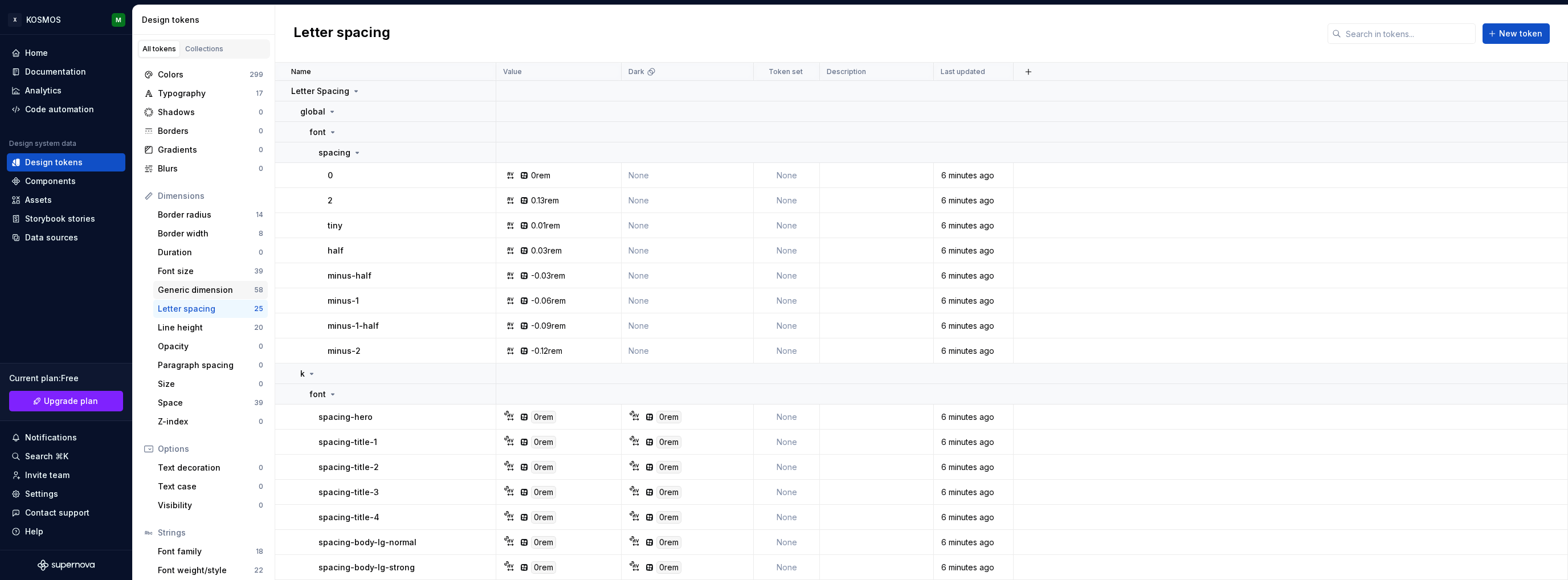
click at [201, 290] on div "Generic dimension" at bounding box center [206, 290] width 96 height 12
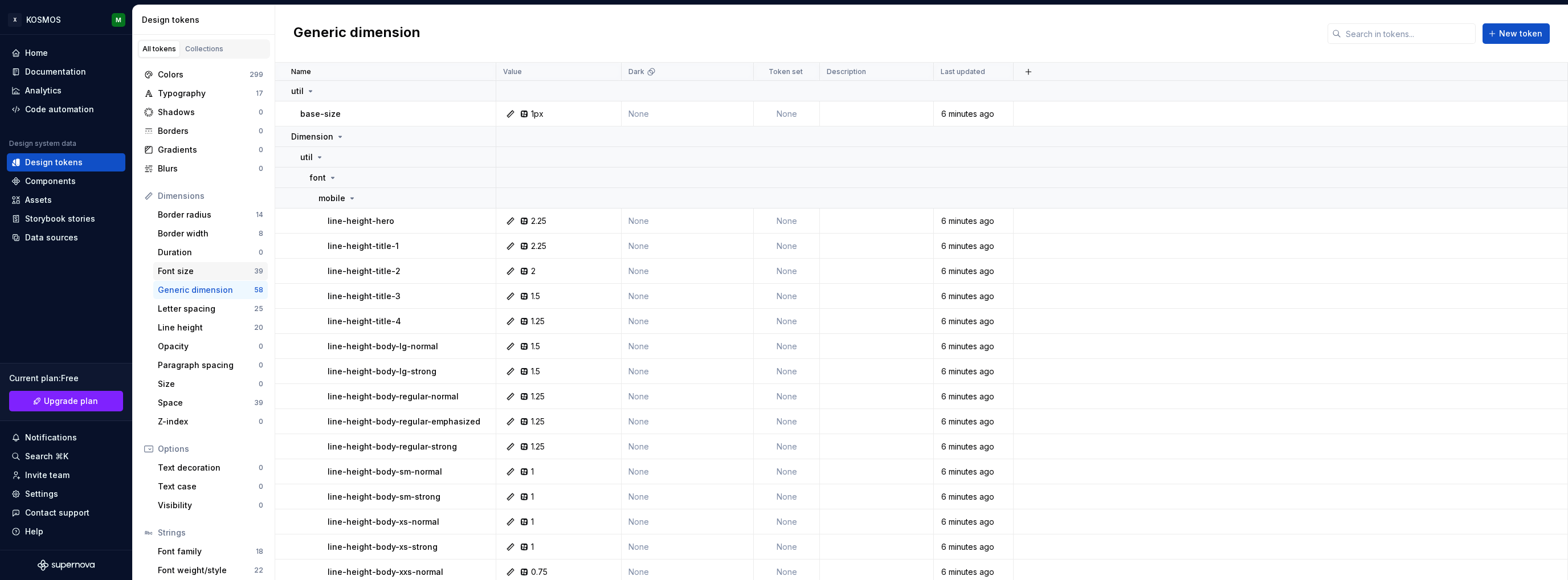
click at [177, 276] on div "Font size" at bounding box center [206, 271] width 96 height 12
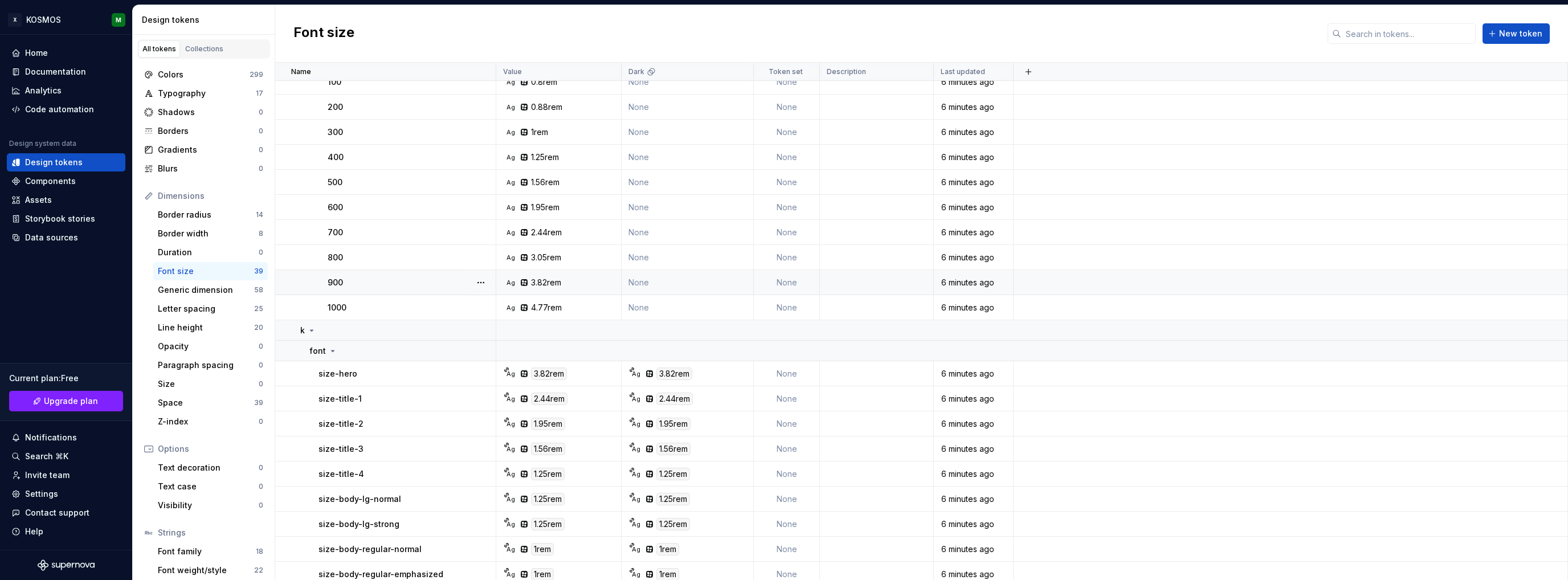
scroll to position [663, 0]
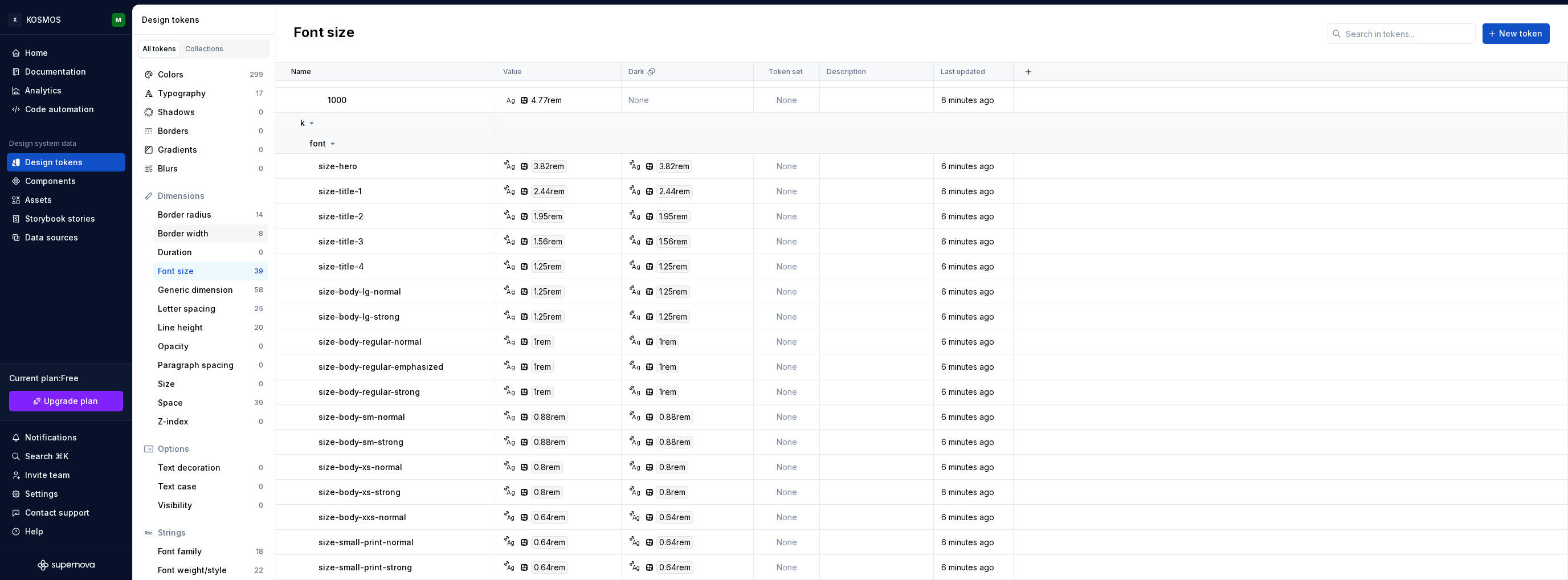
click at [192, 231] on div "Border width" at bounding box center [208, 233] width 101 height 12
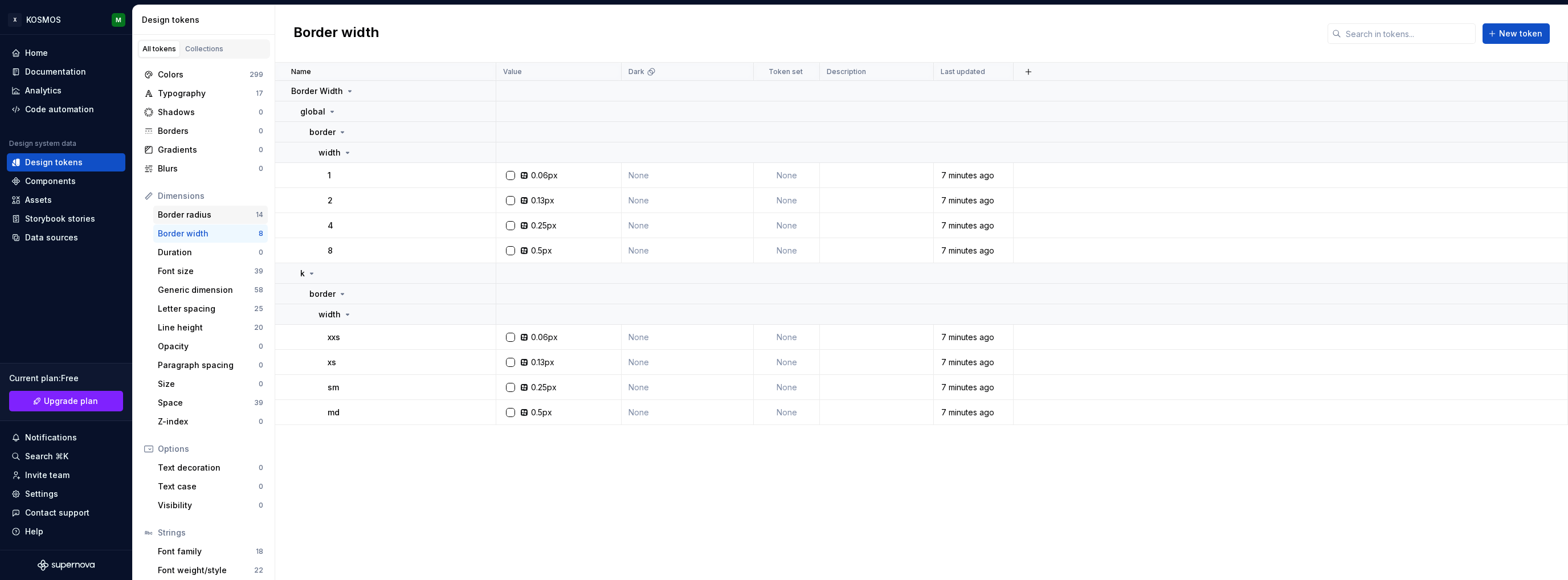
click at [213, 215] on div "Border radius" at bounding box center [206, 215] width 98 height 12
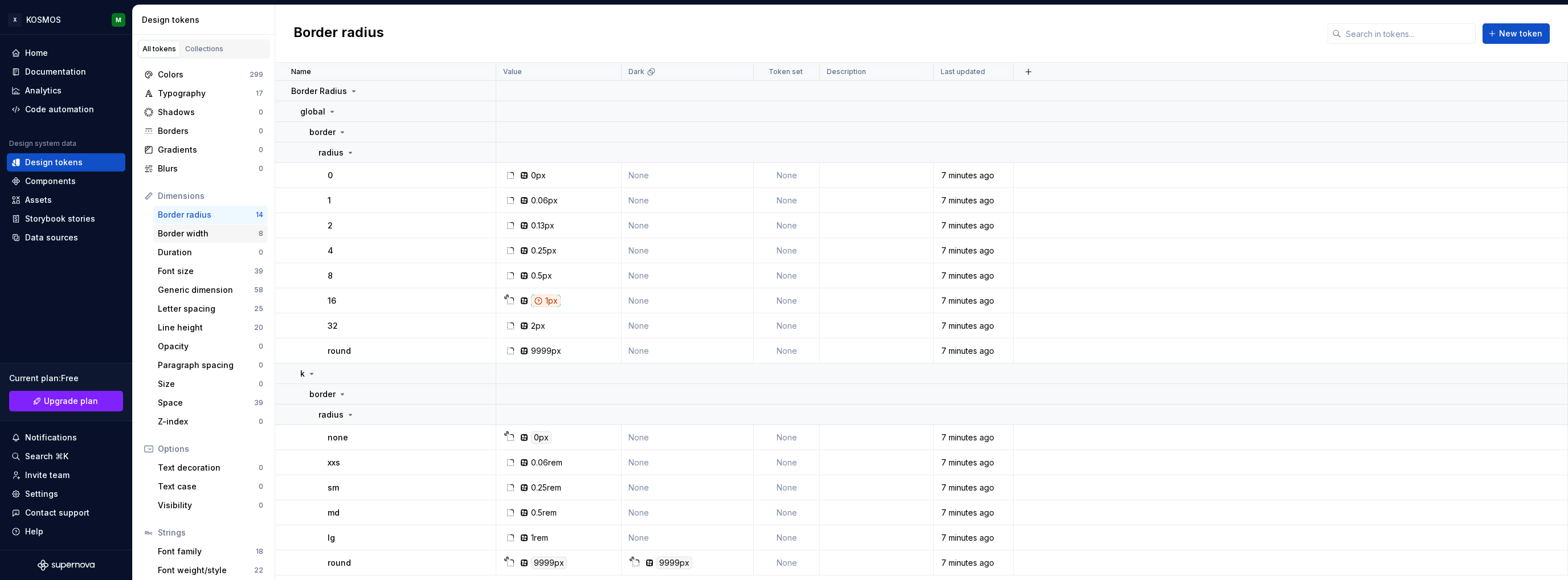
click at [209, 229] on div "Border width" at bounding box center [208, 233] width 101 height 12
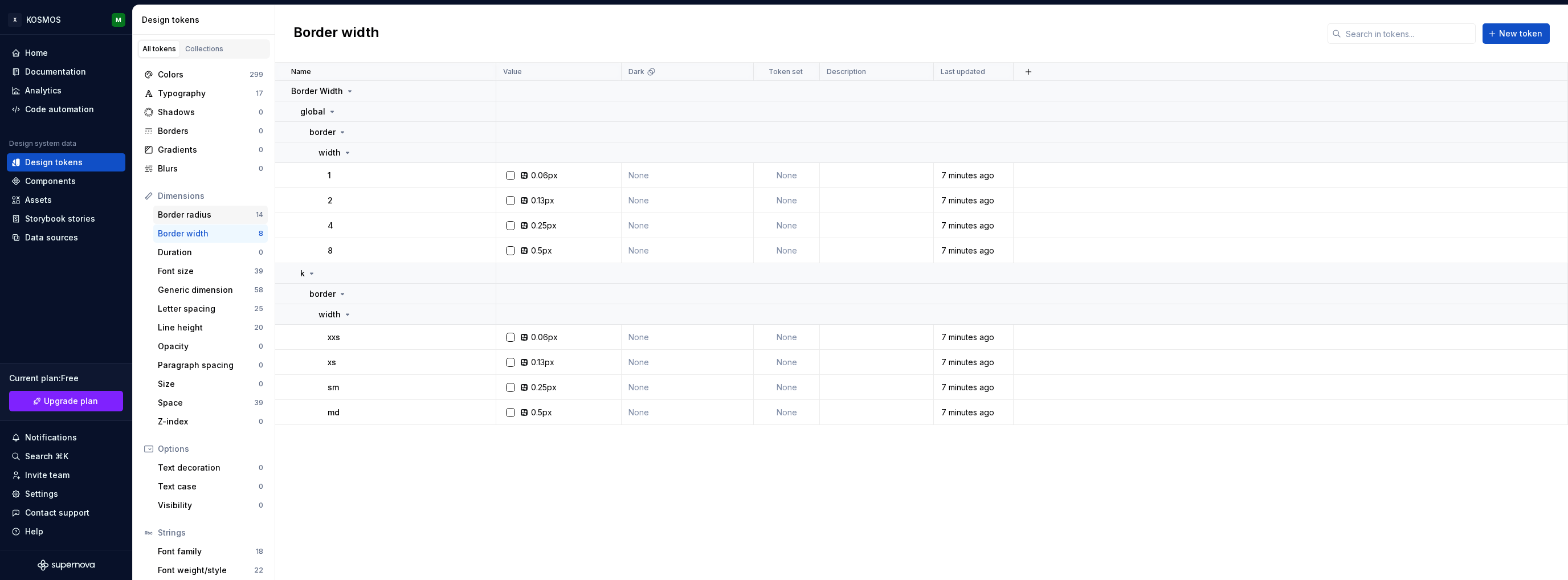
click at [204, 217] on div "Border radius" at bounding box center [206, 215] width 98 height 12
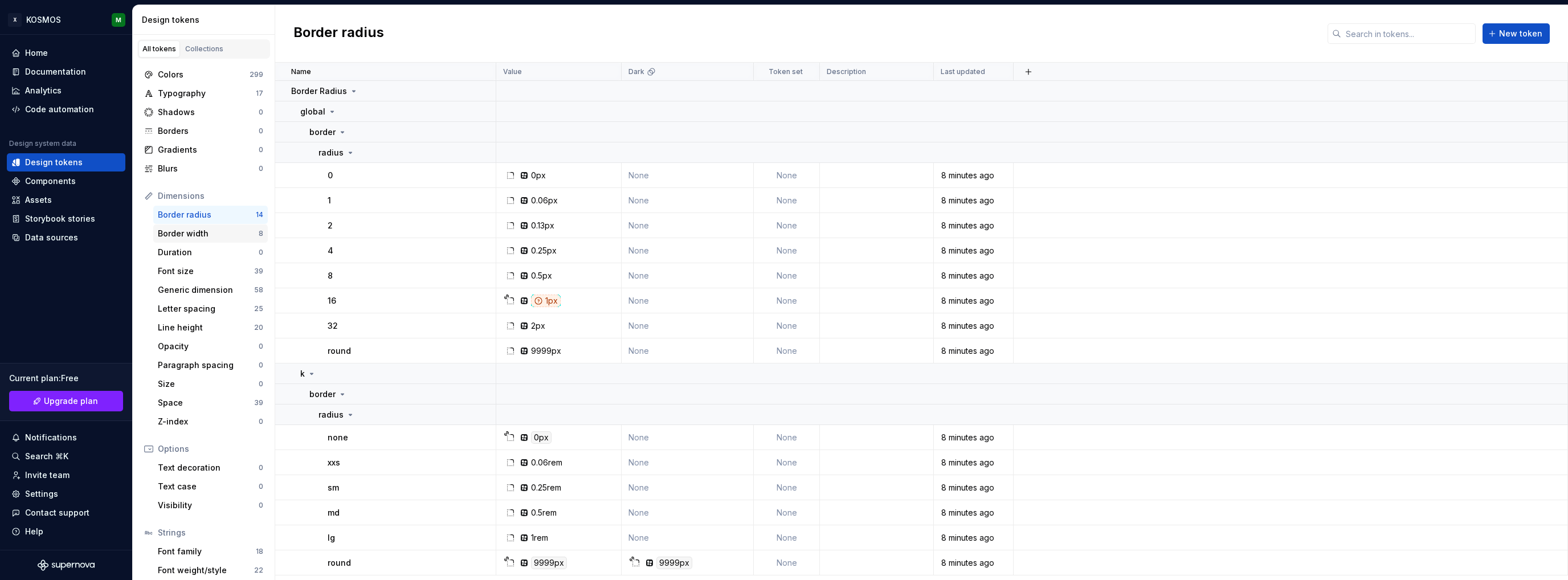
click at [223, 231] on div "Border width" at bounding box center [208, 233] width 101 height 12
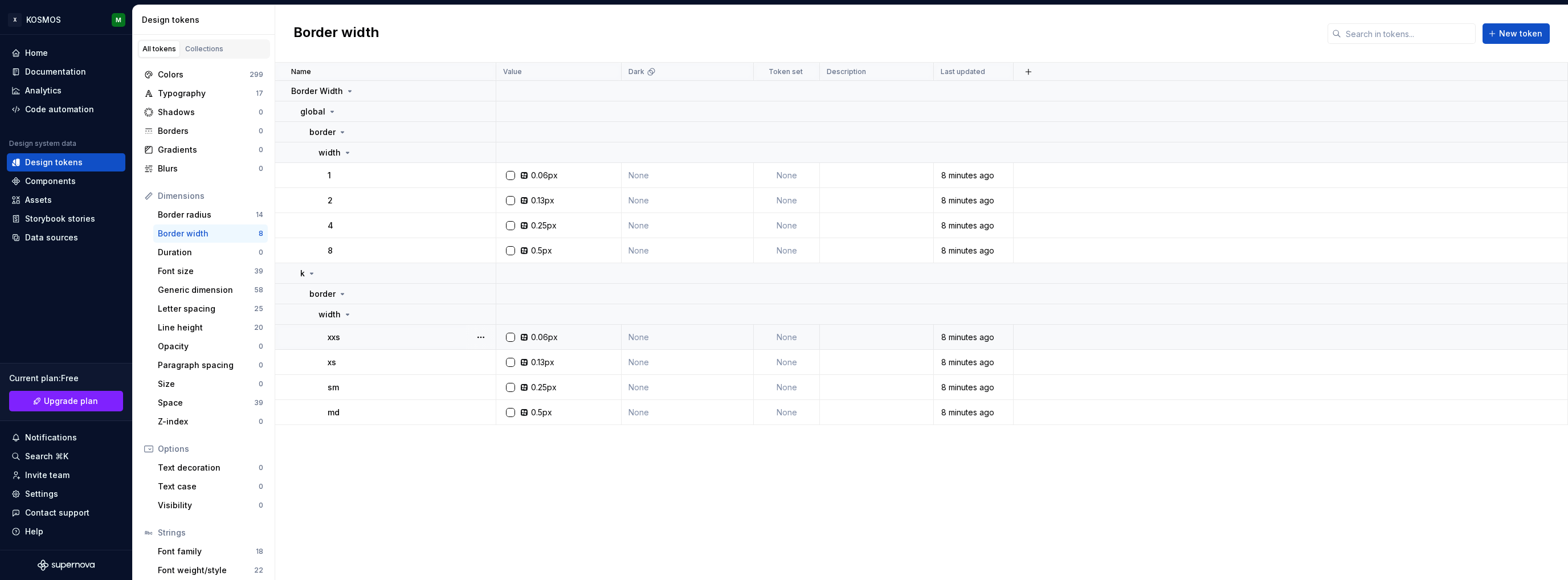
click at [551, 341] on div "0.06px" at bounding box center [544, 337] width 27 height 12
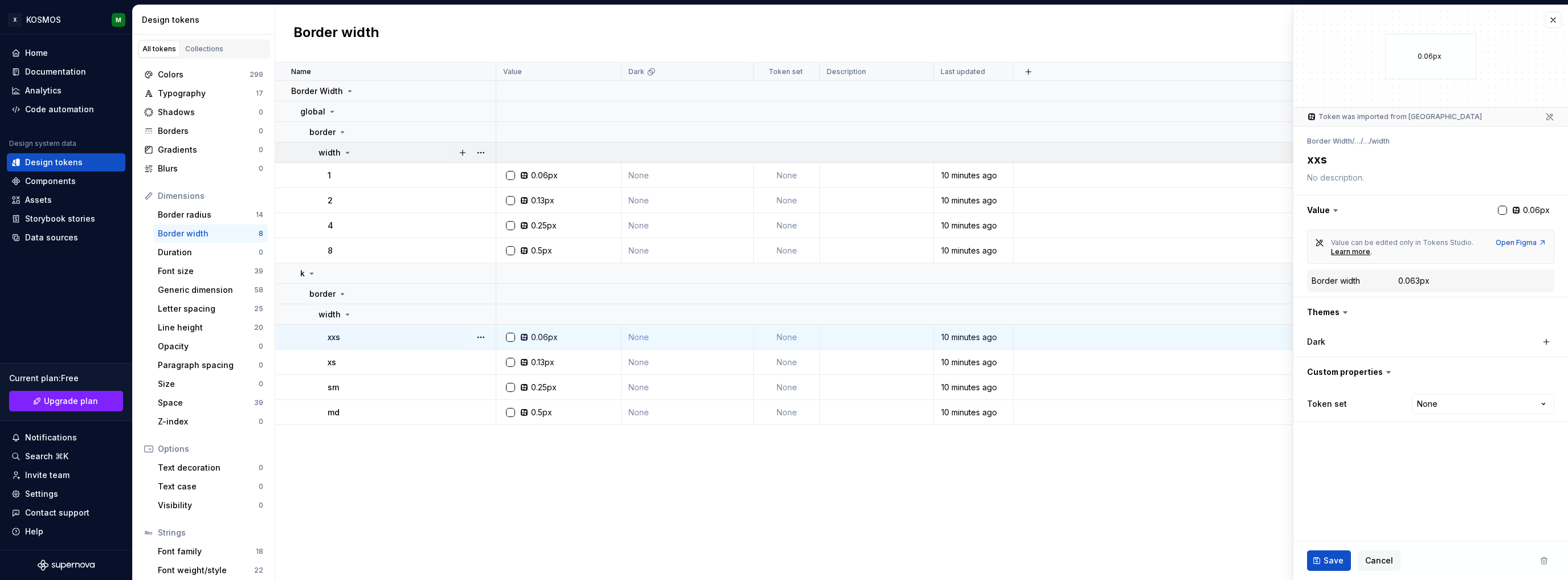
type textarea "*"
click at [217, 213] on div "Border radius" at bounding box center [206, 215] width 98 height 12
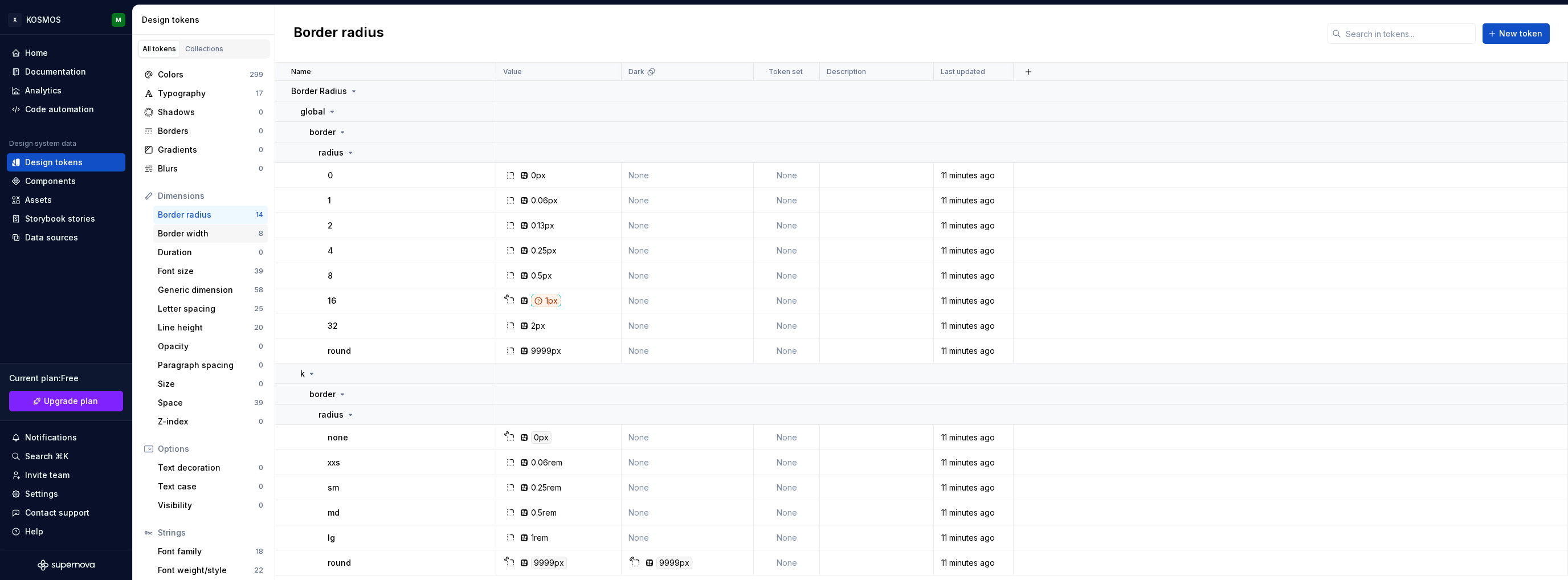
click at [203, 234] on div "Border width" at bounding box center [208, 233] width 101 height 12
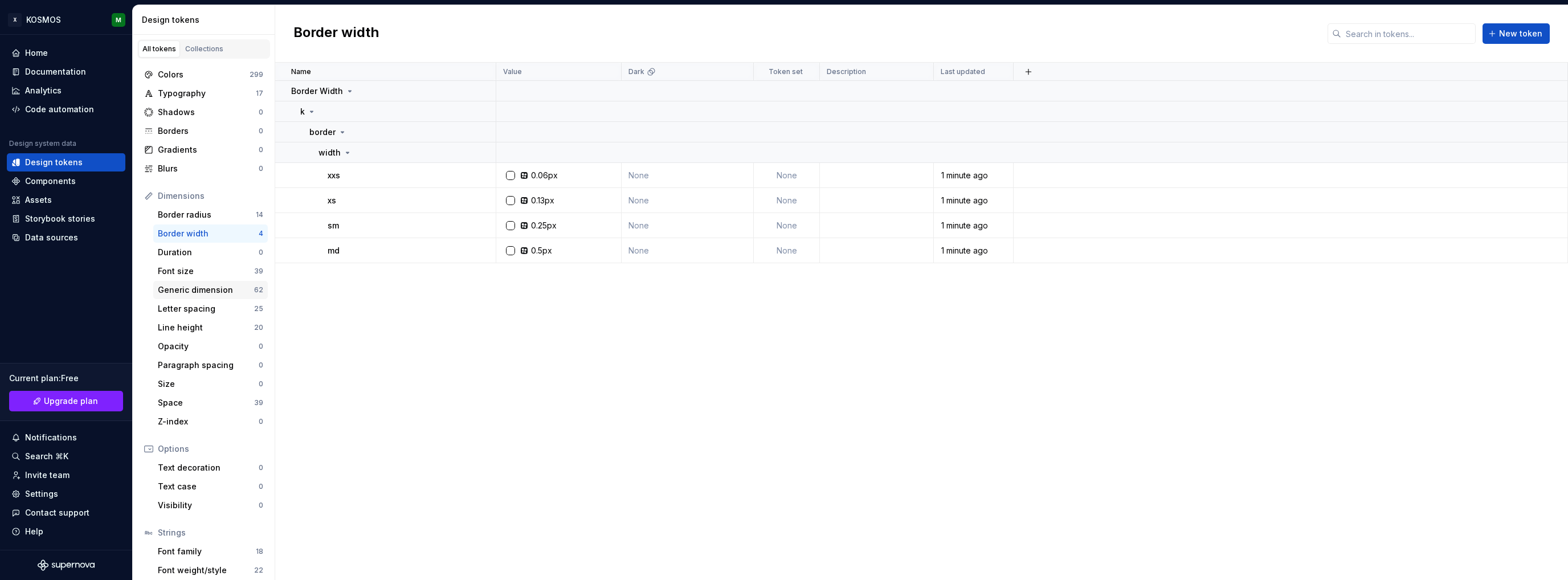
click at [186, 288] on div "Generic dimension" at bounding box center [206, 290] width 96 height 12
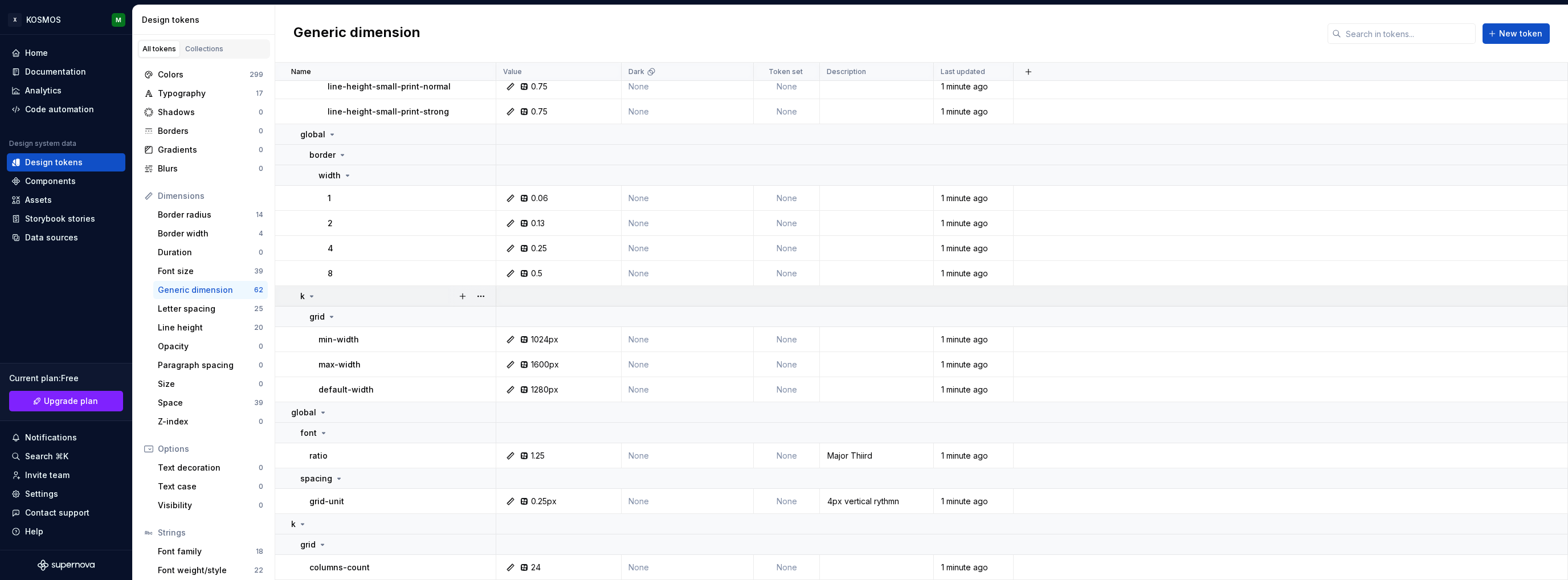
scroll to position [1233, 0]
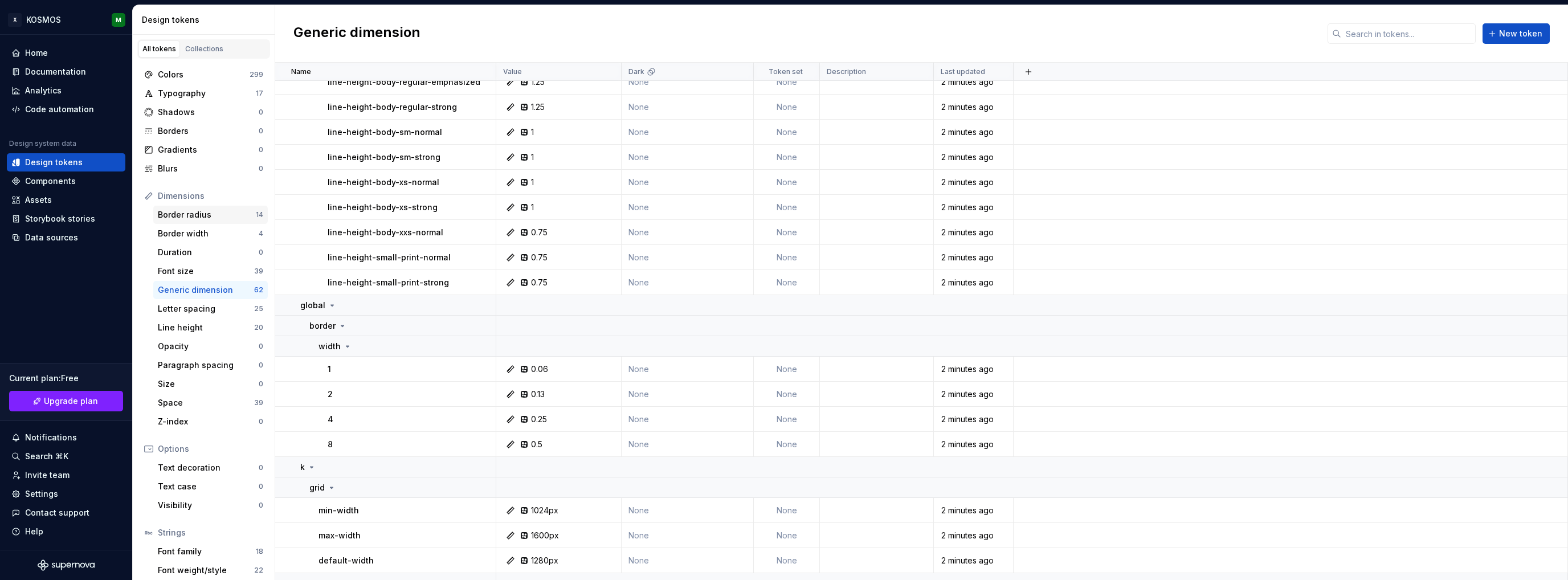
click at [205, 215] on div "Border radius" at bounding box center [206, 215] width 98 height 12
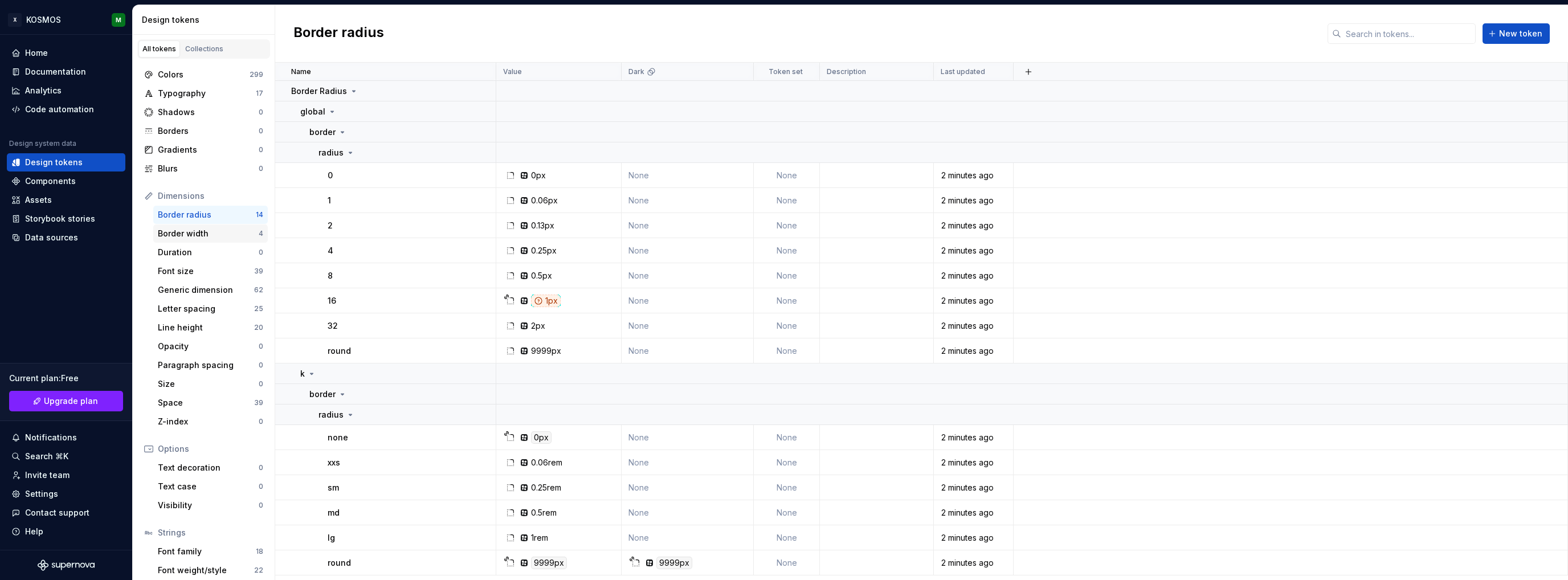
click at [206, 232] on div "Border width" at bounding box center [208, 233] width 101 height 12
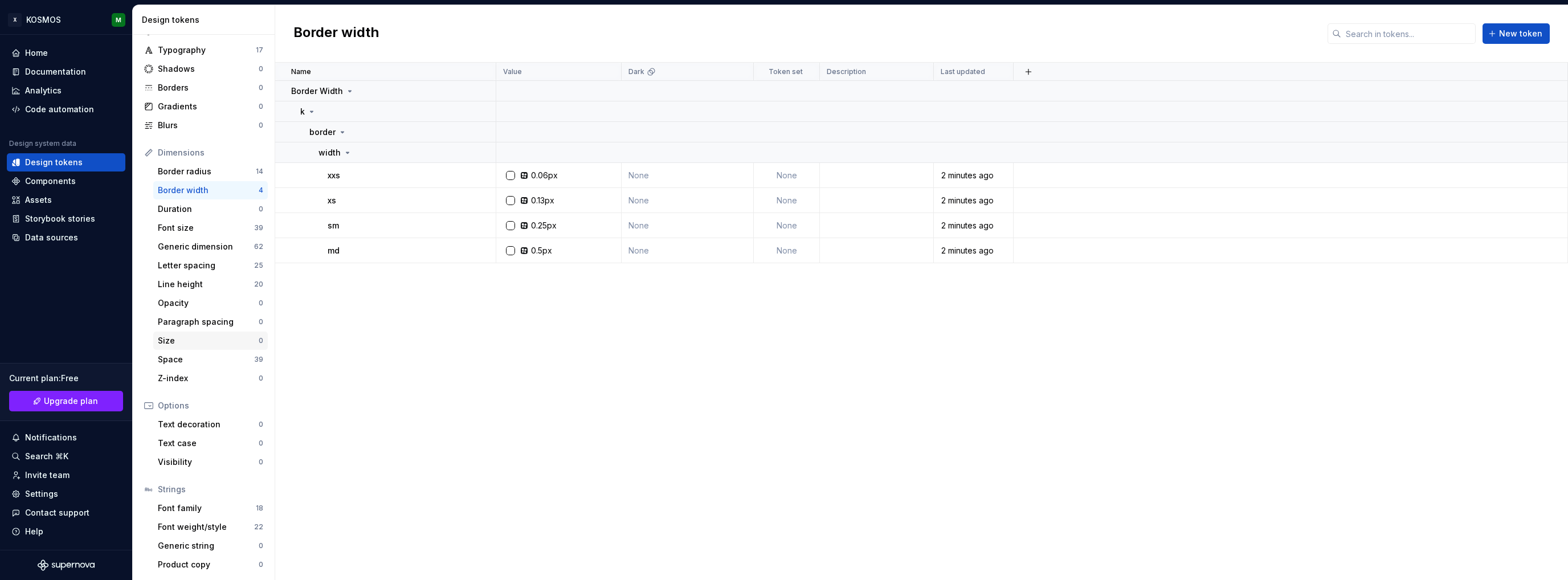
scroll to position [43, 0]
click at [194, 526] on div "Font weight/style" at bounding box center [206, 526] width 96 height 12
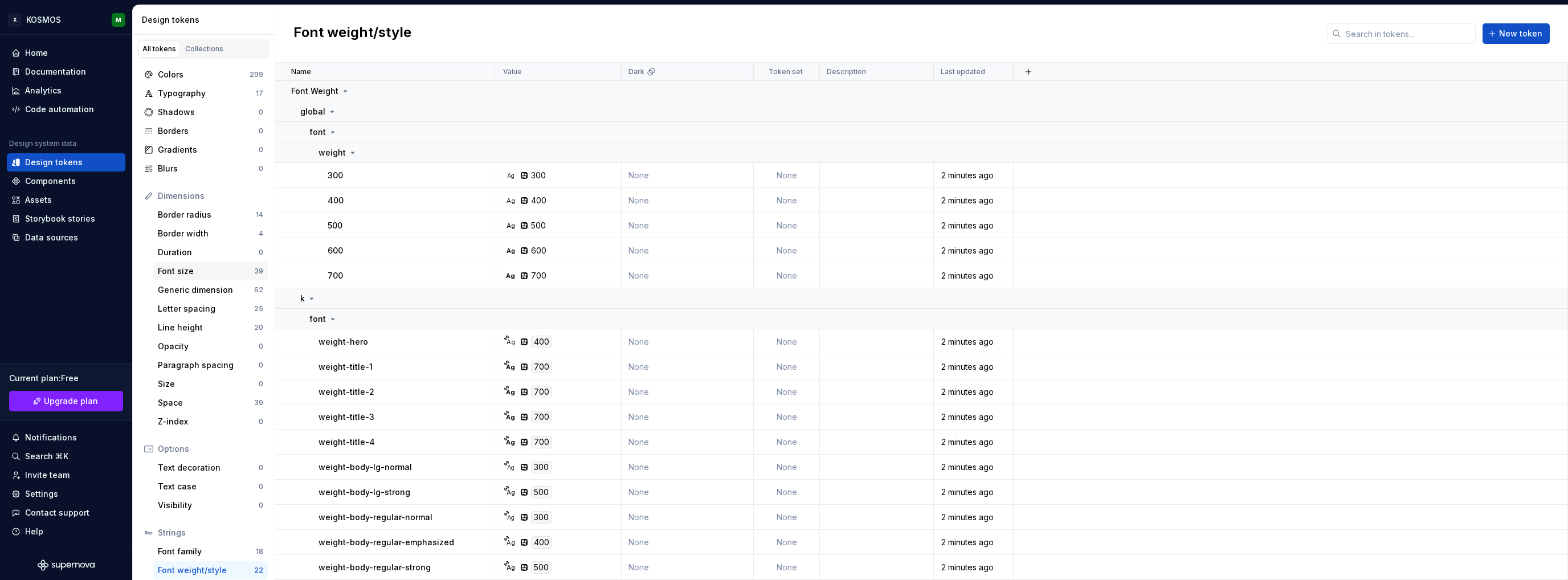
click at [189, 276] on div "Font size" at bounding box center [206, 271] width 96 height 12
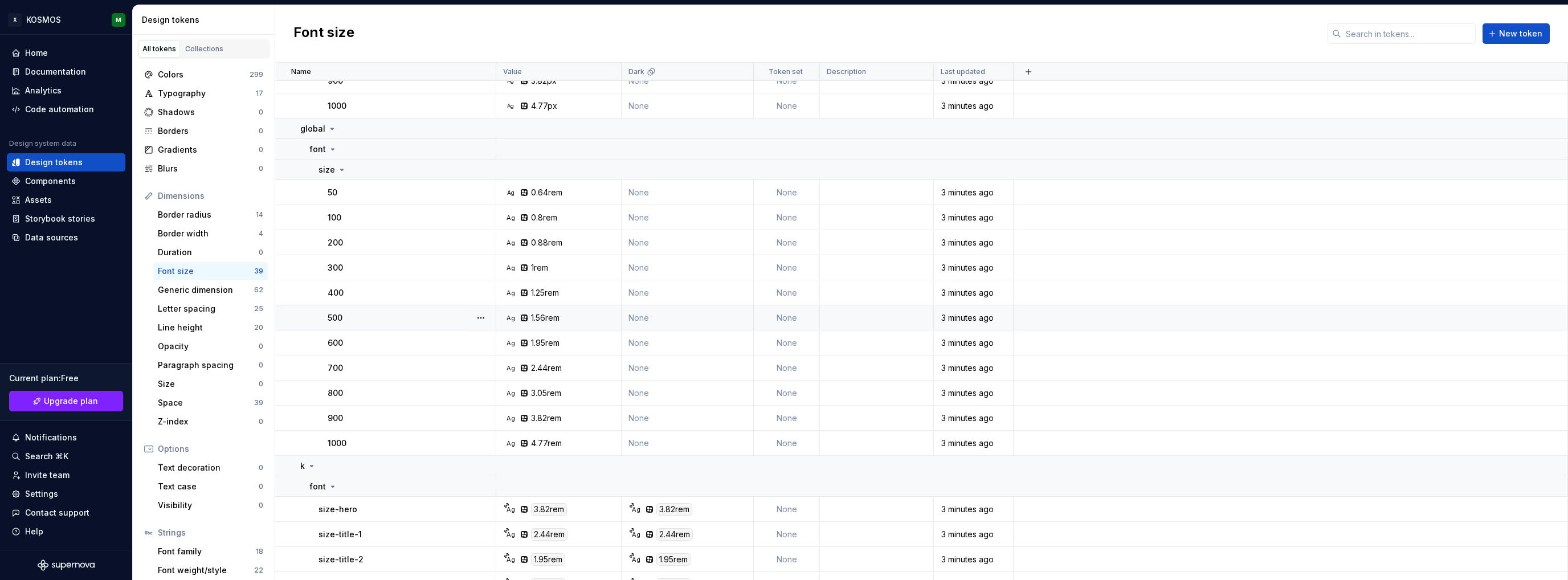
scroll to position [94, 0]
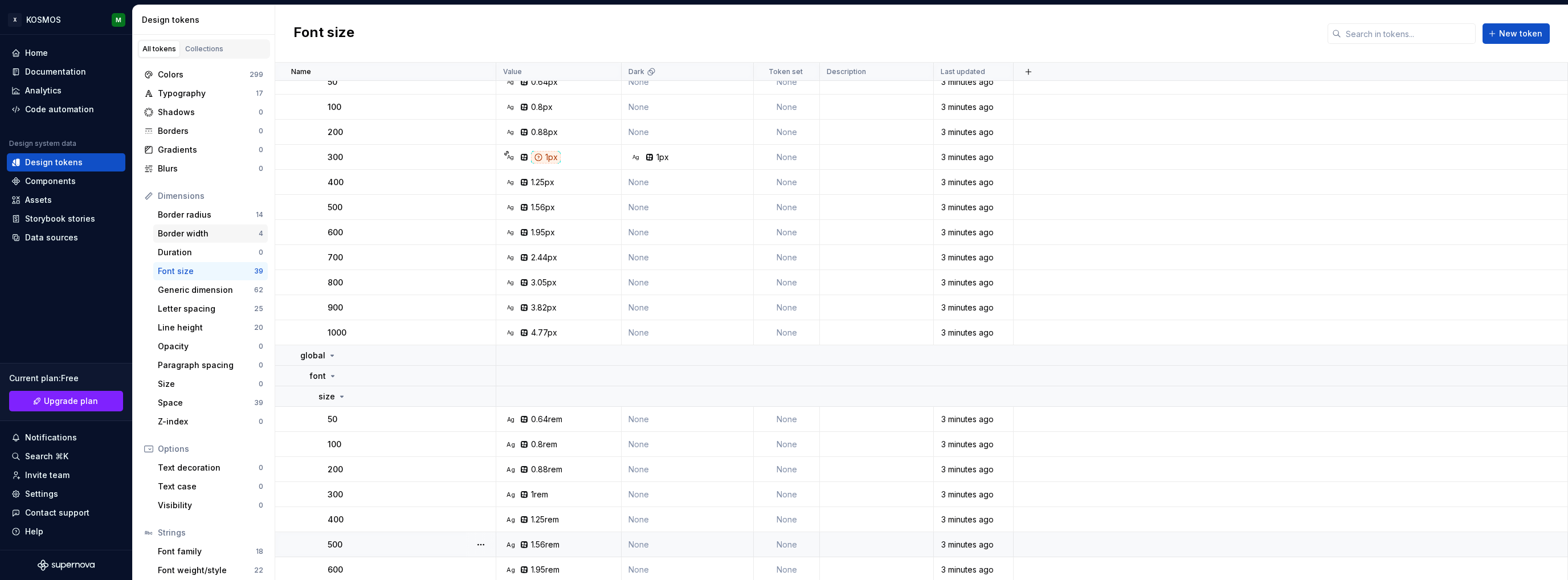
click at [192, 233] on div "Border width" at bounding box center [208, 233] width 101 height 12
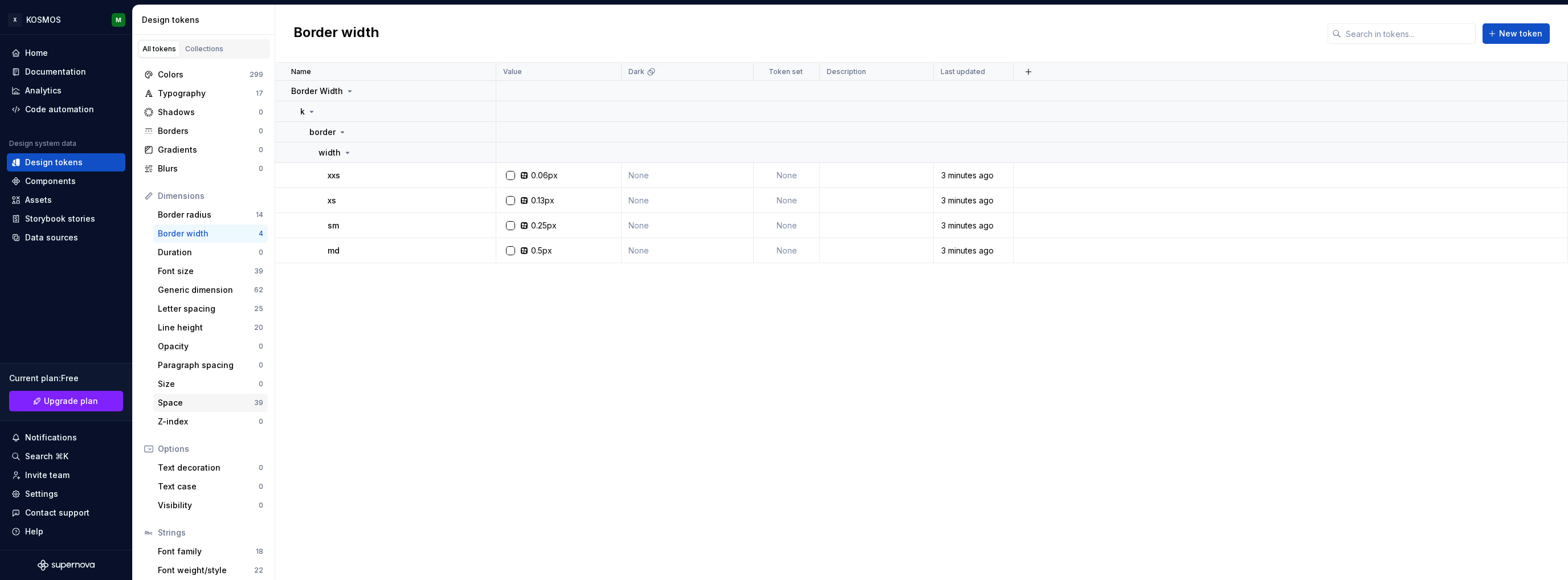
click at [212, 406] on div "Space" at bounding box center [206, 402] width 96 height 12
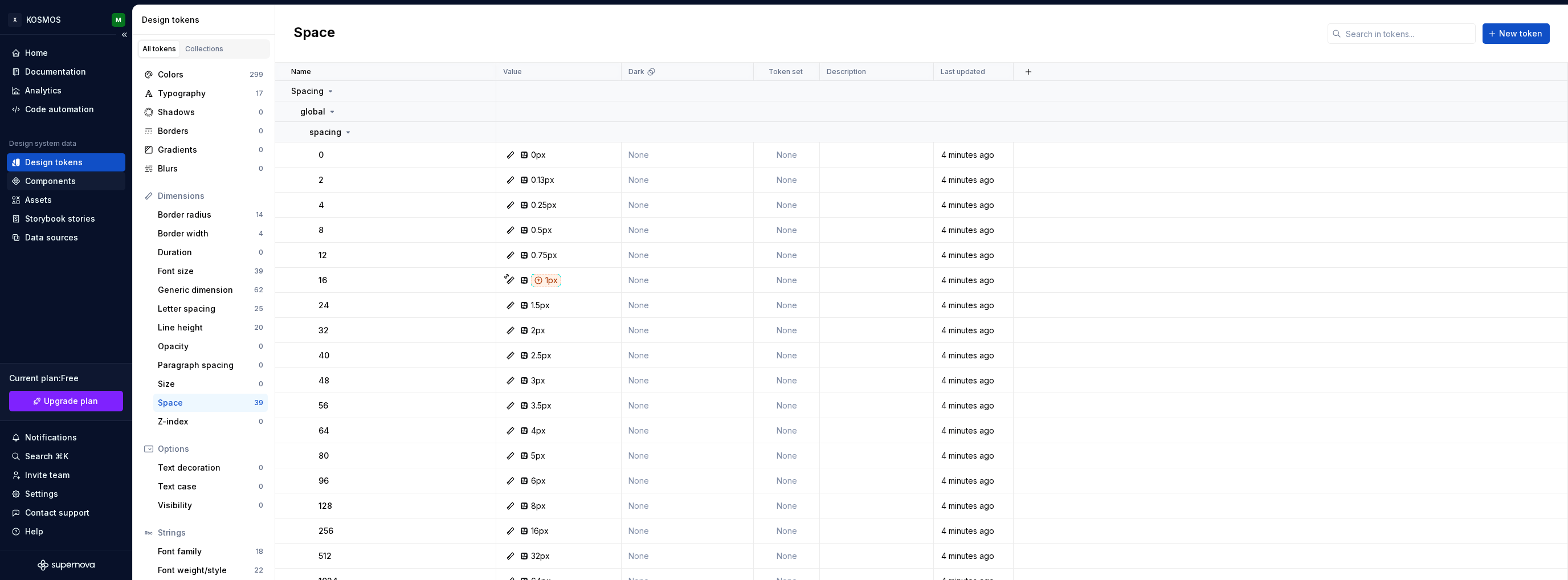
click at [52, 184] on div "Components" at bounding box center [50, 181] width 51 height 12
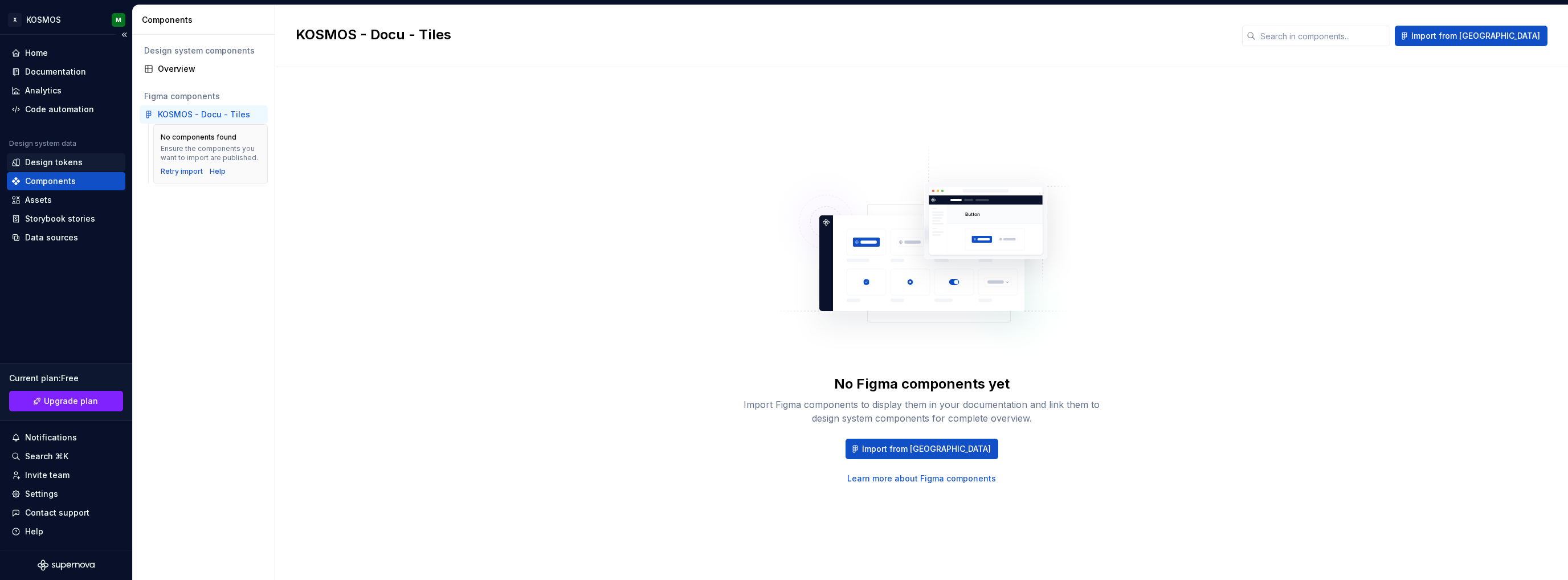
click at [58, 165] on div "Design tokens" at bounding box center [54, 162] width 58 height 12
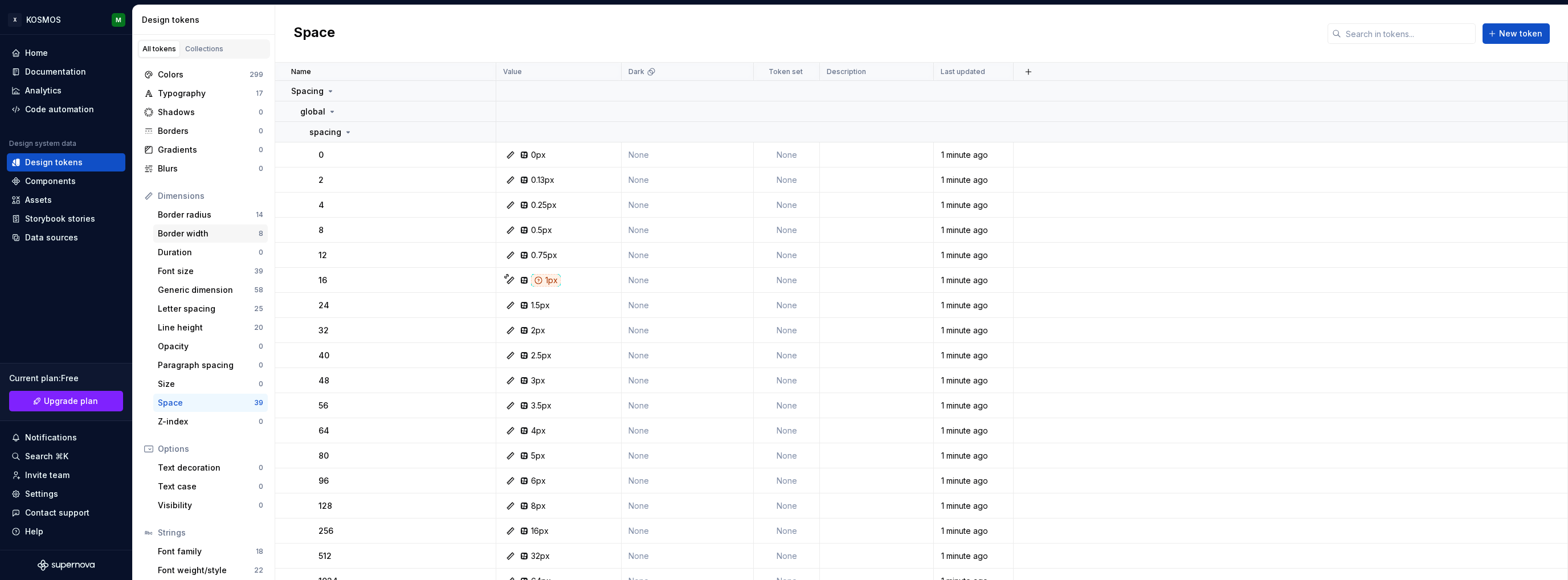
click at [166, 233] on div "Border width" at bounding box center [208, 233] width 101 height 12
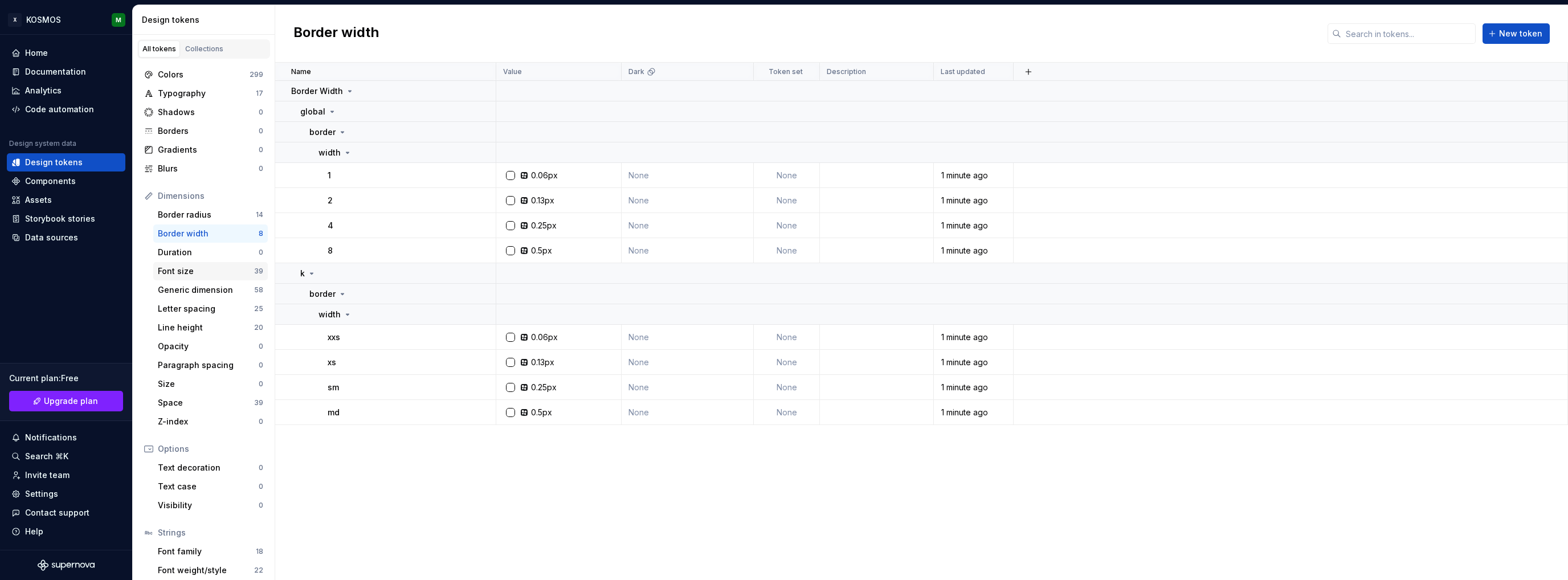
click at [173, 270] on div "Font size" at bounding box center [206, 271] width 96 height 12
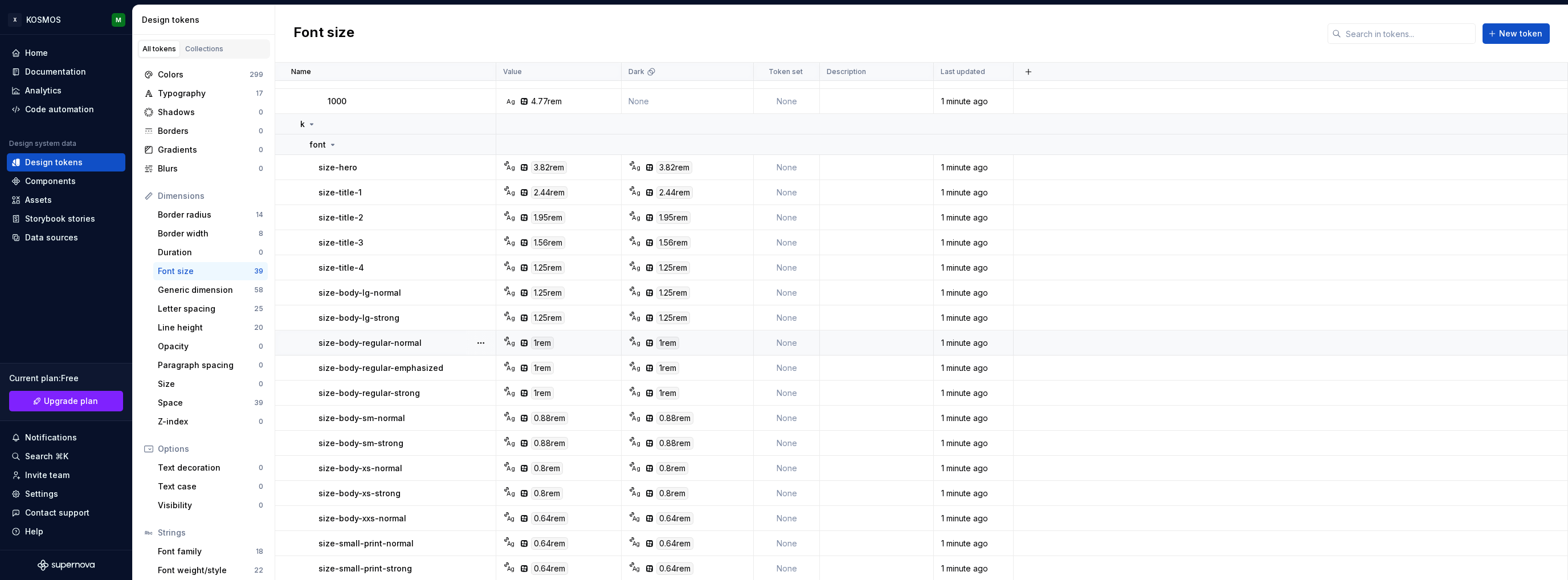
scroll to position [663, 0]
click at [192, 291] on div "Generic dimension" at bounding box center [206, 290] width 96 height 12
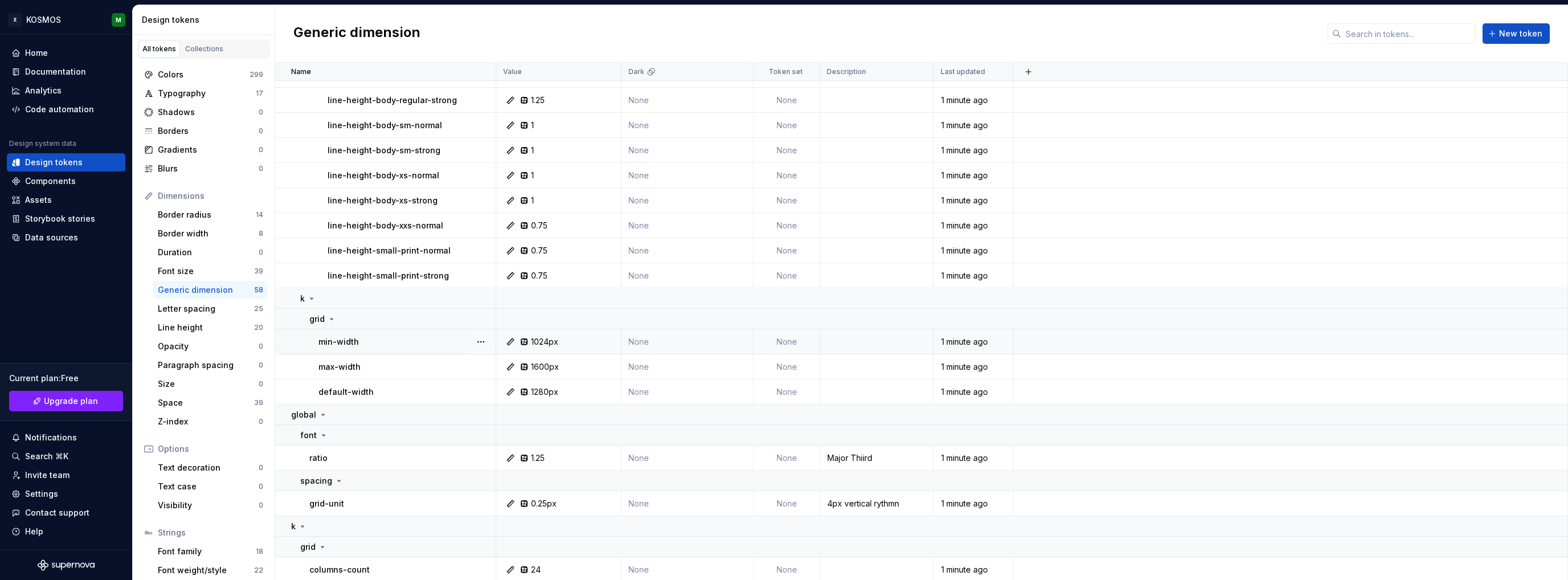
scroll to position [1242, 0]
click at [55, 71] on div "Documentation" at bounding box center [55, 72] width 61 height 12
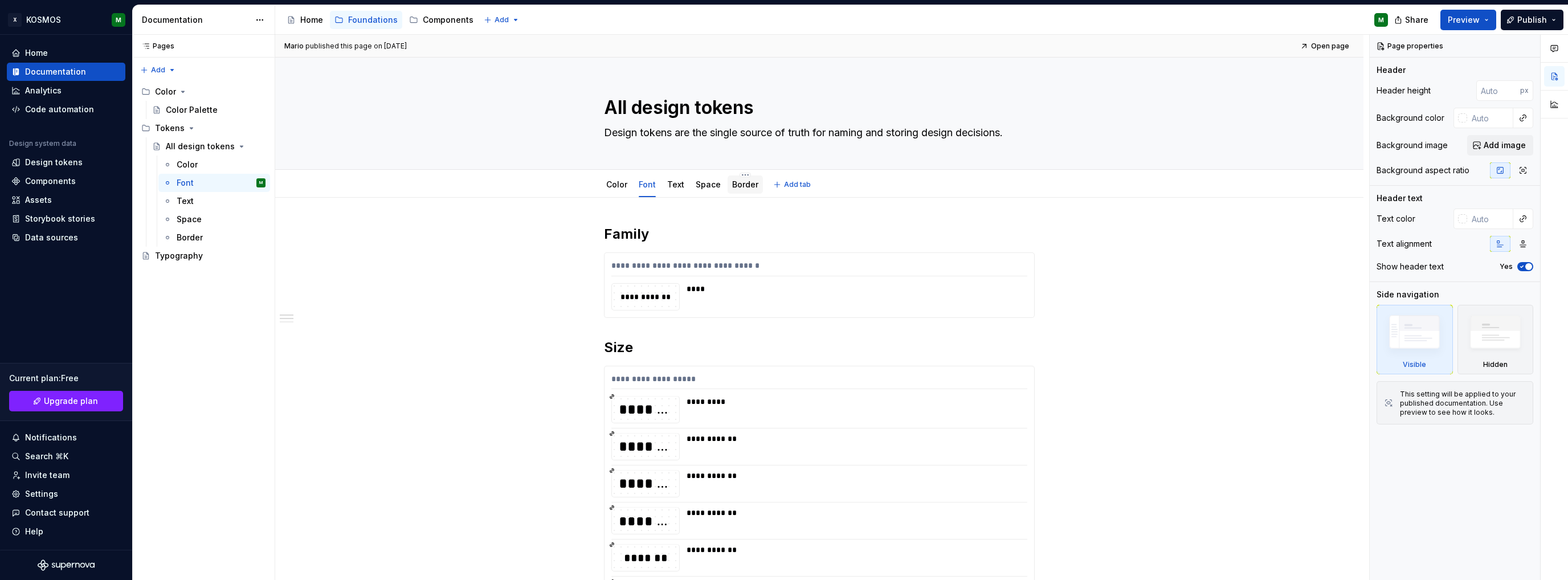
click at [735, 185] on link "Border" at bounding box center [745, 184] width 26 height 10
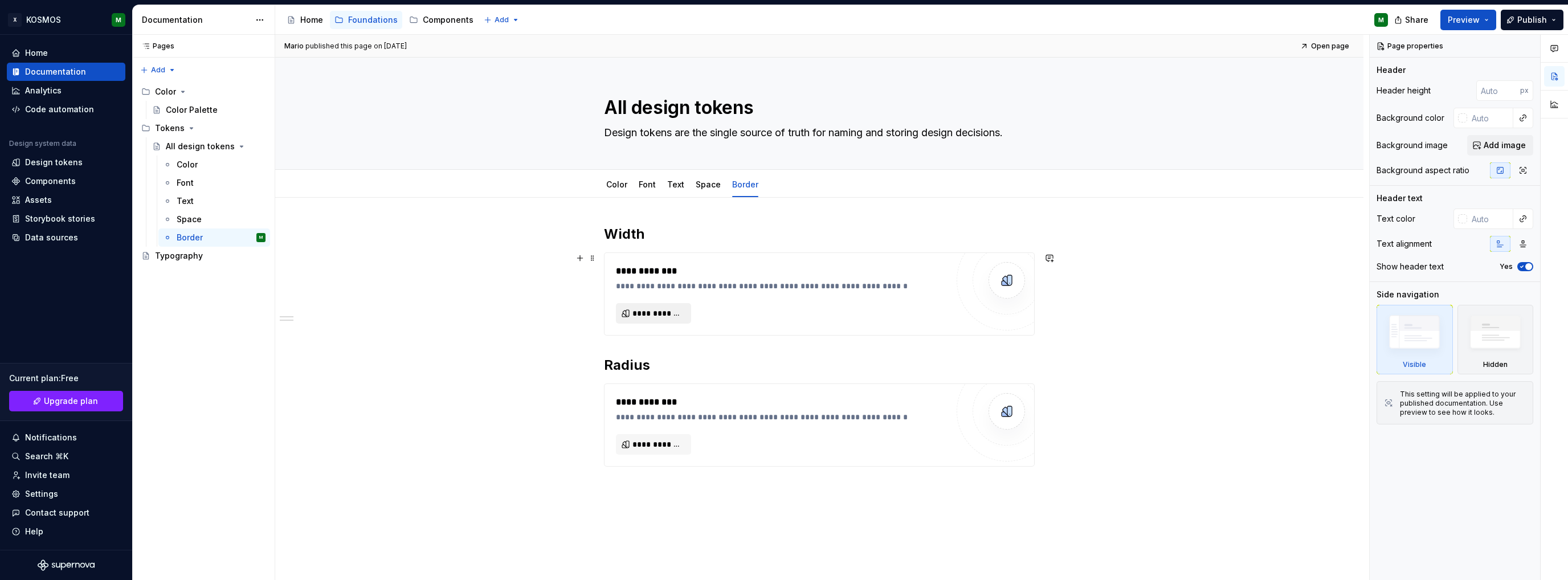
click at [673, 312] on span "**********" at bounding box center [658, 313] width 51 height 12
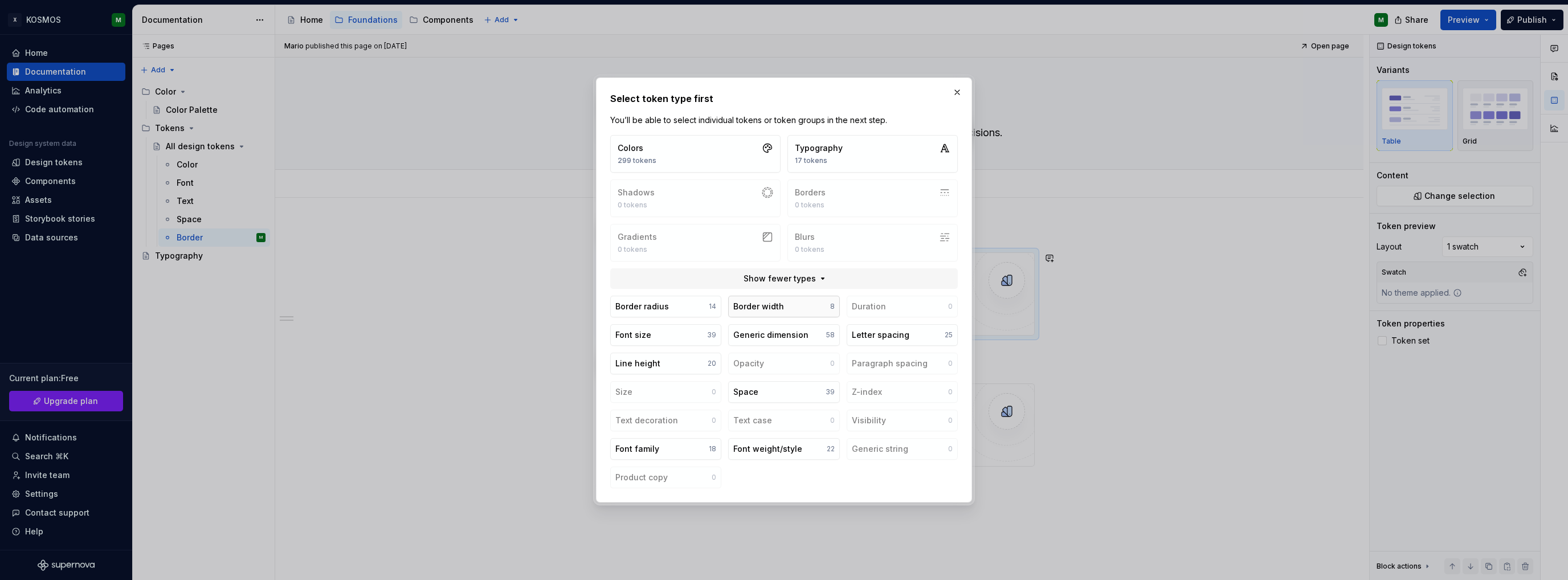
click at [769, 308] on div "Border width" at bounding box center [758, 306] width 51 height 12
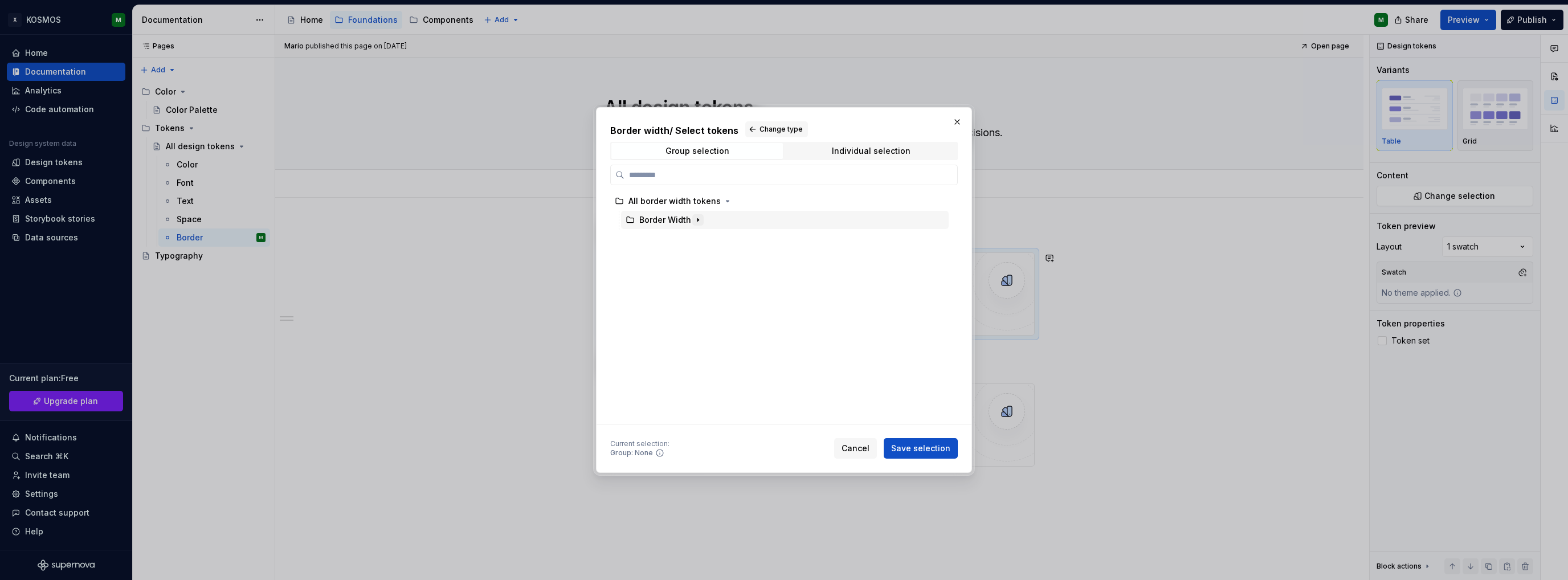
click at [692, 215] on button "button" at bounding box center [698, 220] width 12 height 12
click at [660, 256] on icon "button" at bounding box center [661, 257] width 9 height 9
click at [668, 276] on div "border" at bounding box center [674, 276] width 26 height 12
click at [916, 450] on span "Save selection" at bounding box center [920, 448] width 59 height 12
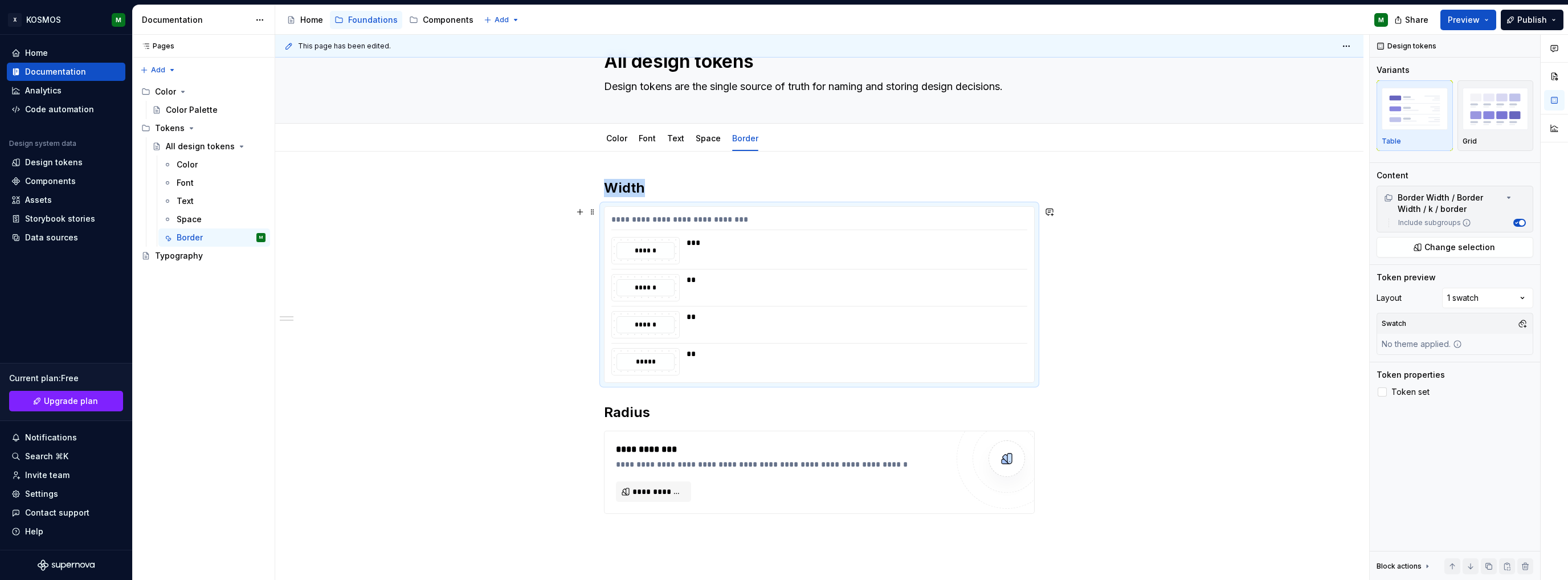
scroll to position [57, 0]
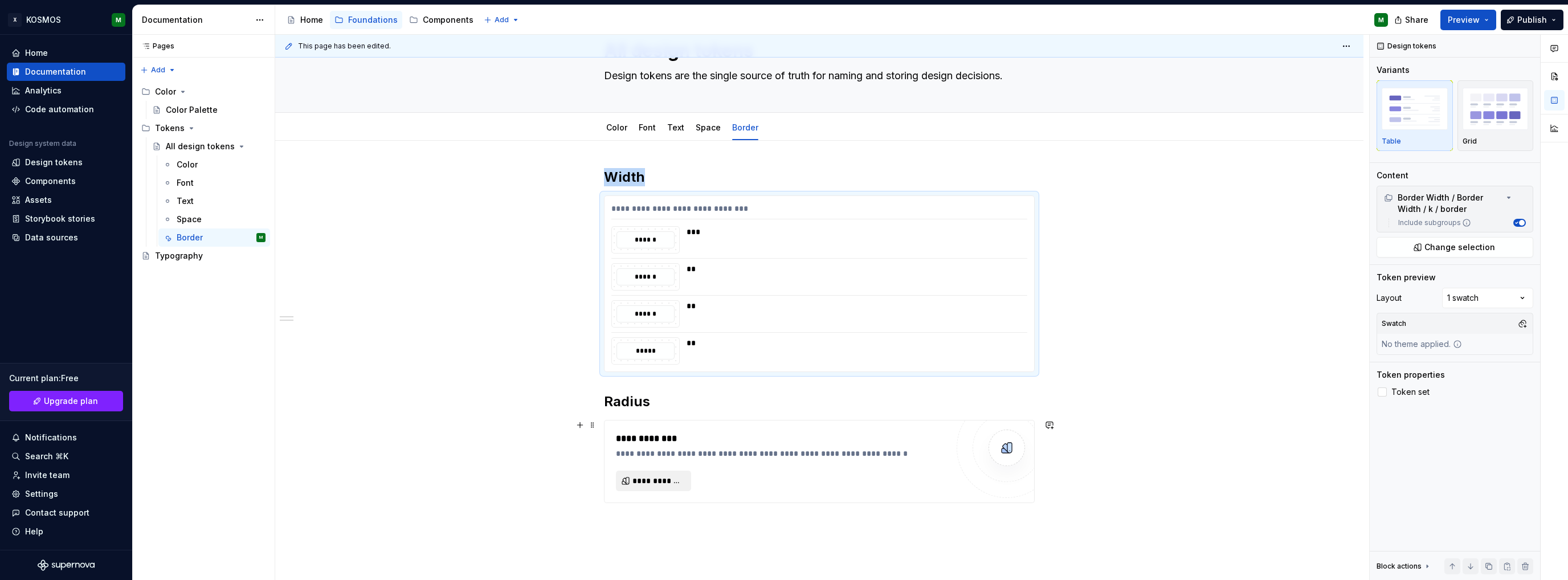
click at [668, 485] on span "**********" at bounding box center [658, 481] width 51 height 12
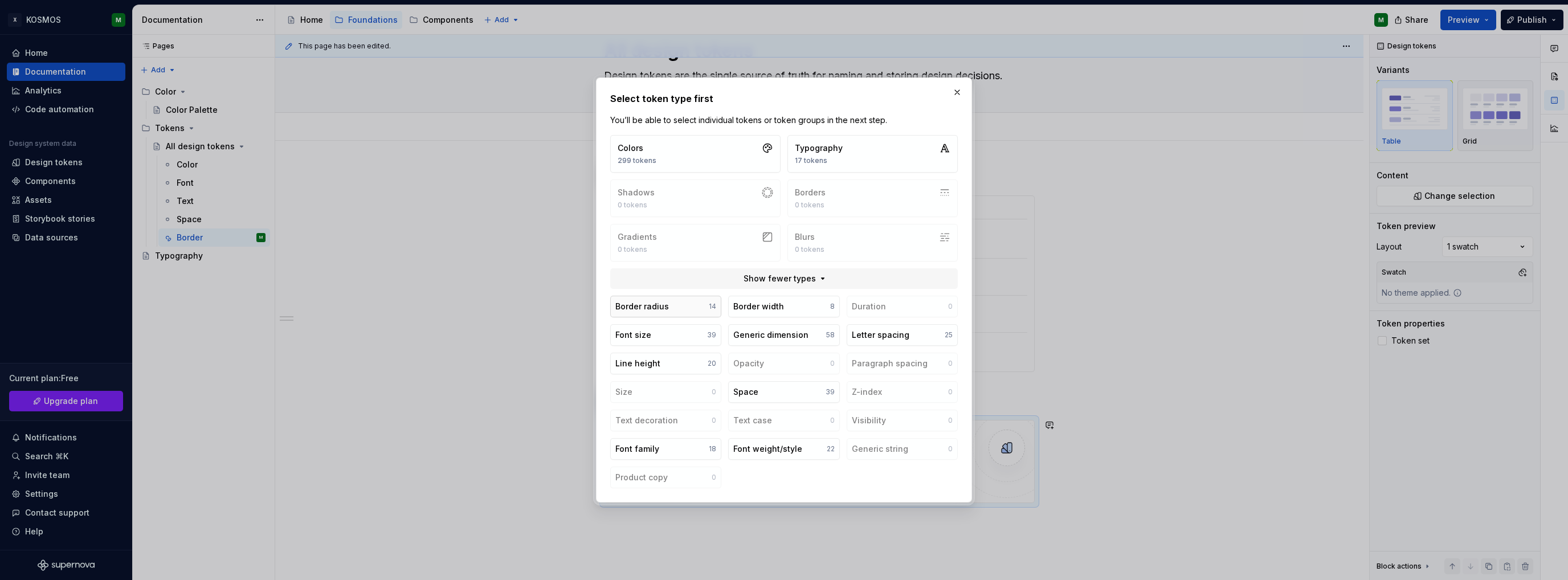
click at [681, 304] on button "Border radius 14" at bounding box center [666, 307] width 111 height 22
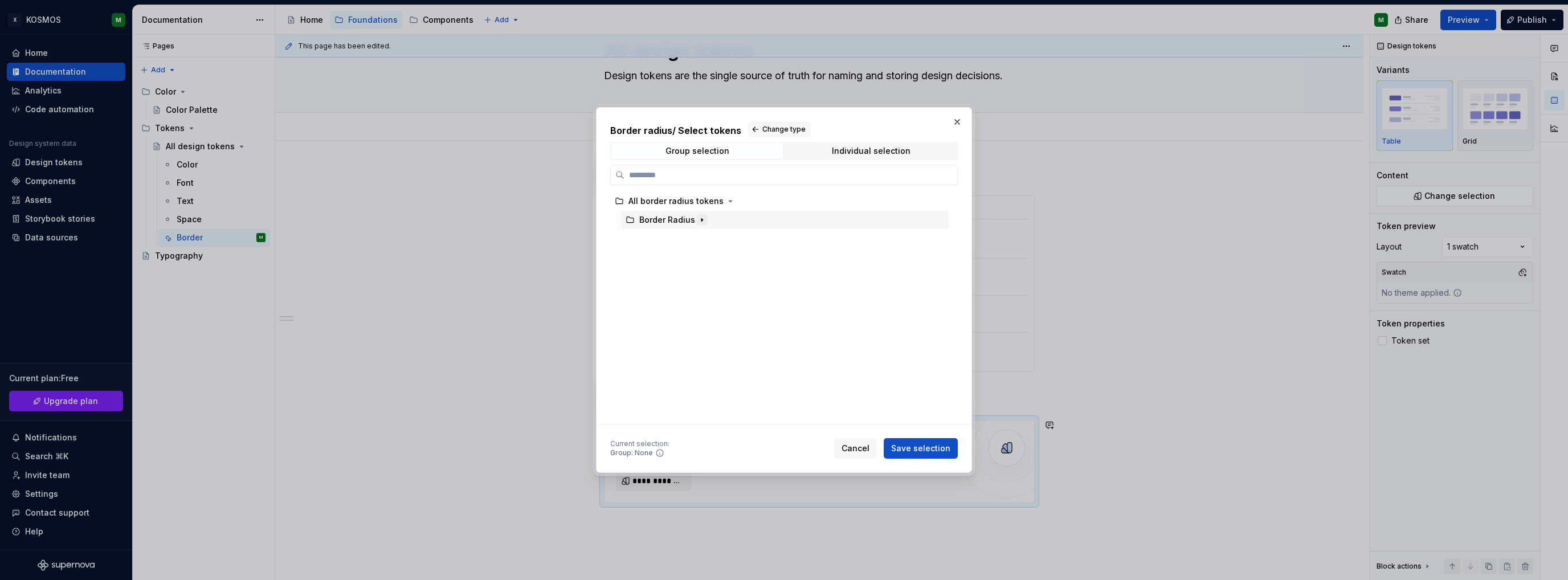
click at [699, 215] on icon "button" at bounding box center [702, 220] width 9 height 9
click at [651, 256] on div "k" at bounding box center [652, 257] width 4 height 12
click at [667, 256] on button "button" at bounding box center [661, 257] width 12 height 12
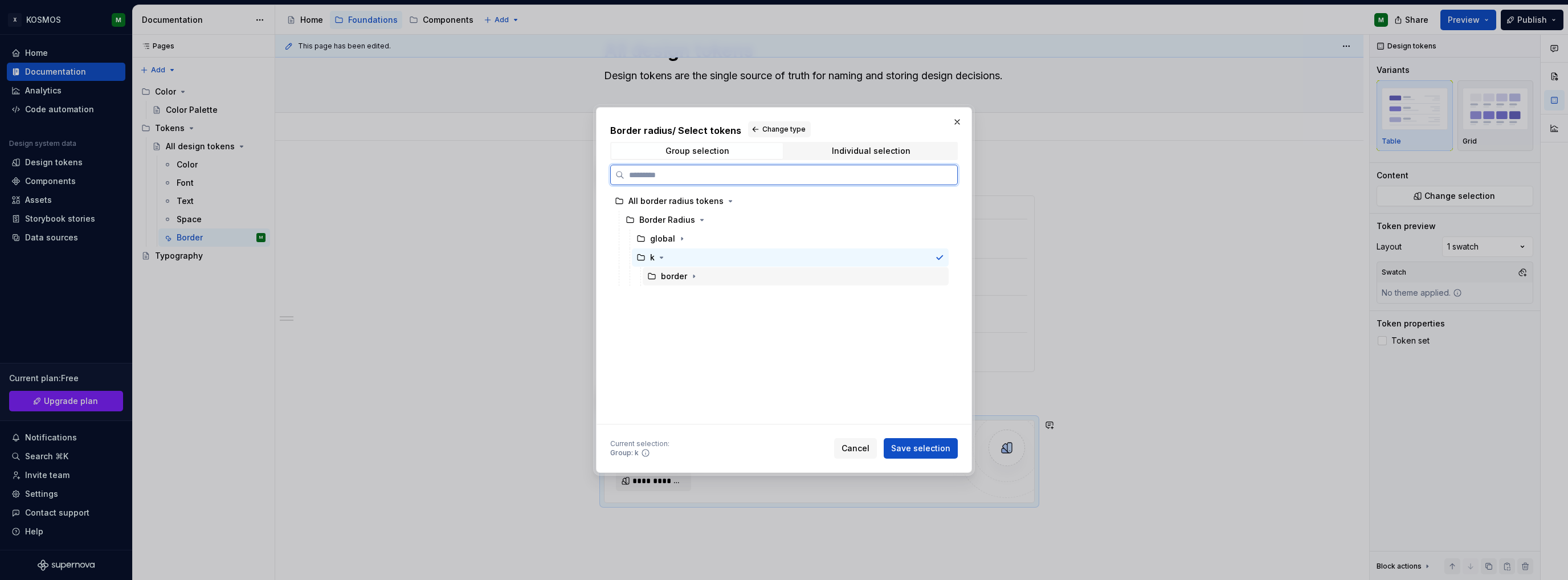
click at [678, 279] on div "border" at bounding box center [674, 276] width 26 height 12
click at [690, 276] on icon "button" at bounding box center [694, 276] width 9 height 9
click at [686, 293] on div "radius" at bounding box center [684, 295] width 25 height 12
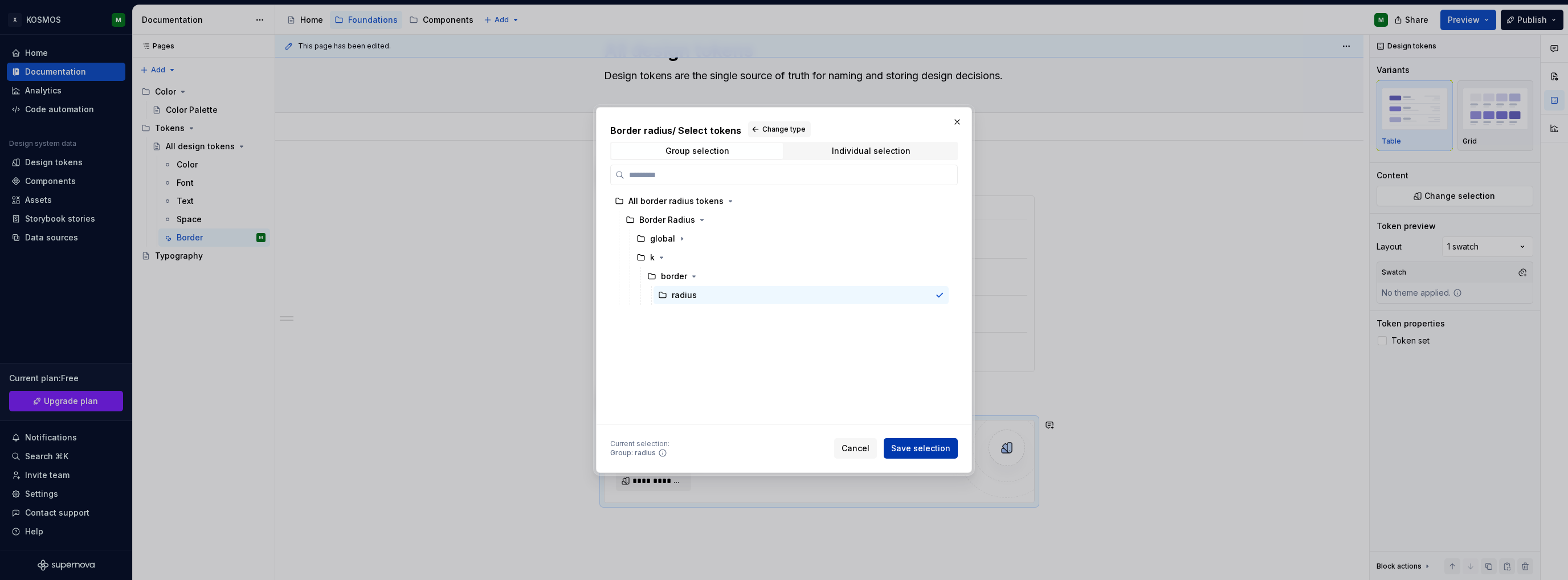
click at [926, 450] on span "Save selection" at bounding box center [920, 448] width 59 height 12
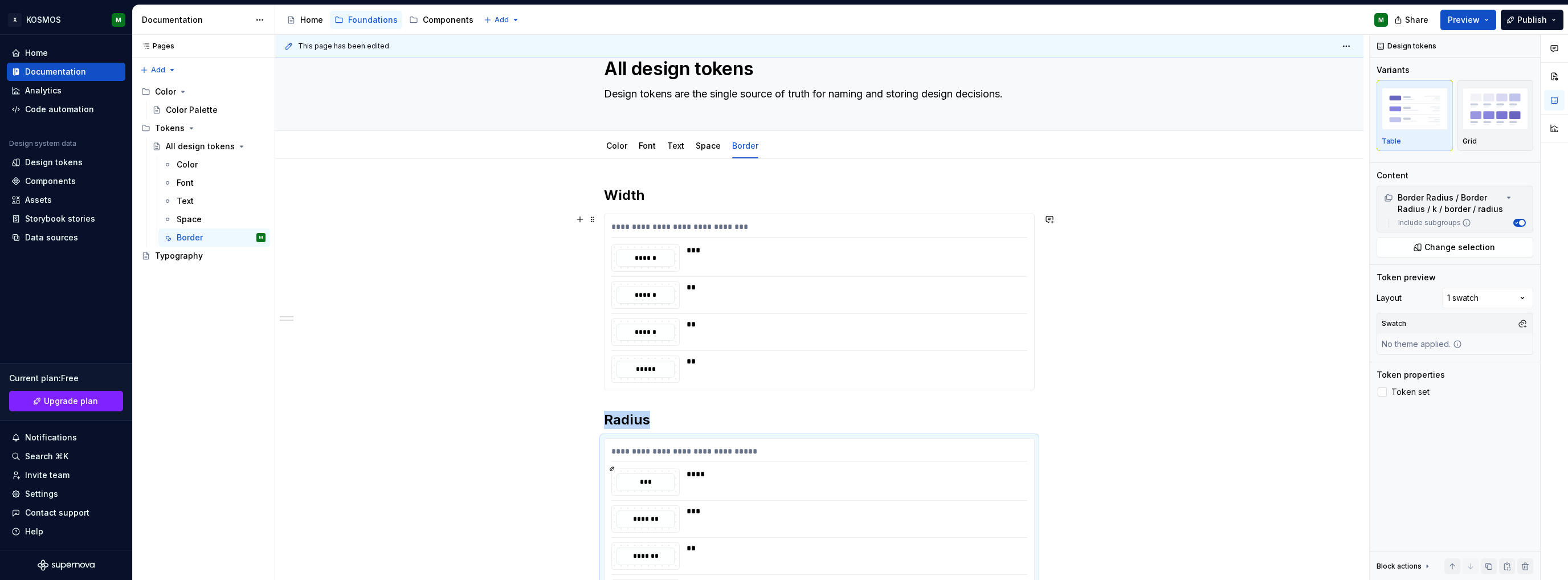
scroll to position [0, 0]
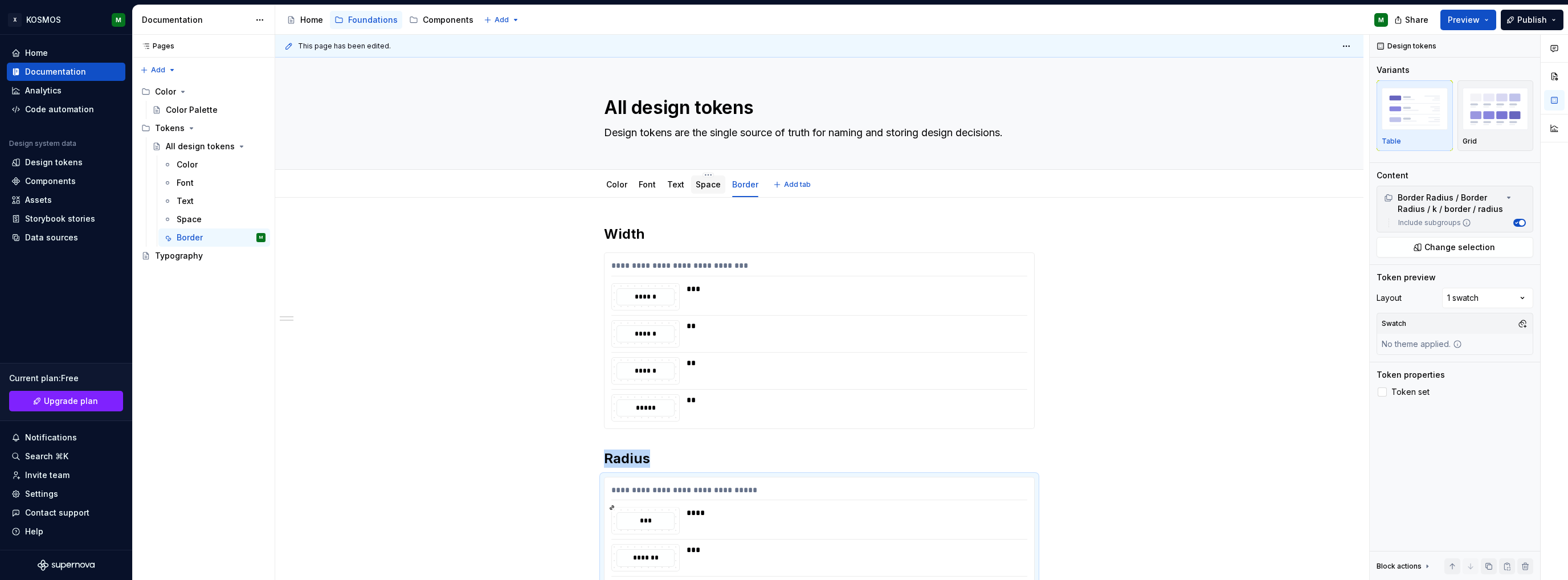
click at [709, 185] on link "Space" at bounding box center [708, 184] width 25 height 10
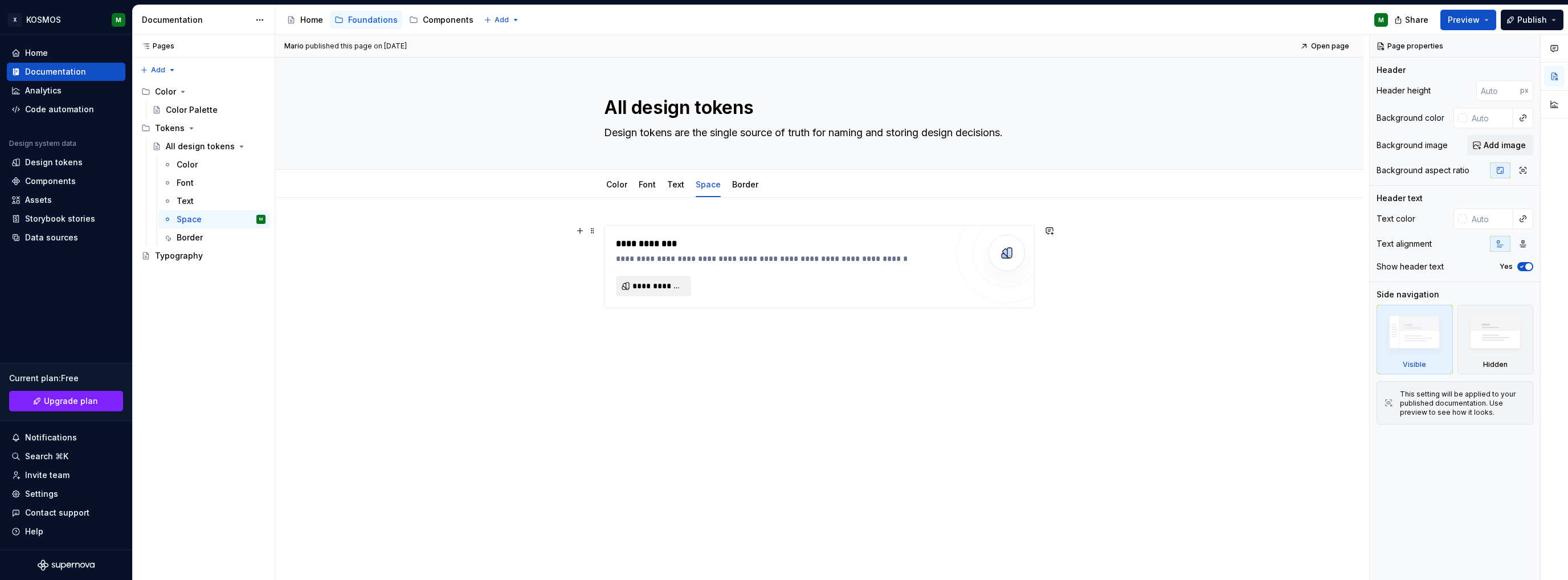
click at [657, 282] on span "**********" at bounding box center [658, 286] width 51 height 12
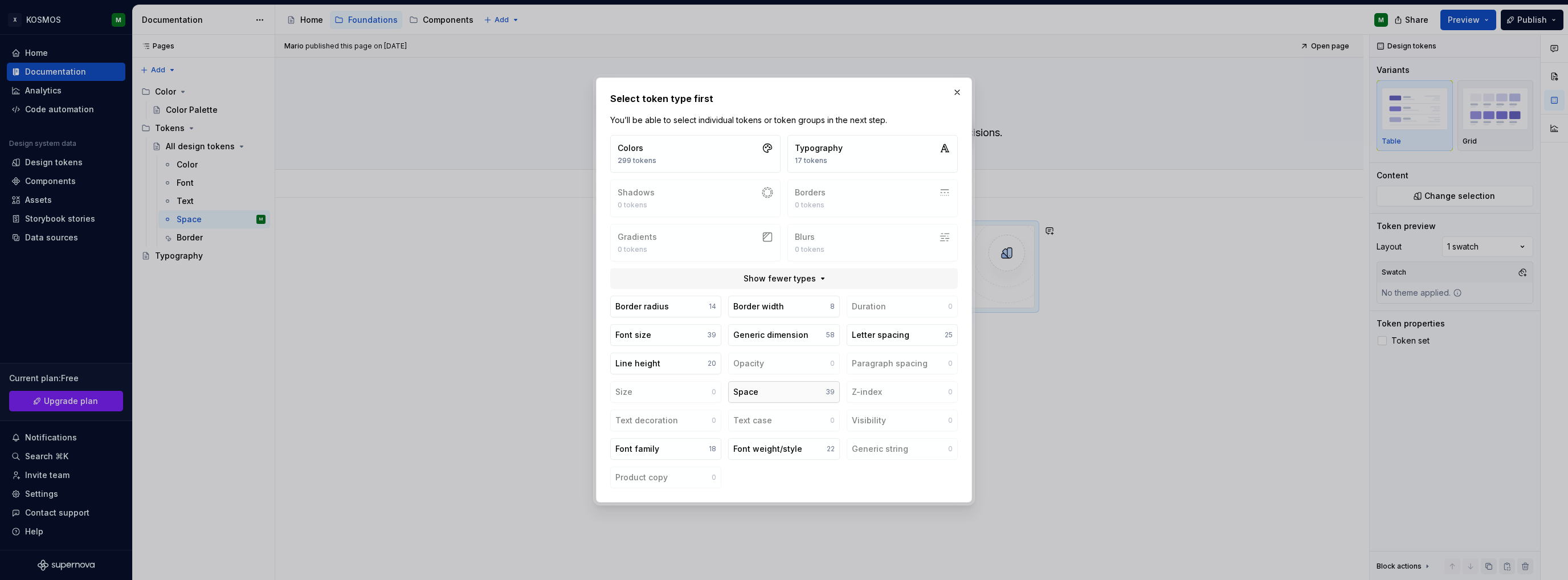
click at [749, 383] on button "Space 39" at bounding box center [783, 392] width 111 height 22
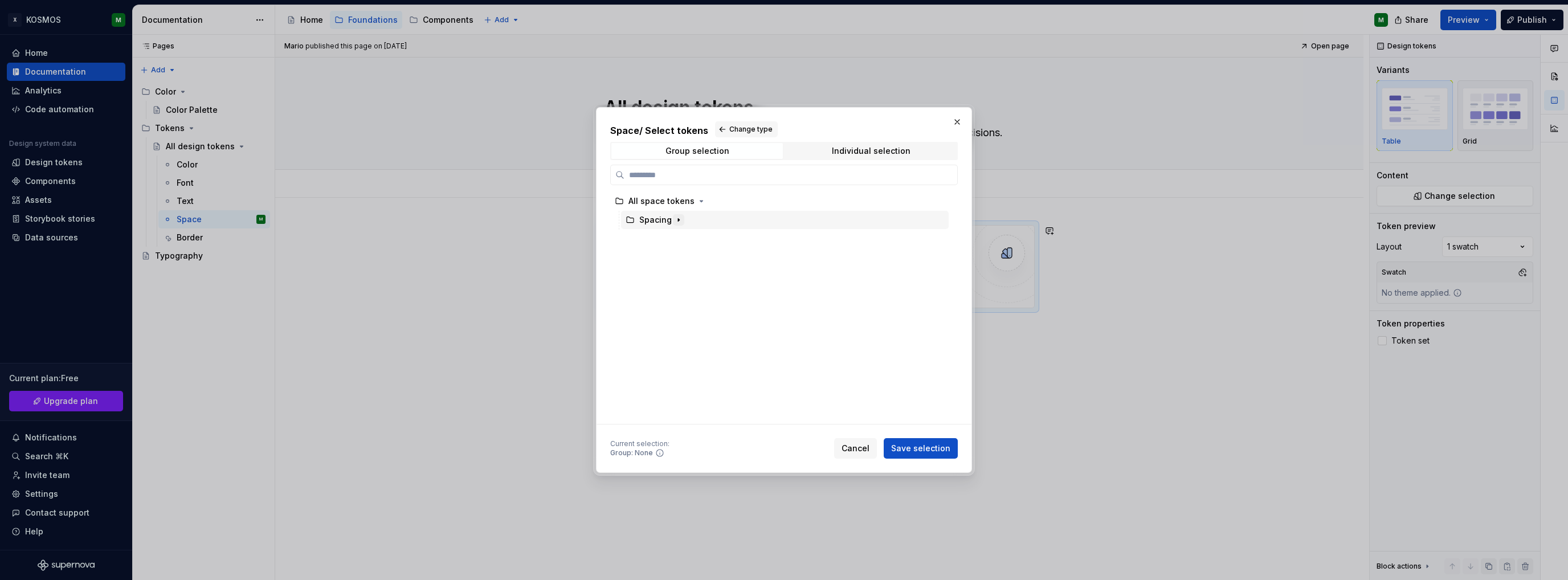
click at [676, 216] on icon "button" at bounding box center [678, 220] width 9 height 9
click at [662, 258] on icon "button" at bounding box center [661, 257] width 9 height 9
click at [670, 279] on div "spacing" at bounding box center [677, 276] width 32 height 12
click at [917, 449] on span "Save selection" at bounding box center [920, 448] width 59 height 12
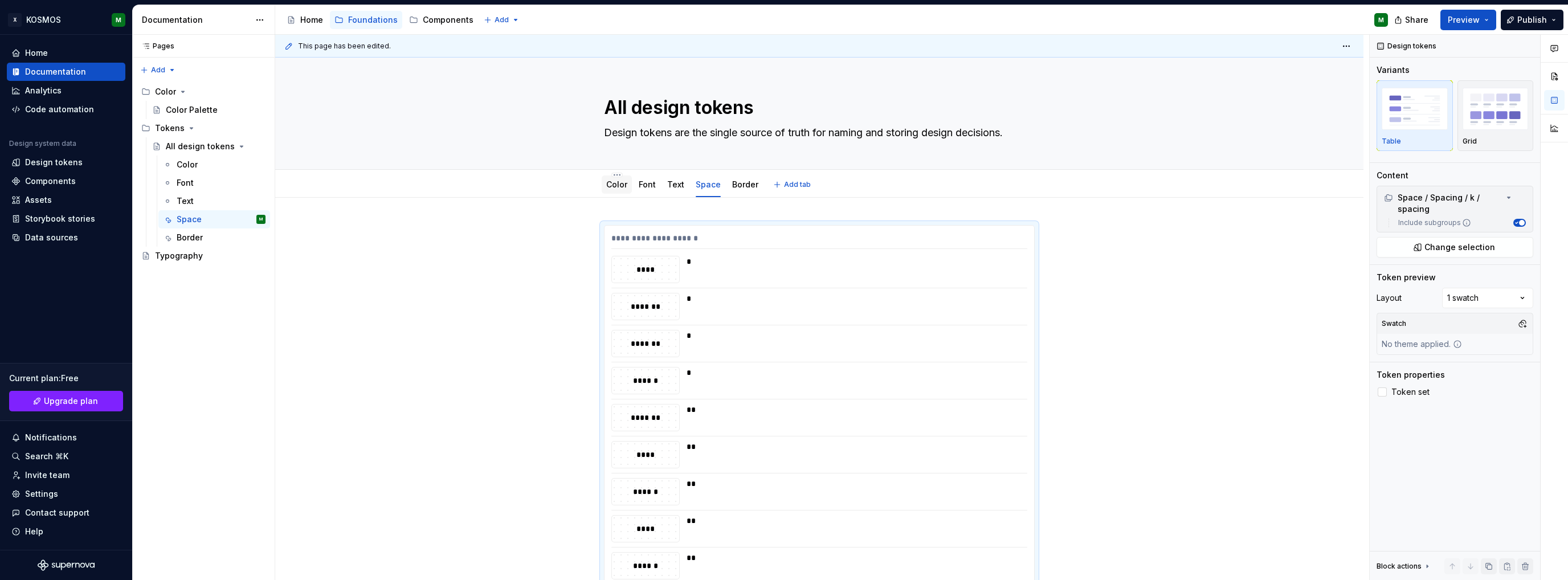
click at [618, 188] on link "Color" at bounding box center [617, 184] width 21 height 10
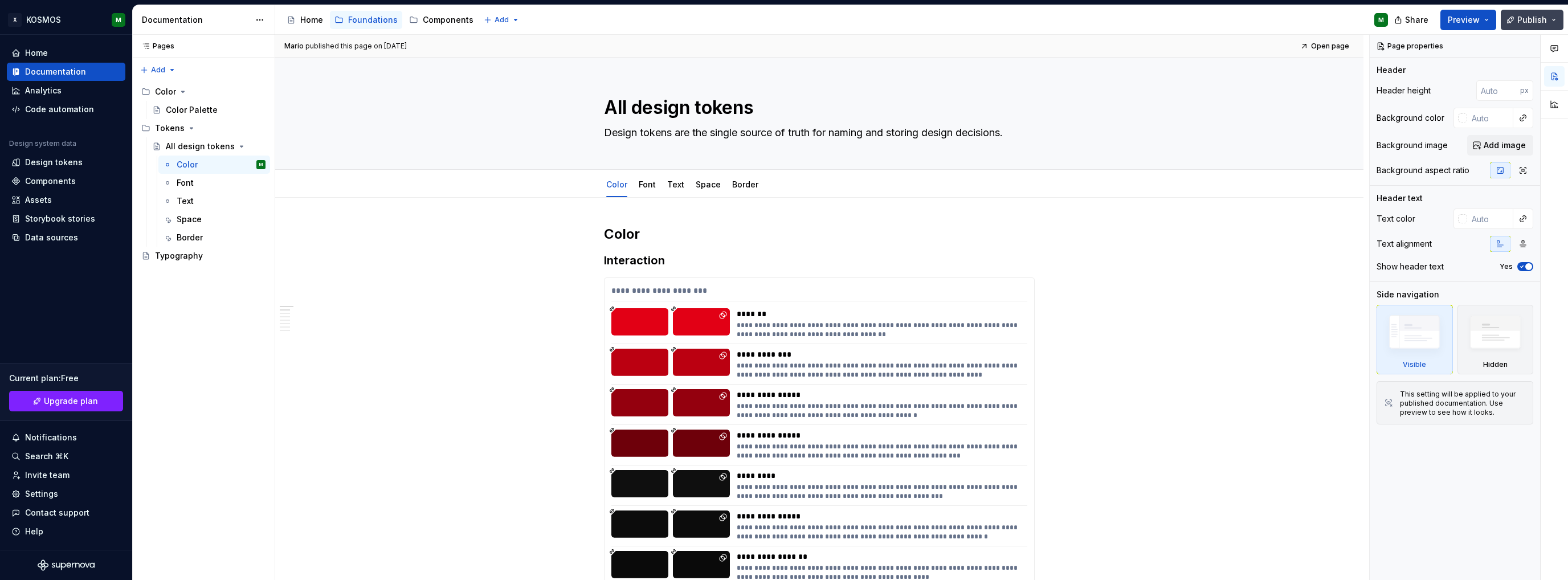
click at [1549, 12] on button "Publish" at bounding box center [1532, 20] width 63 height 21
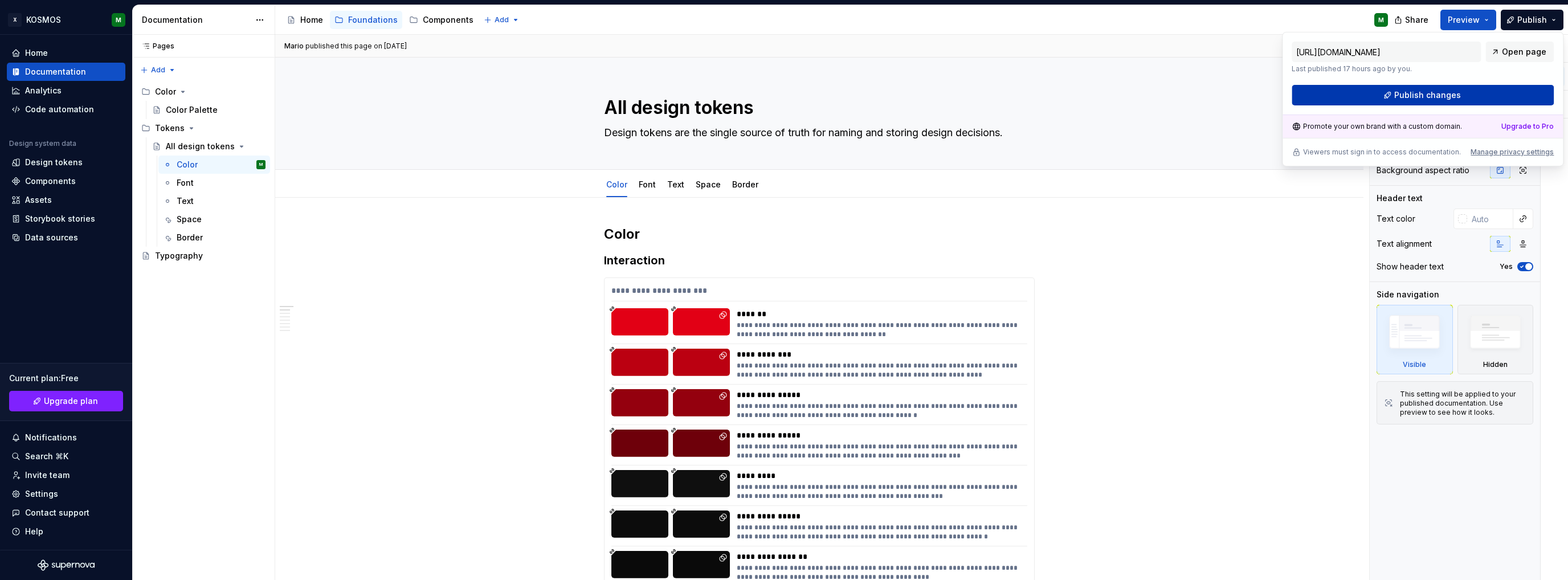
click at [1438, 94] on span "Publish changes" at bounding box center [1428, 95] width 67 height 12
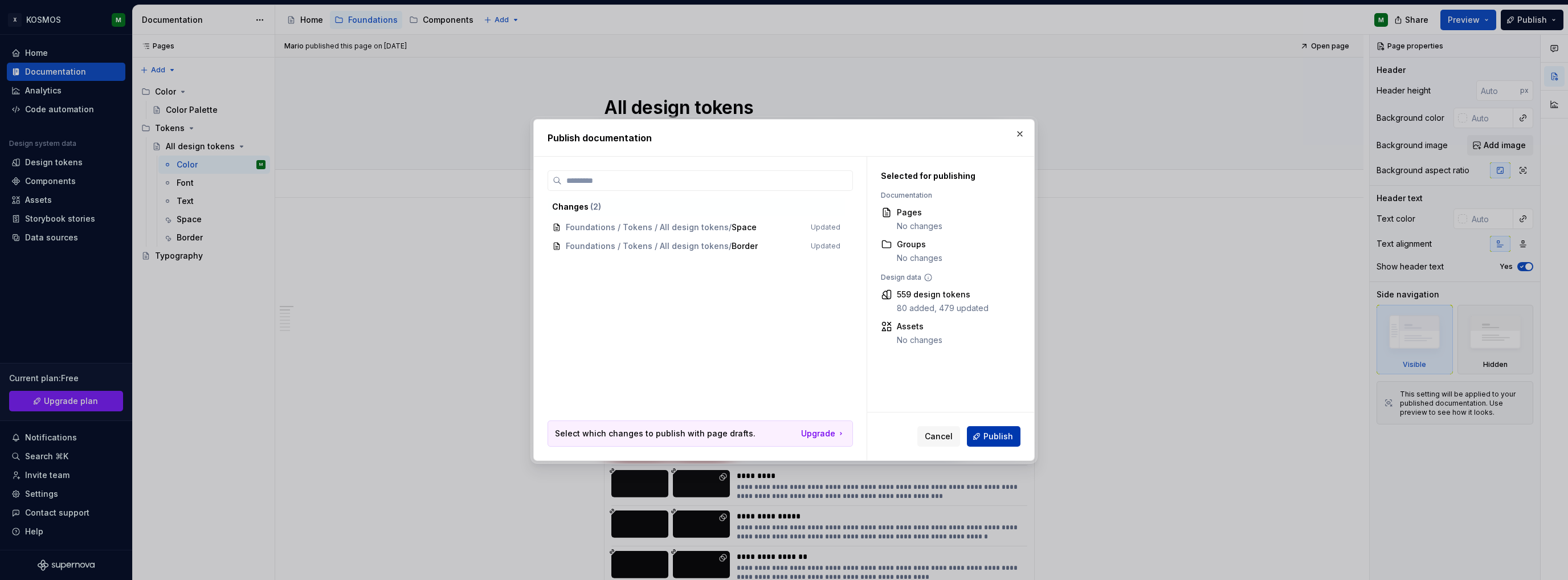
click at [995, 440] on span "Publish" at bounding box center [998, 436] width 30 height 12
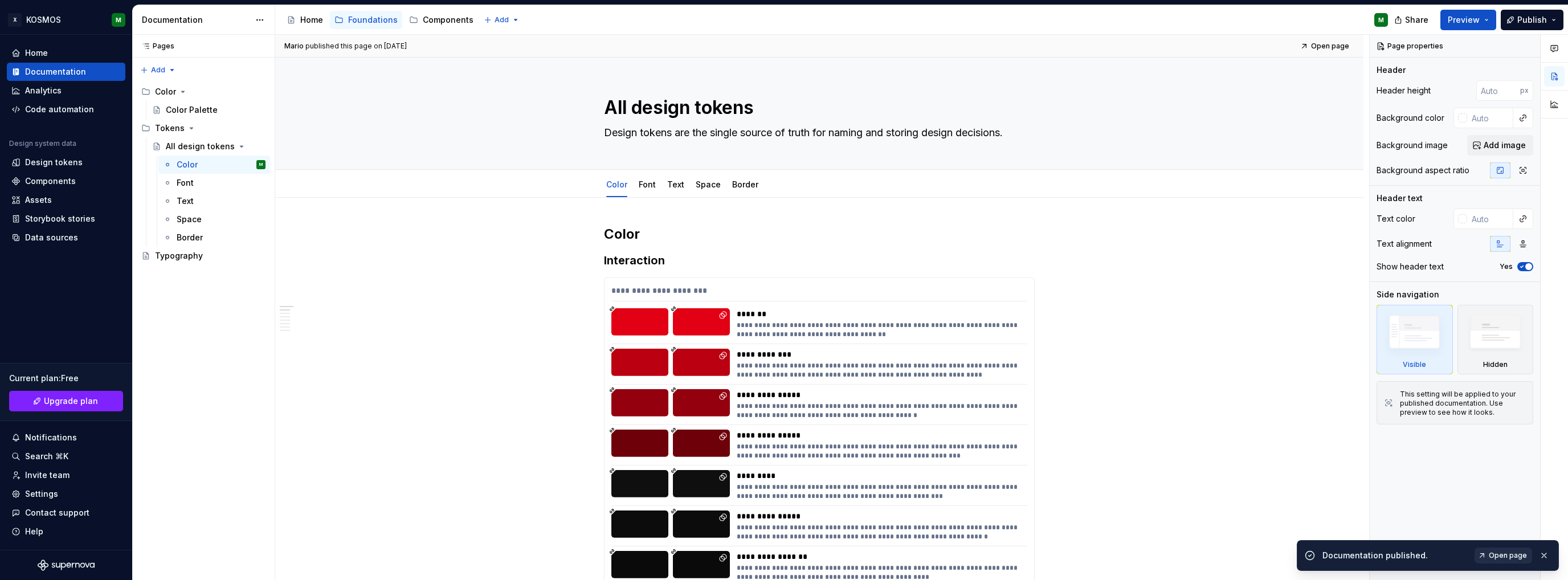
click at [1511, 557] on span "Open page" at bounding box center [1508, 555] width 38 height 9
type textarea "*"
click at [63, 163] on div "Design tokens" at bounding box center [54, 162] width 58 height 12
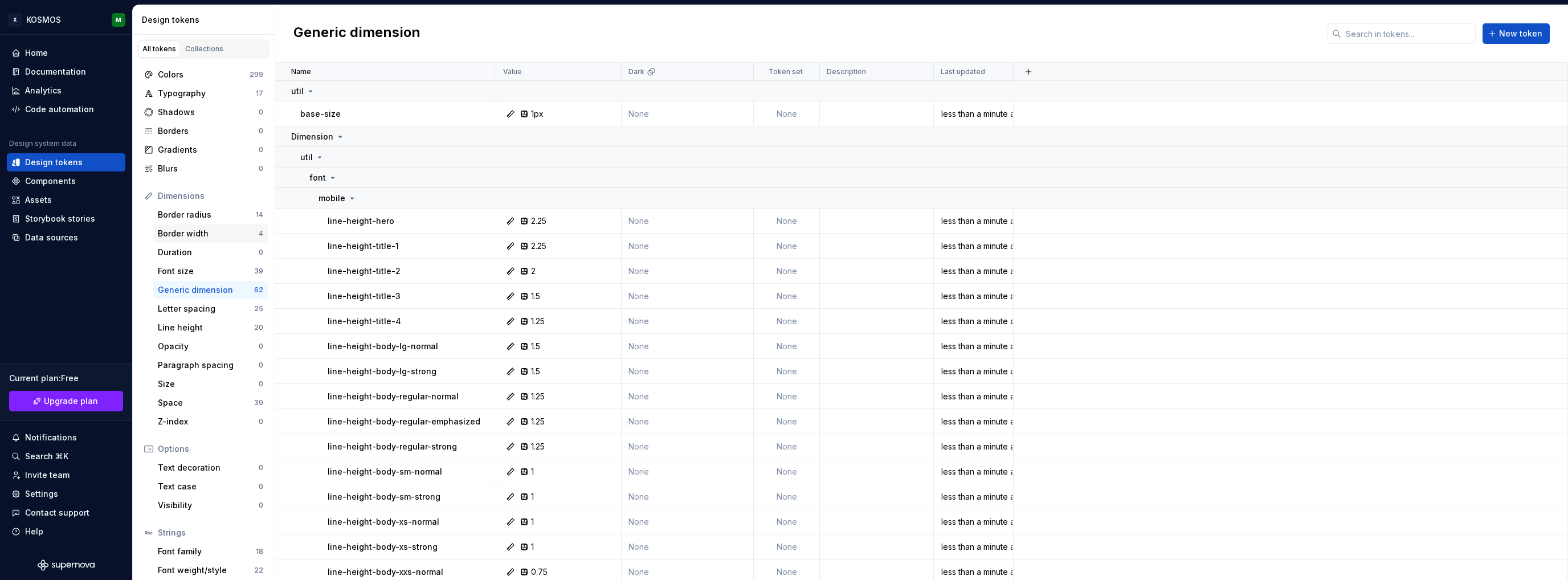
click at [194, 231] on div "Border width" at bounding box center [208, 233] width 101 height 12
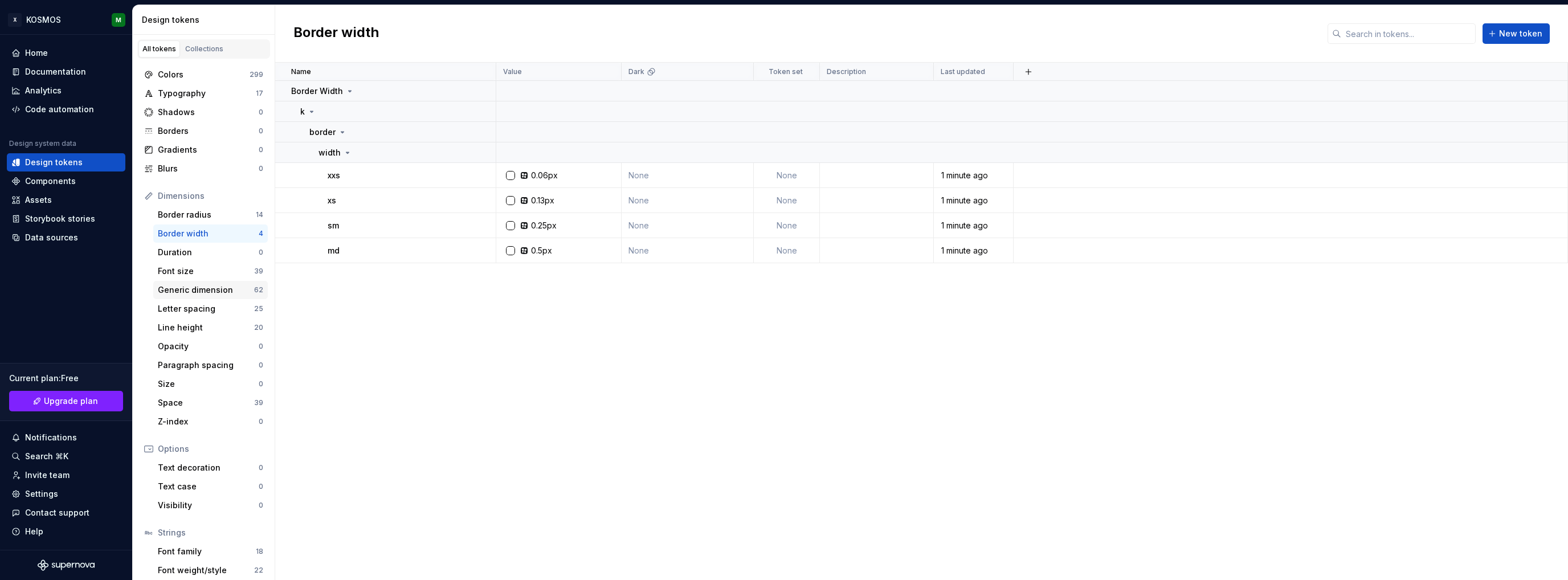
click at [192, 289] on div "Generic dimension" at bounding box center [206, 290] width 96 height 12
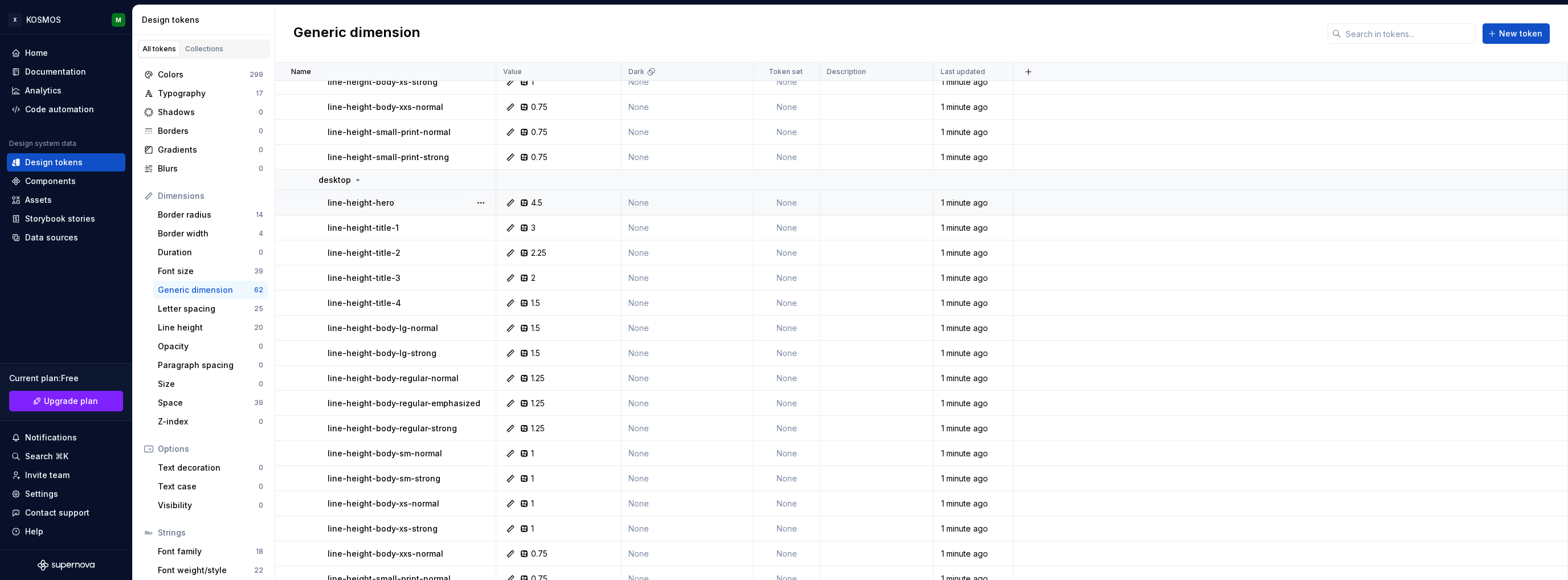
scroll to position [1139, 0]
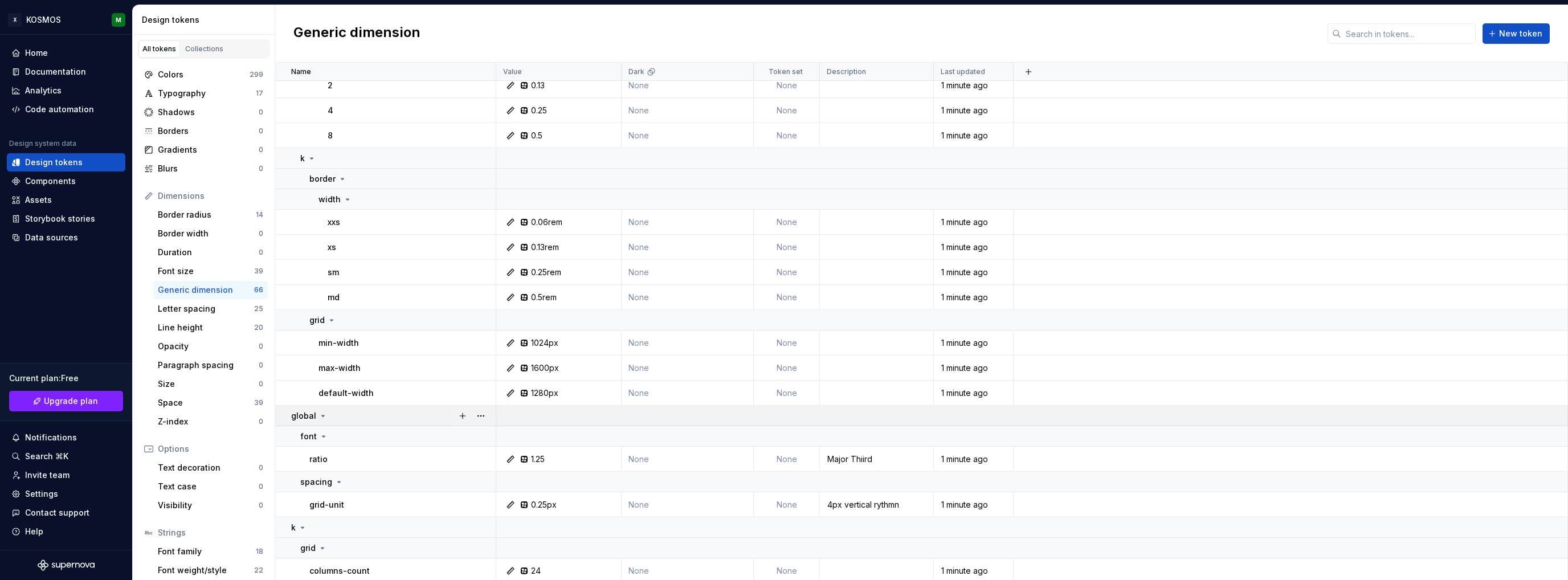
scroll to position [1545, 0]
click at [54, 70] on div "Documentation" at bounding box center [55, 72] width 61 height 12
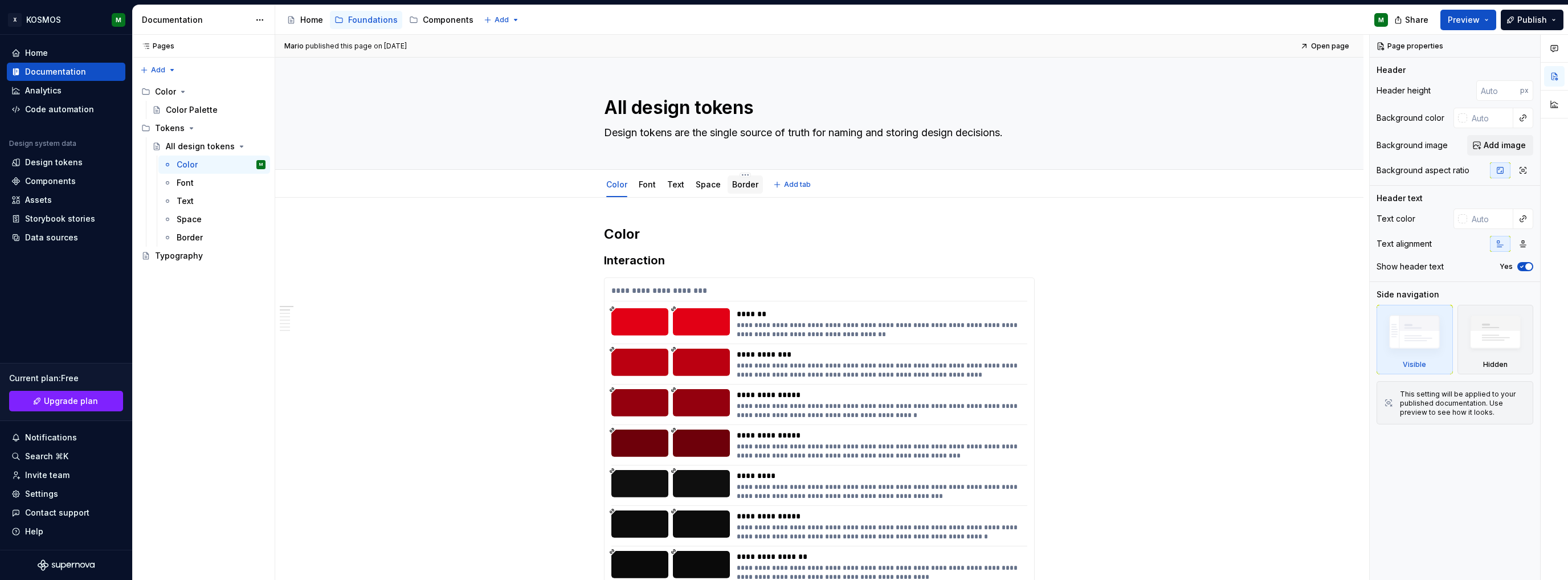
click at [743, 186] on link "Border" at bounding box center [745, 184] width 26 height 10
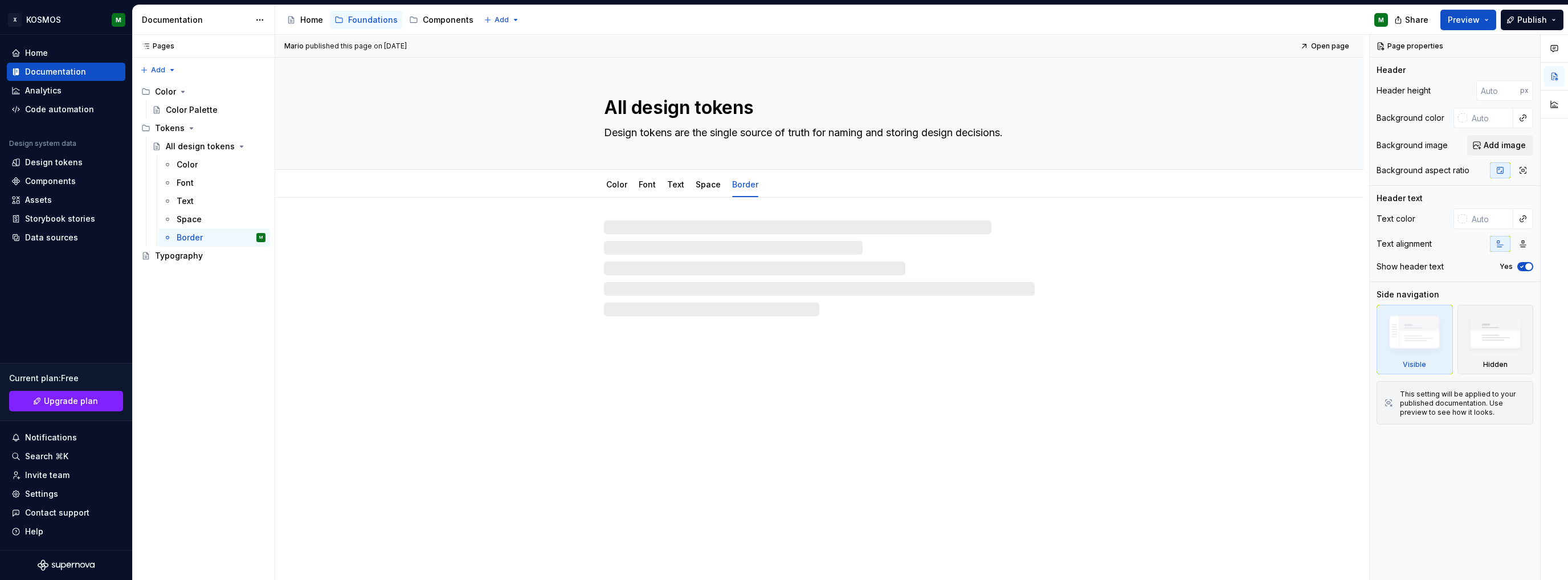
type textarea "*"
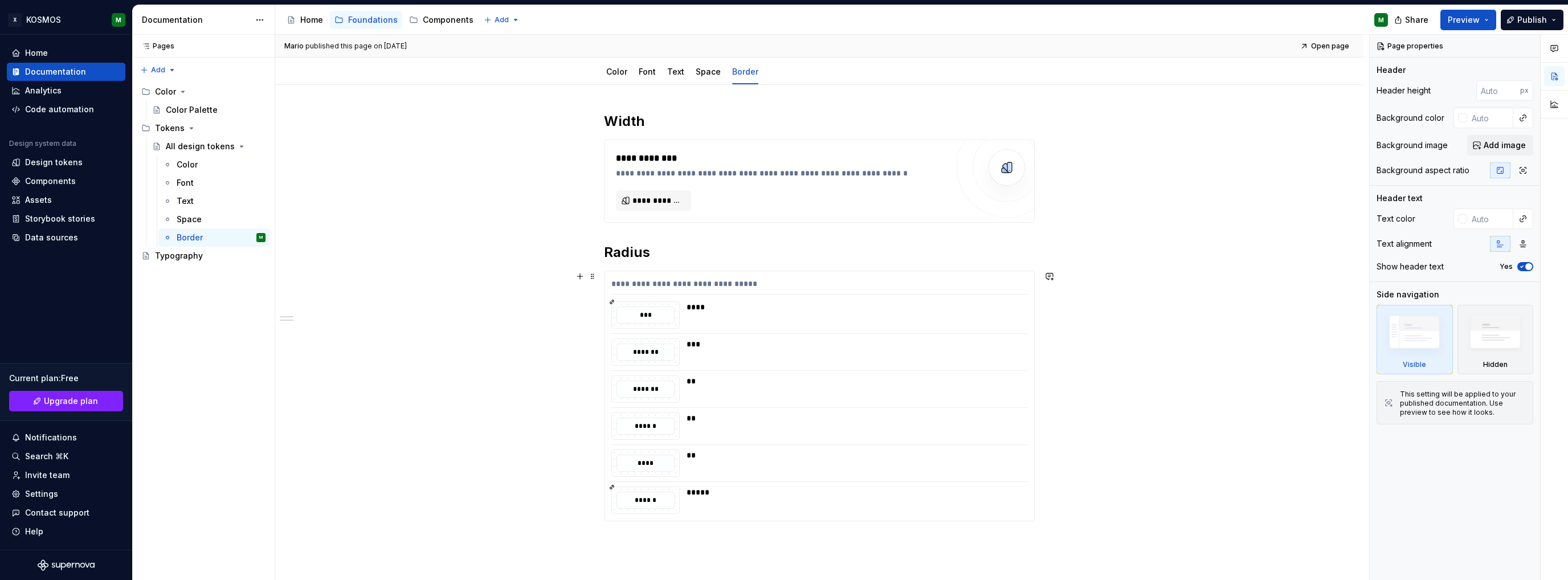
scroll to position [114, 0]
click at [654, 204] on span "**********" at bounding box center [658, 199] width 51 height 12
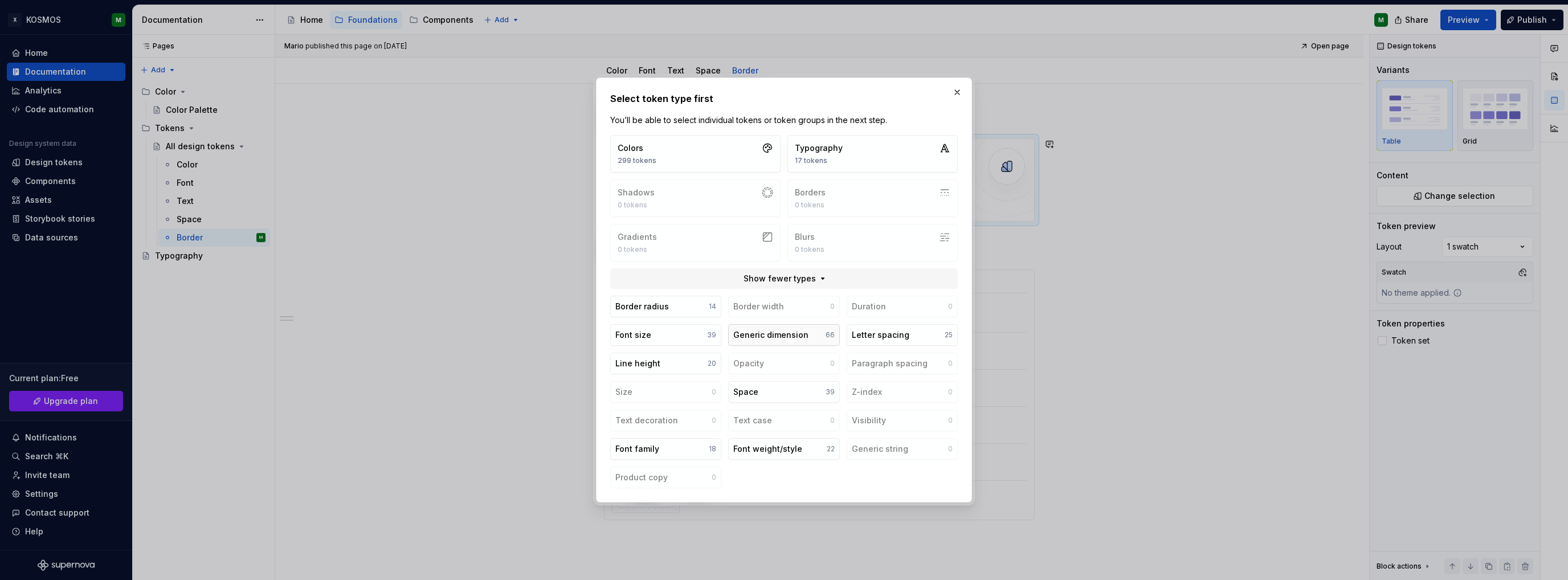
click at [778, 335] on div "Generic dimension" at bounding box center [771, 335] width 75 height 12
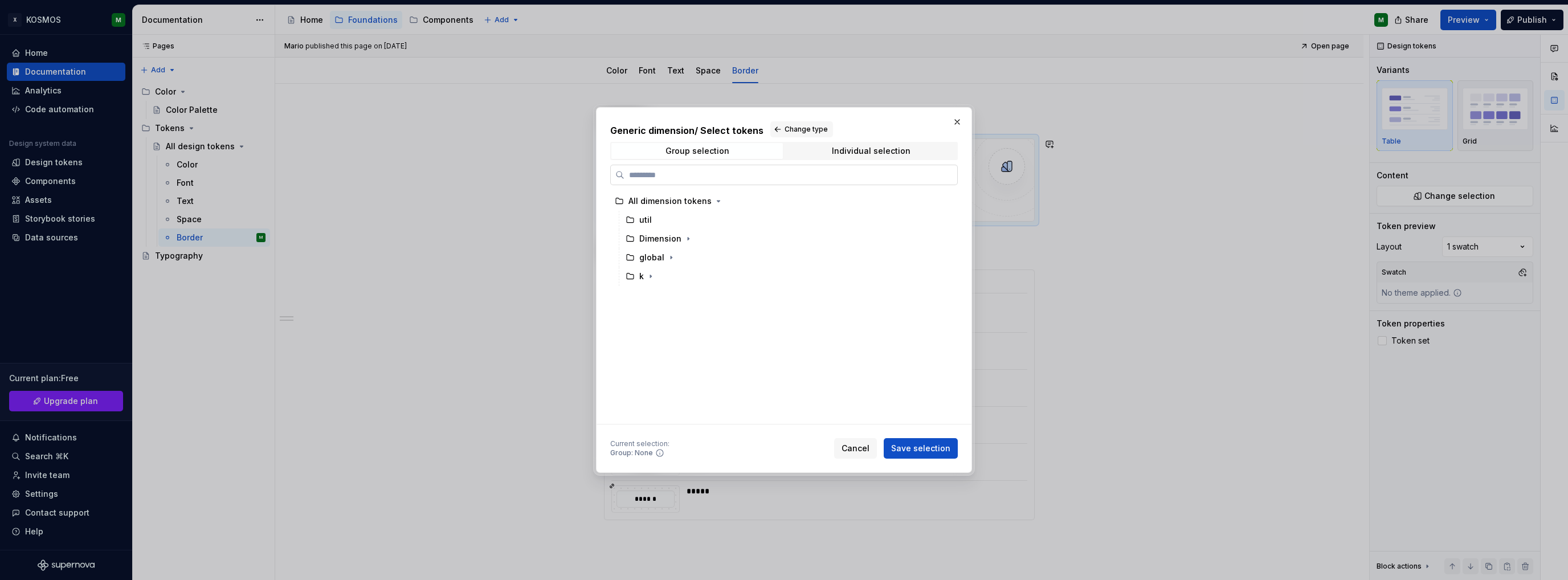
click at [664, 178] on input "search" at bounding box center [791, 175] width 333 height 12
type input "******"
drag, startPoint x: 679, startPoint y: 300, endPoint x: 683, endPoint y: 288, distance: 12.6
click at [679, 301] on div "border" at bounding box center [796, 295] width 306 height 18
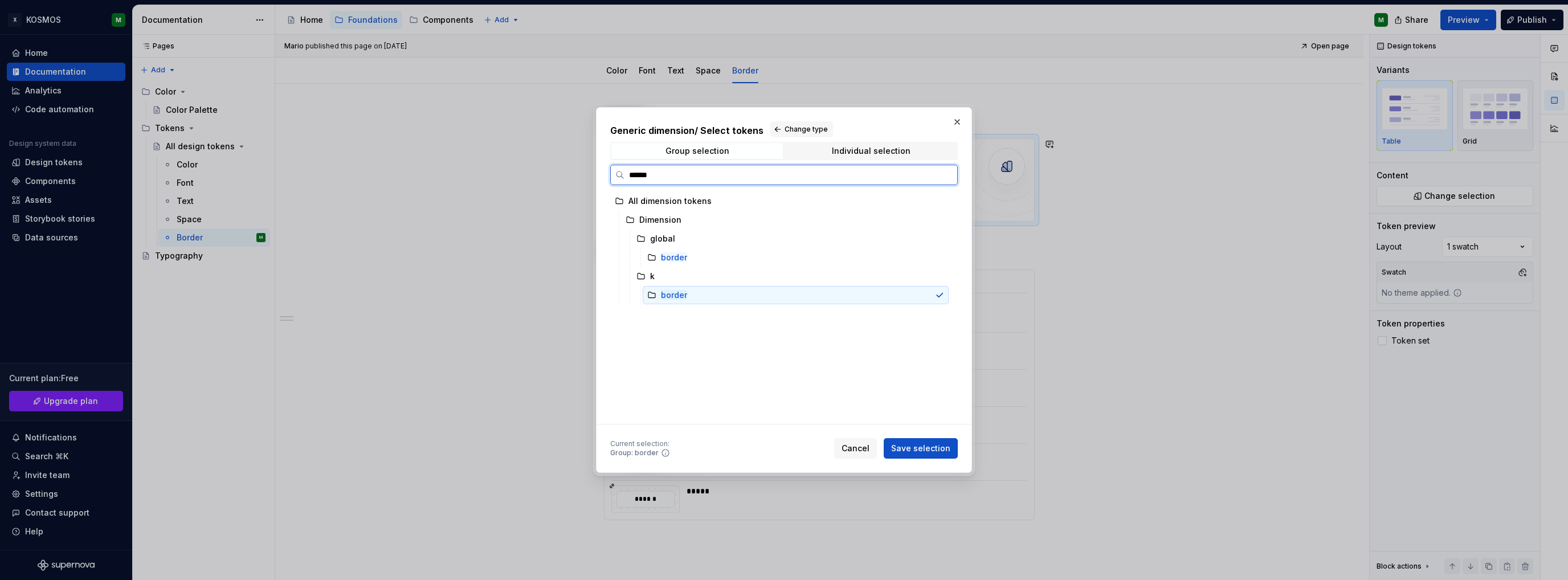
click at [683, 288] on div "border" at bounding box center [796, 295] width 306 height 18
click at [922, 450] on span "Save selection" at bounding box center [920, 448] width 59 height 12
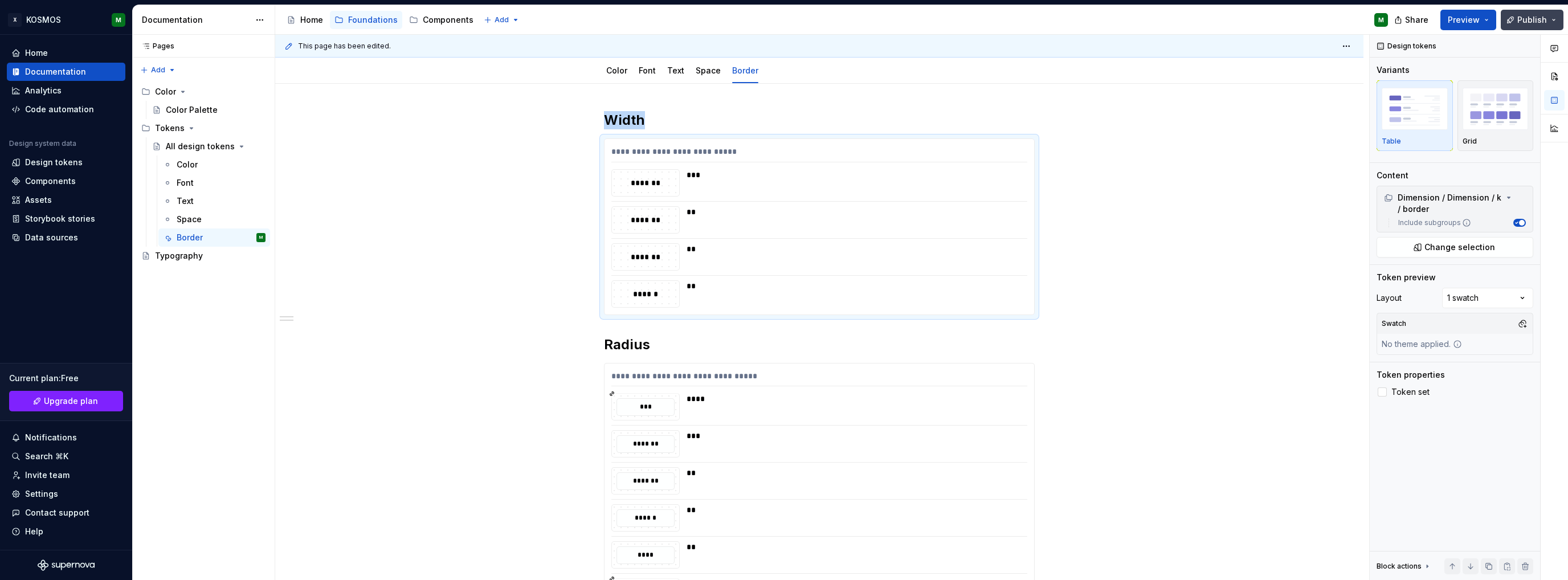
click at [1535, 21] on span "Publish" at bounding box center [1532, 19] width 30 height 12
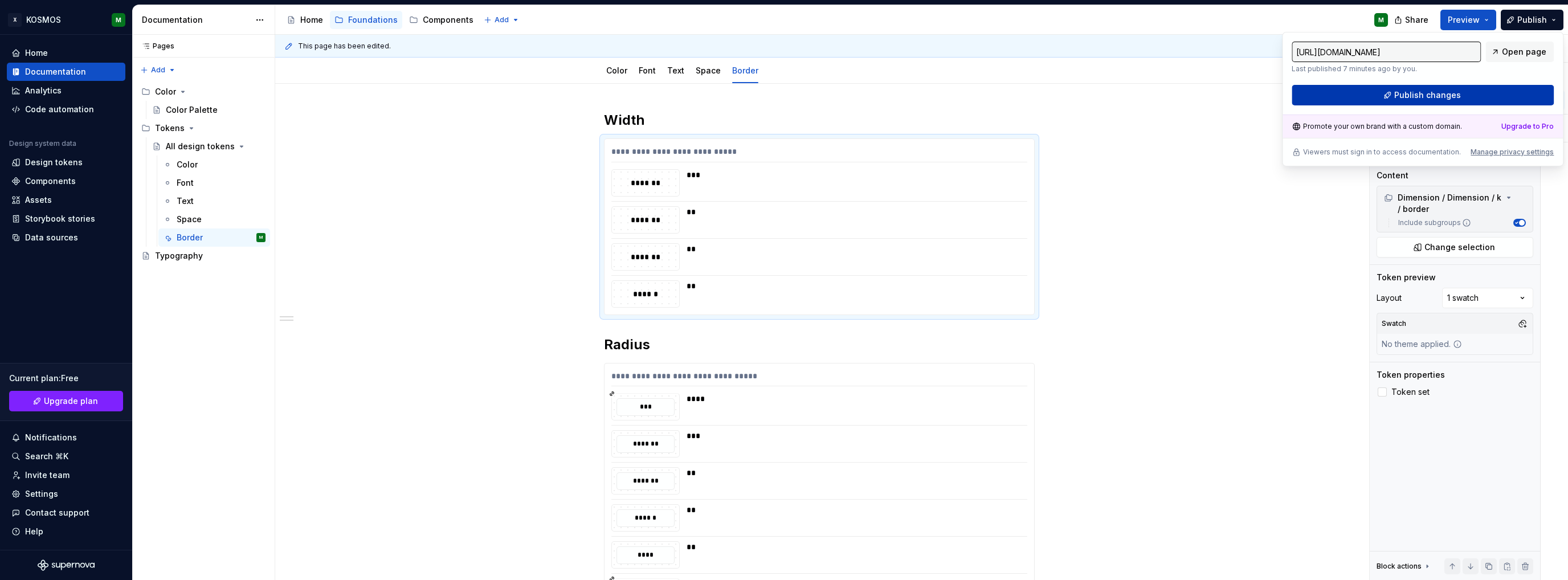
click at [1441, 97] on span "Publish changes" at bounding box center [1428, 95] width 67 height 12
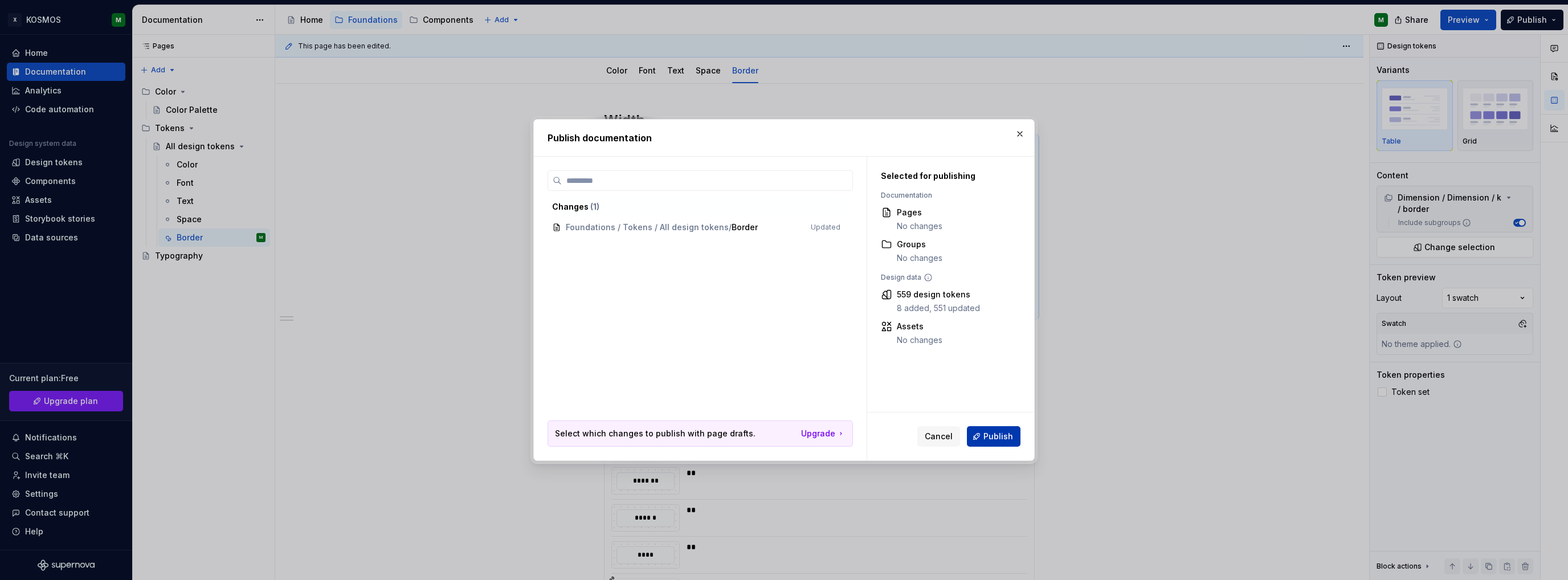
click at [993, 433] on span "Publish" at bounding box center [998, 436] width 30 height 12
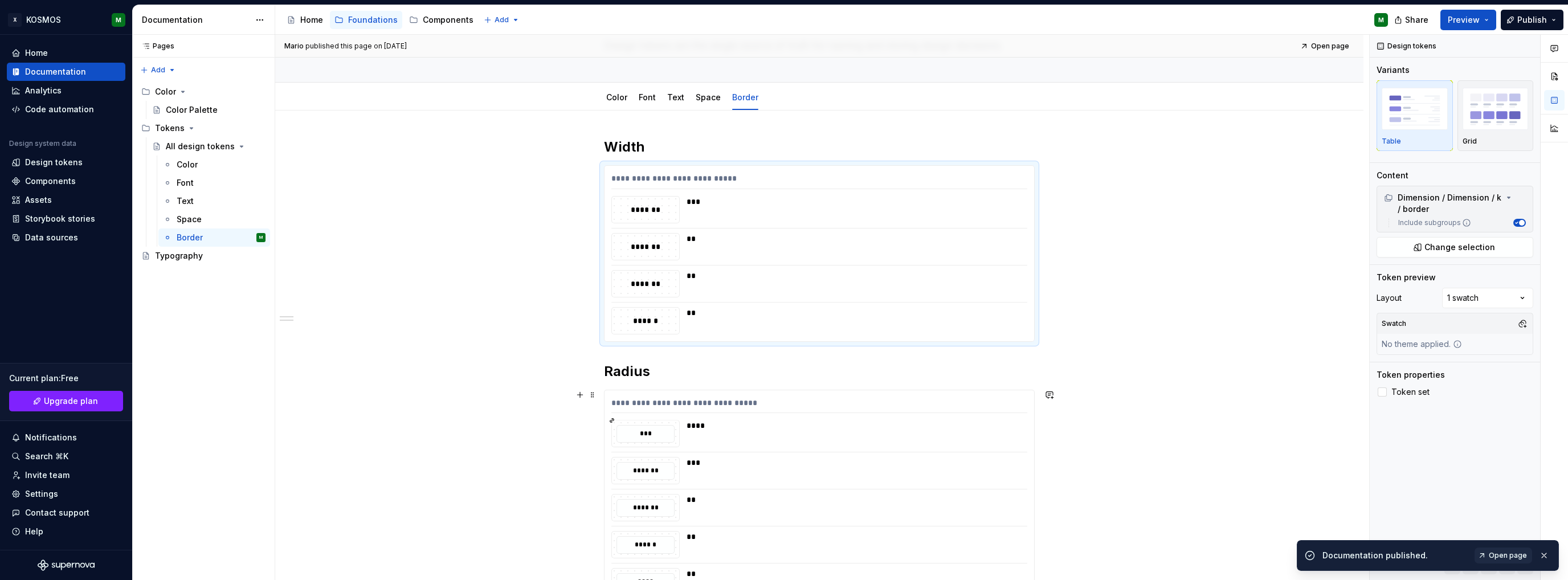
scroll to position [57, 0]
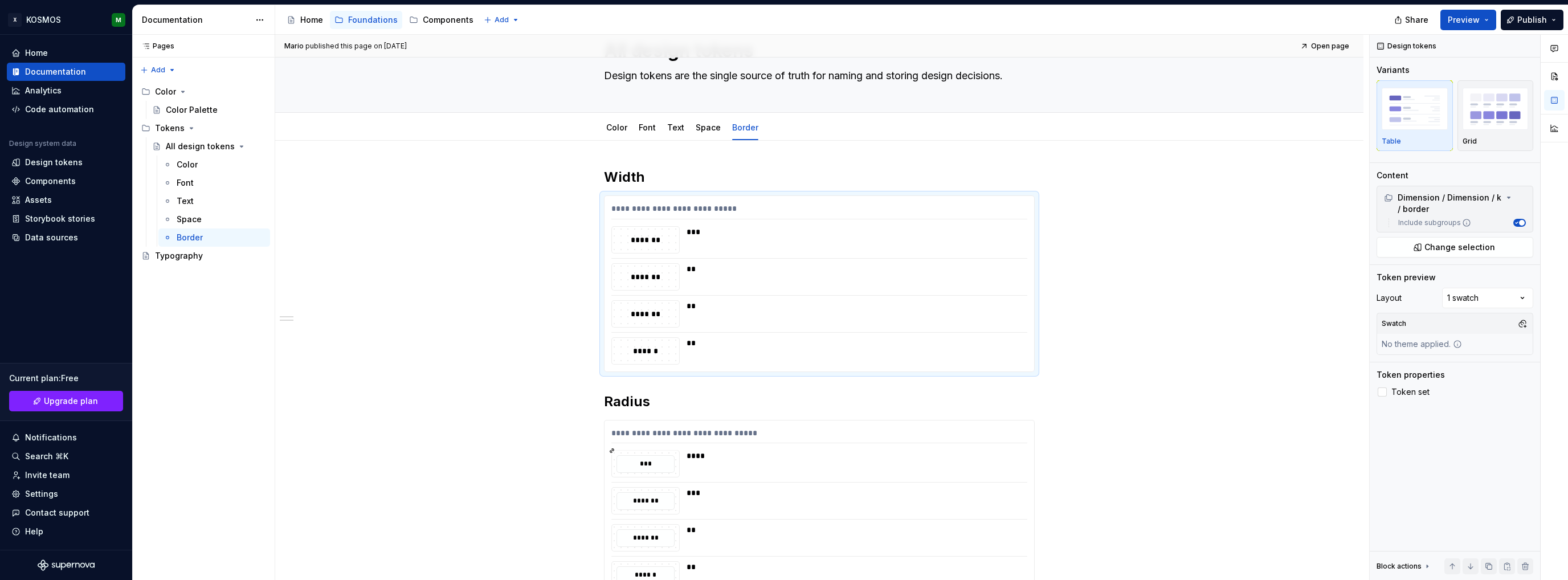
type textarea "*"
